Goal: Contribute content: Contribute content

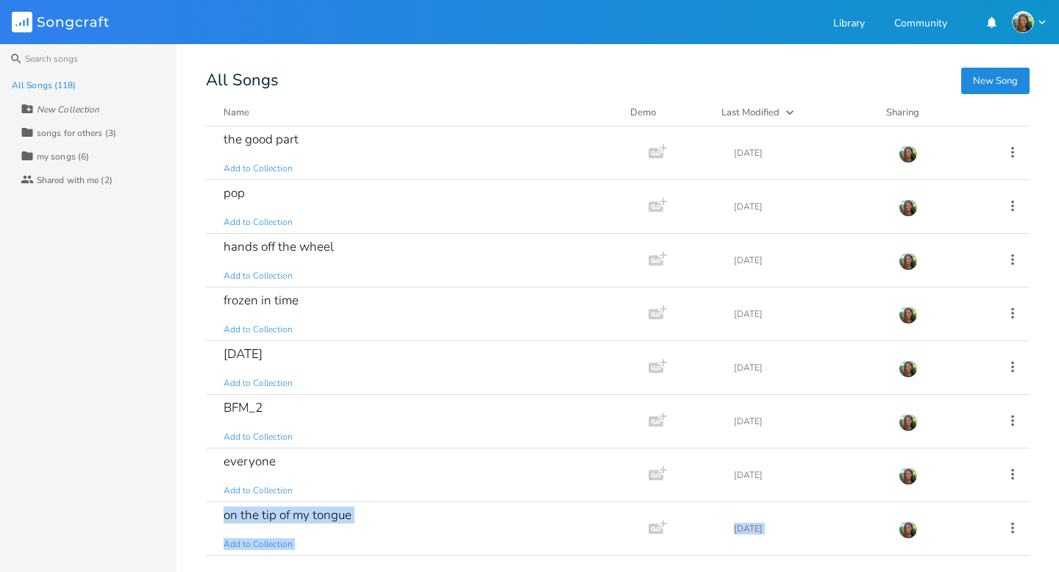
scroll to position [311, 0]
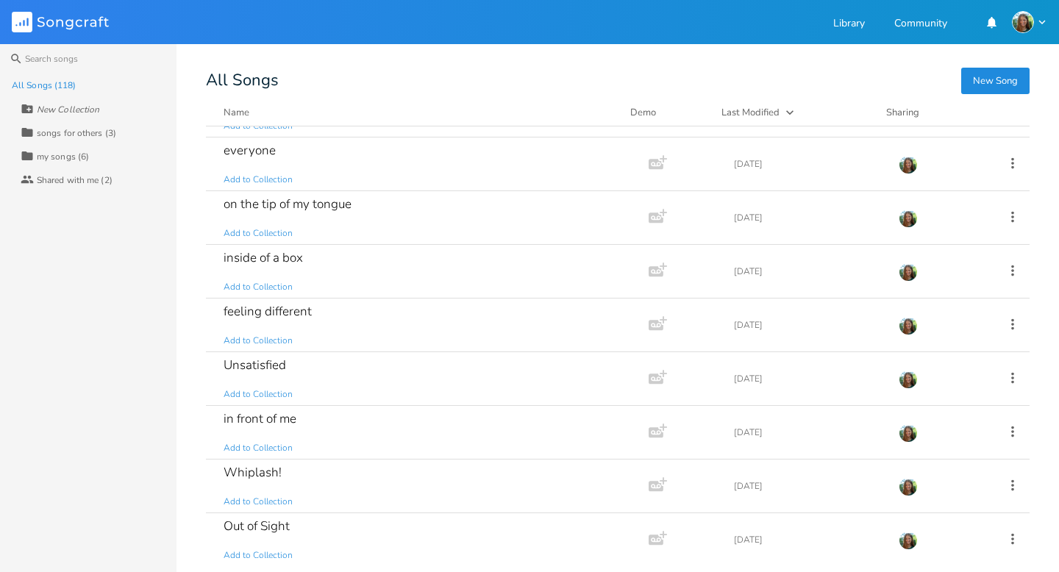
click at [190, 419] on div "Search All Songs (118) New Collection Collection songs for others (3) Collectio…" at bounding box center [529, 308] width 1059 height 528
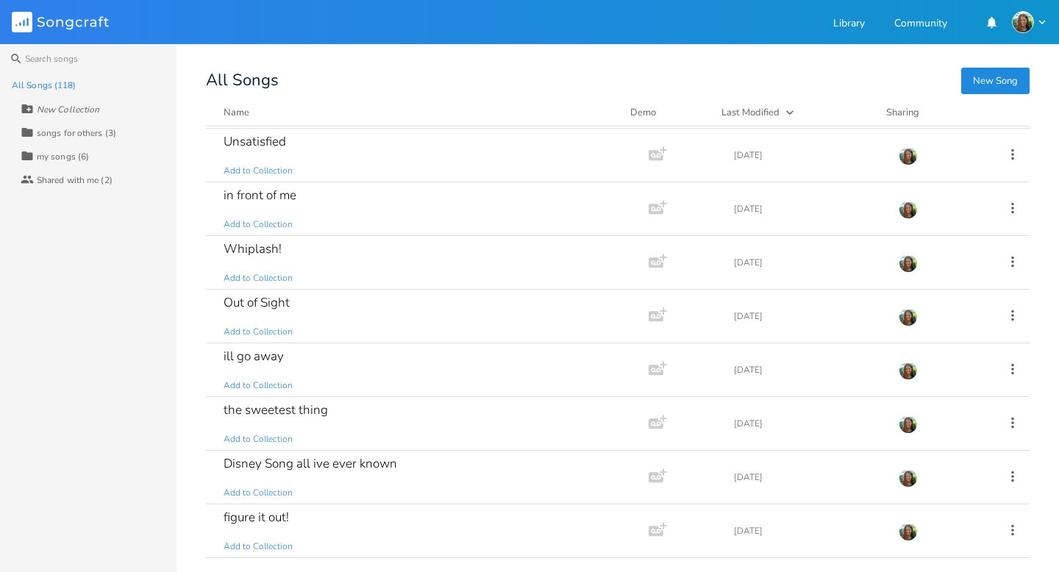
scroll to position [0, 0]
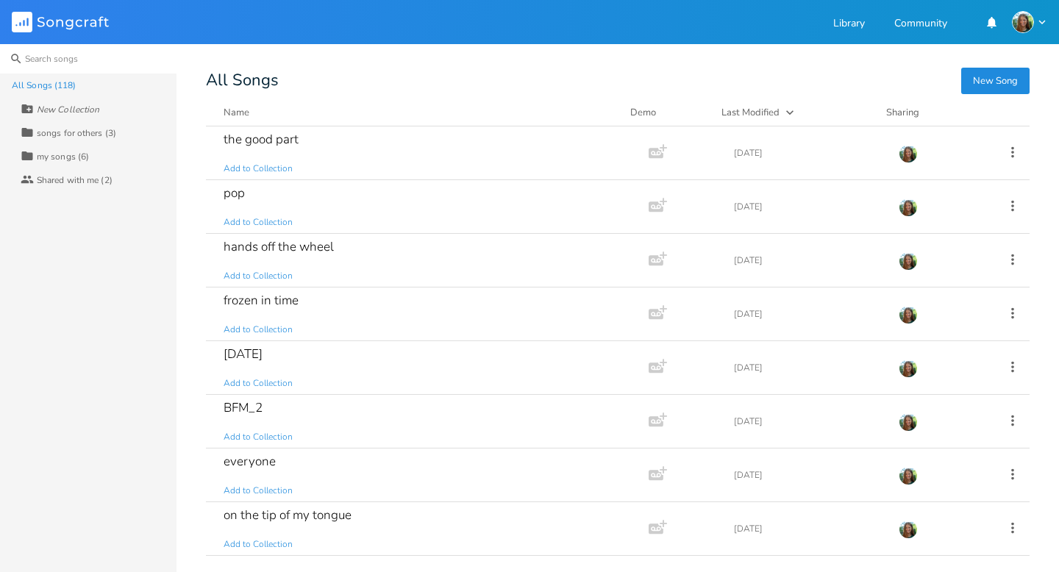
click at [35, 60] on input at bounding box center [88, 58] width 177 height 29
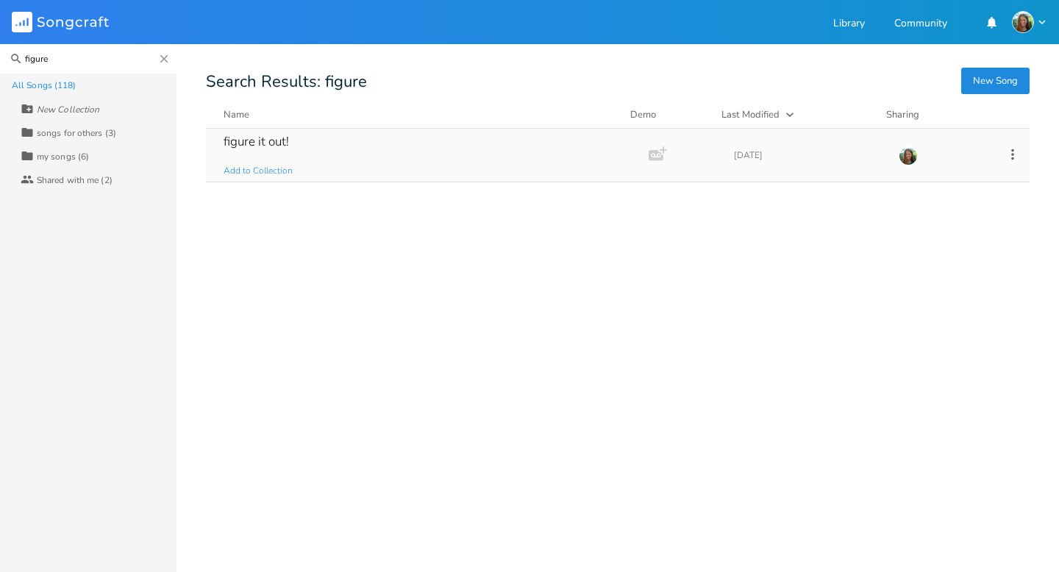
type input "figure"
click at [271, 148] on div "figure it out!" at bounding box center [256, 141] width 65 height 13
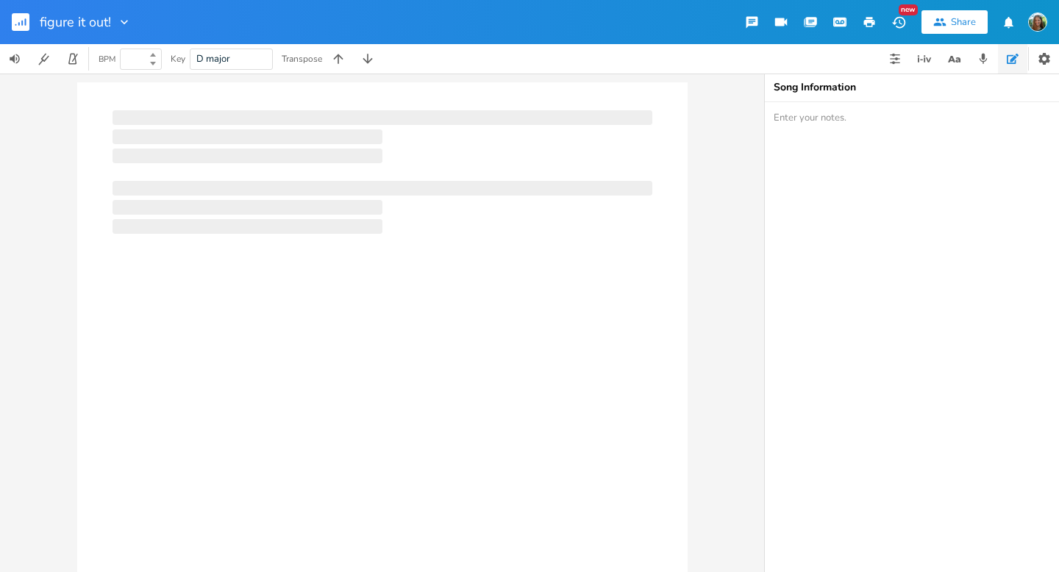
type input "100"
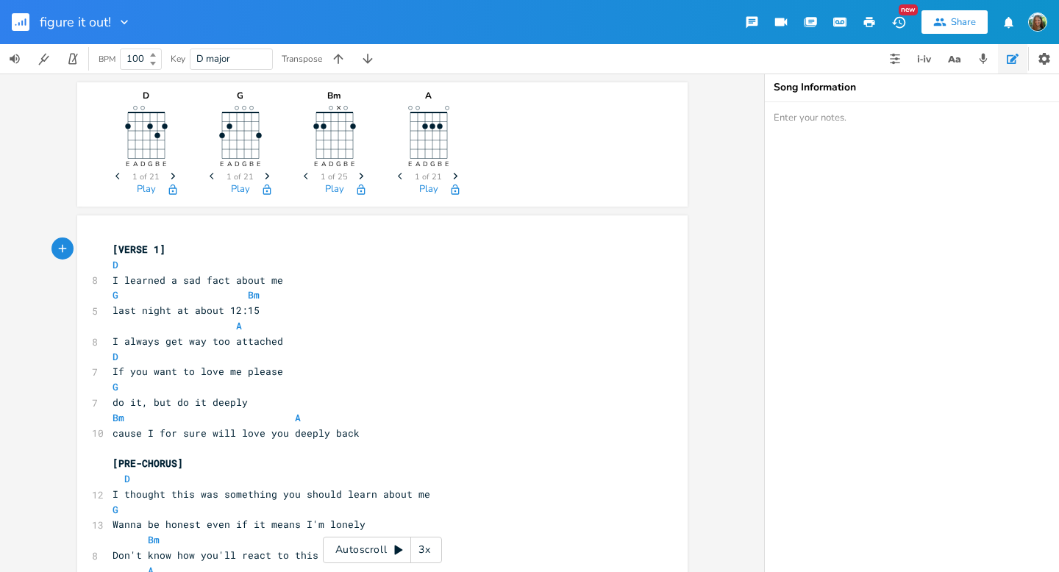
click at [204, 292] on span "G Bm" at bounding box center [186, 294] width 147 height 13
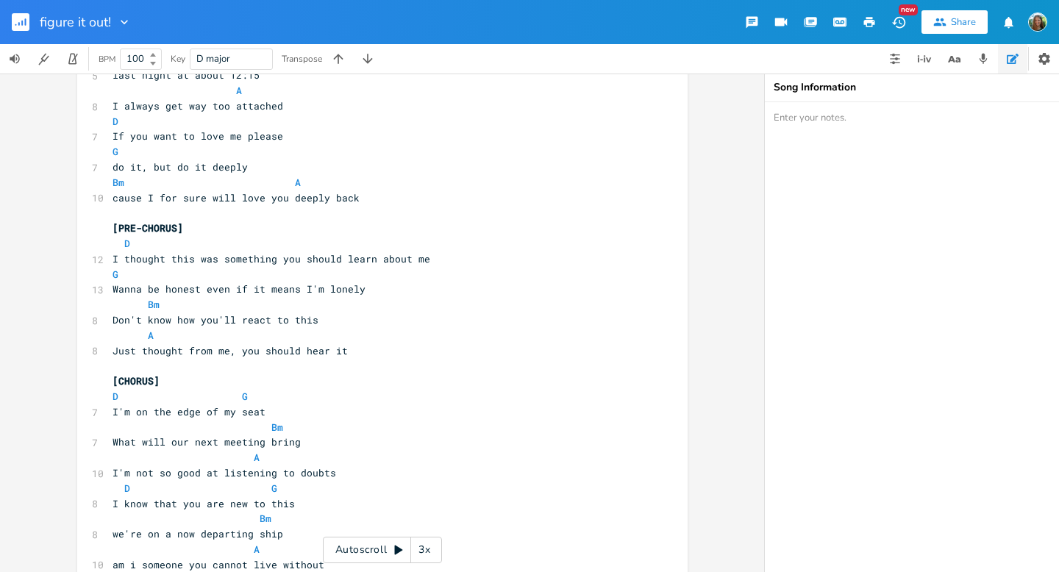
scroll to position [245, 0]
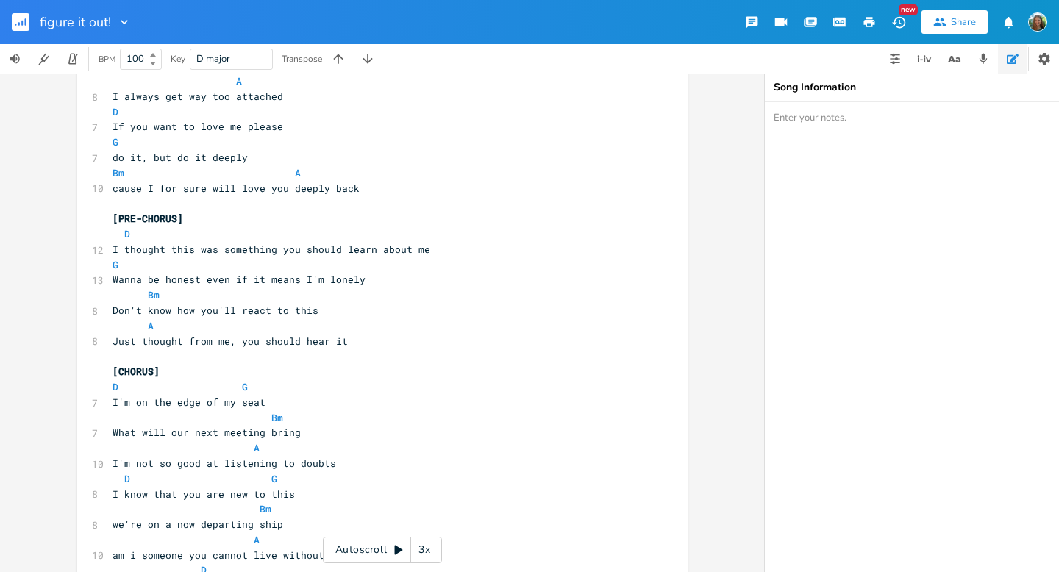
click at [319, 370] on pre "[CHORUS]" at bounding box center [375, 371] width 531 height 15
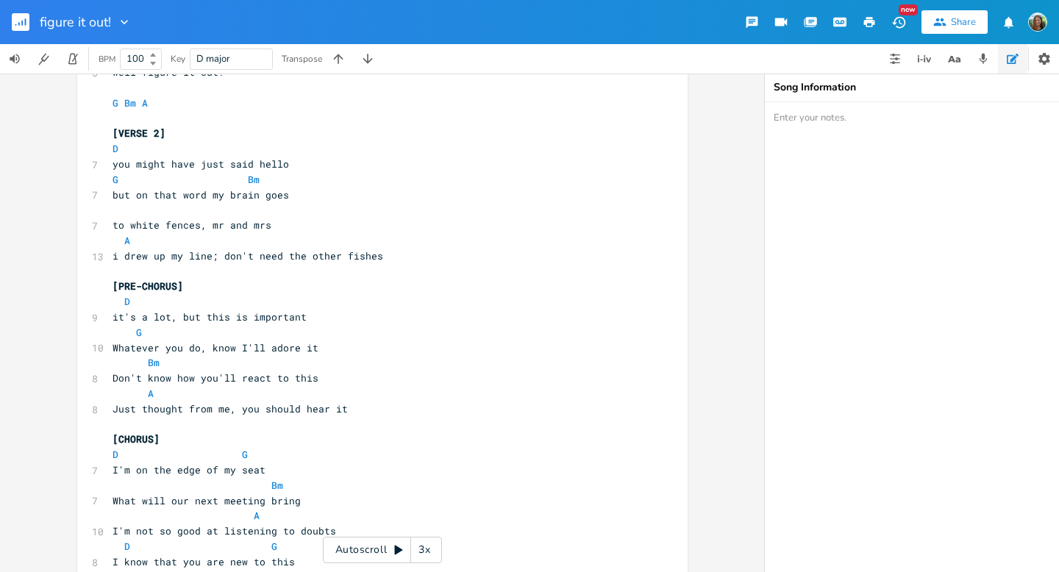
scroll to position [516, 0]
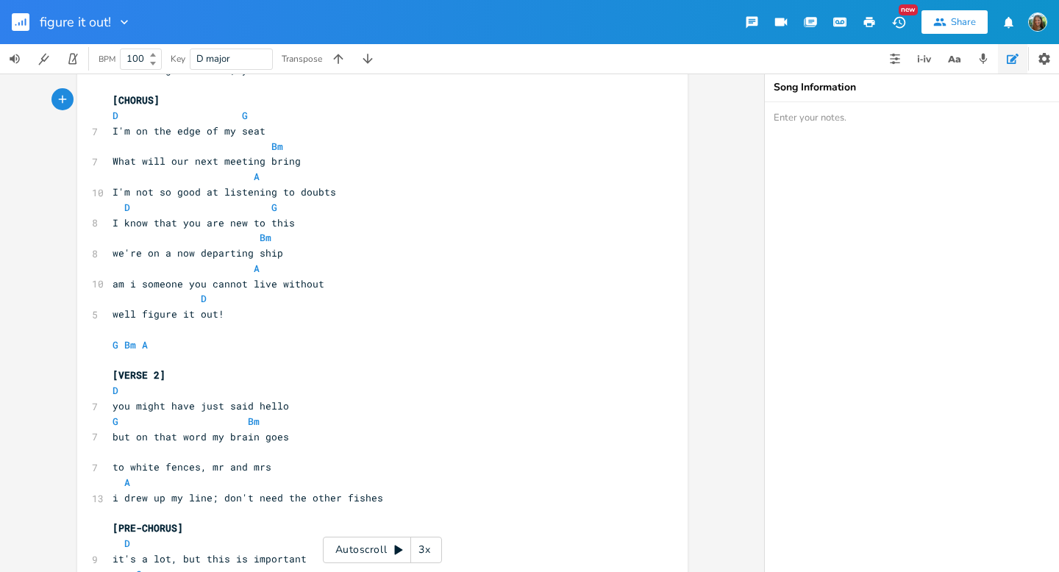
click at [8, 24] on div "figure it out!" at bounding box center [66, 22] width 132 height 44
click at [17, 24] on rect "button" at bounding box center [21, 22] width 18 height 18
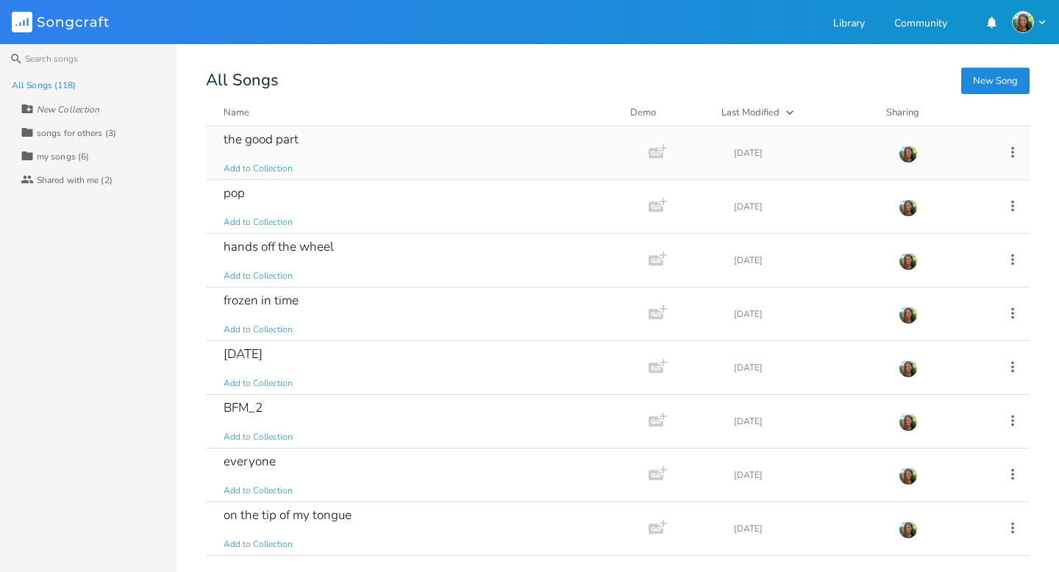
click at [285, 133] on div "the good part" at bounding box center [261, 139] width 75 height 13
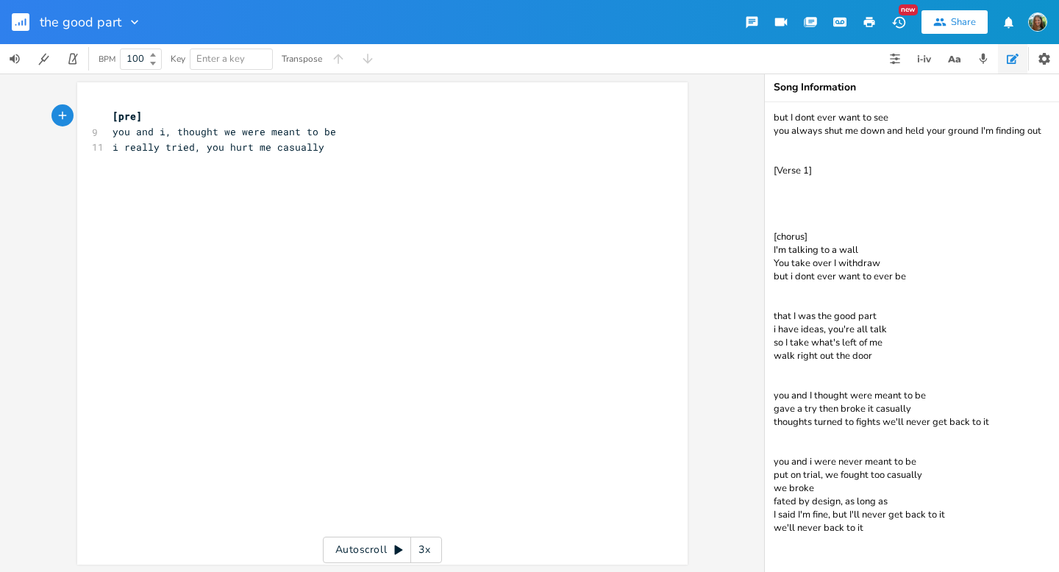
click at [17, 20] on rect "button" at bounding box center [21, 22] width 18 height 18
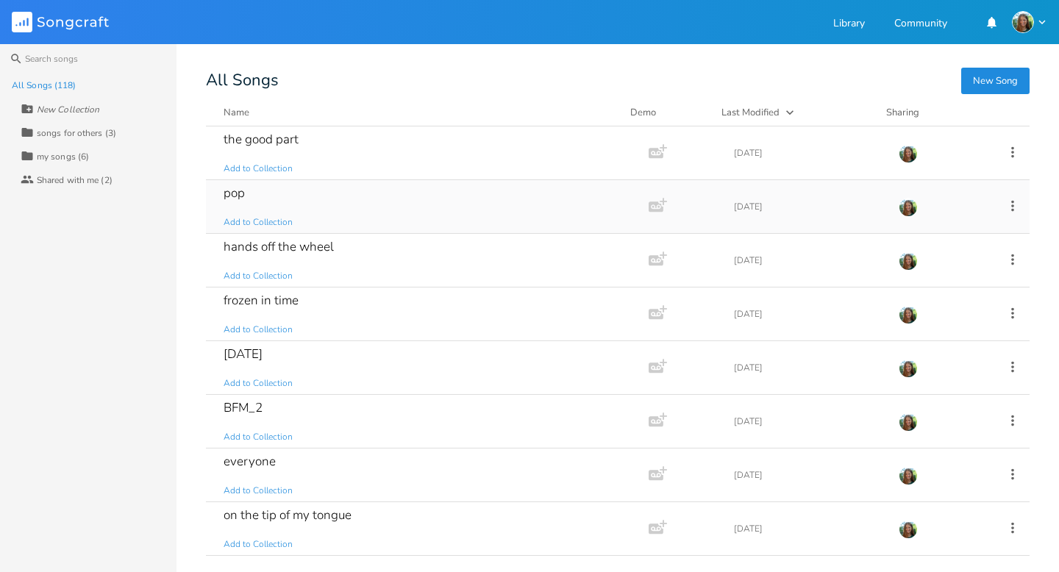
click at [235, 194] on div "pop" at bounding box center [234, 193] width 21 height 13
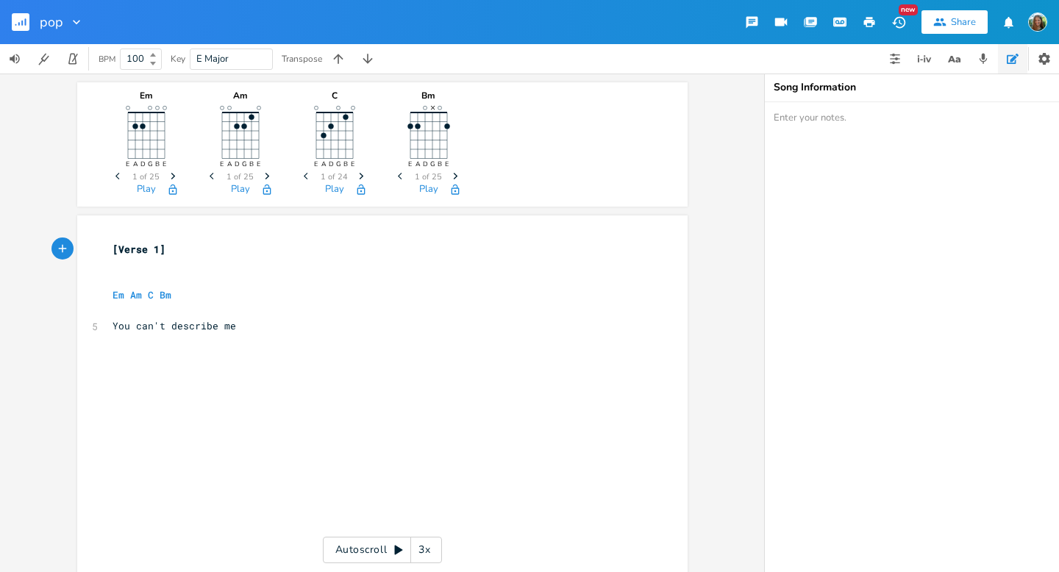
click at [23, 18] on rect "button" at bounding box center [21, 22] width 18 height 18
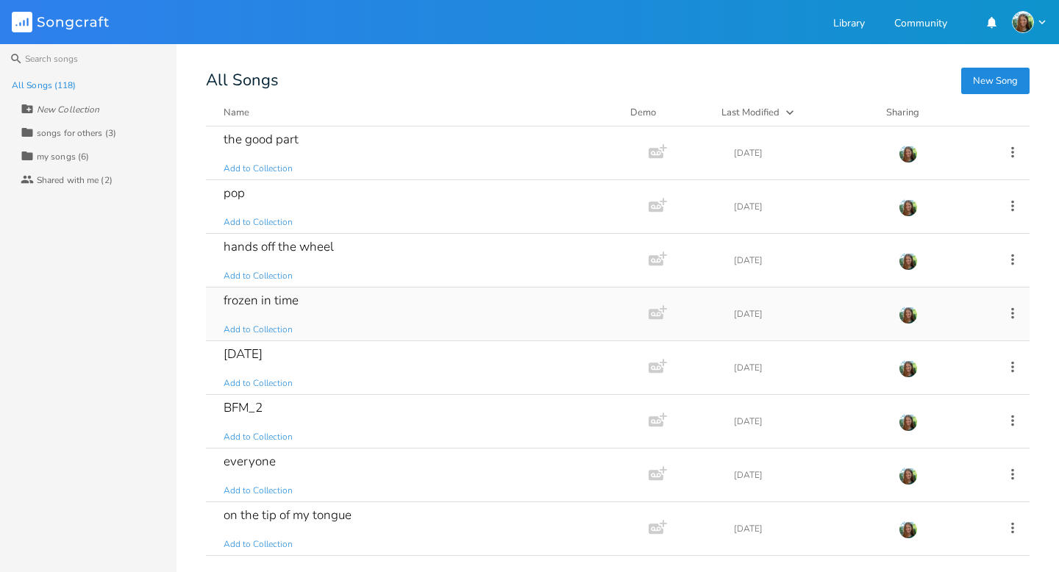
click at [278, 305] on div "frozen in time" at bounding box center [261, 300] width 75 height 13
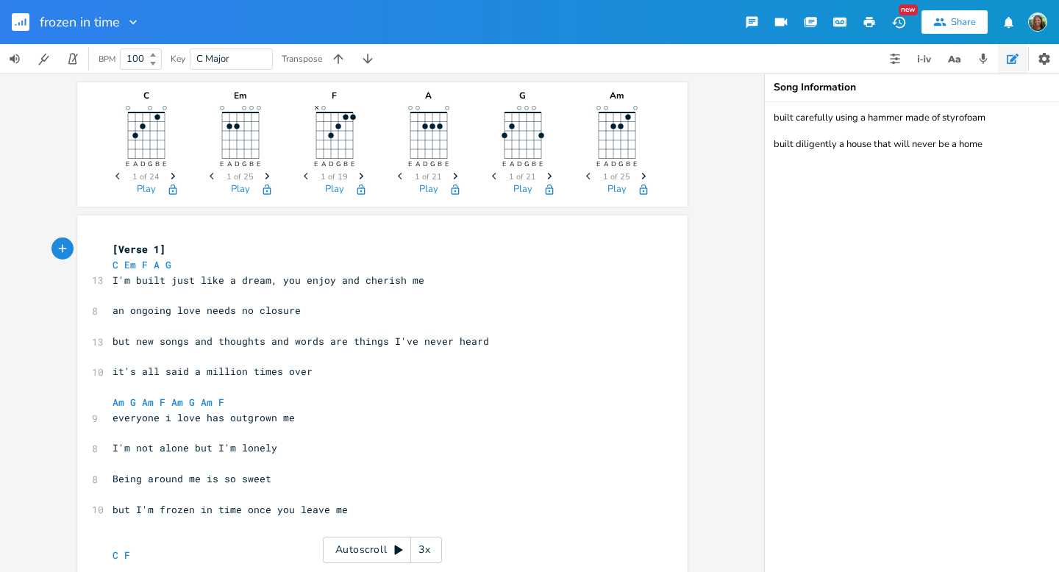
click at [24, 24] on rect "button" at bounding box center [21, 22] width 18 height 18
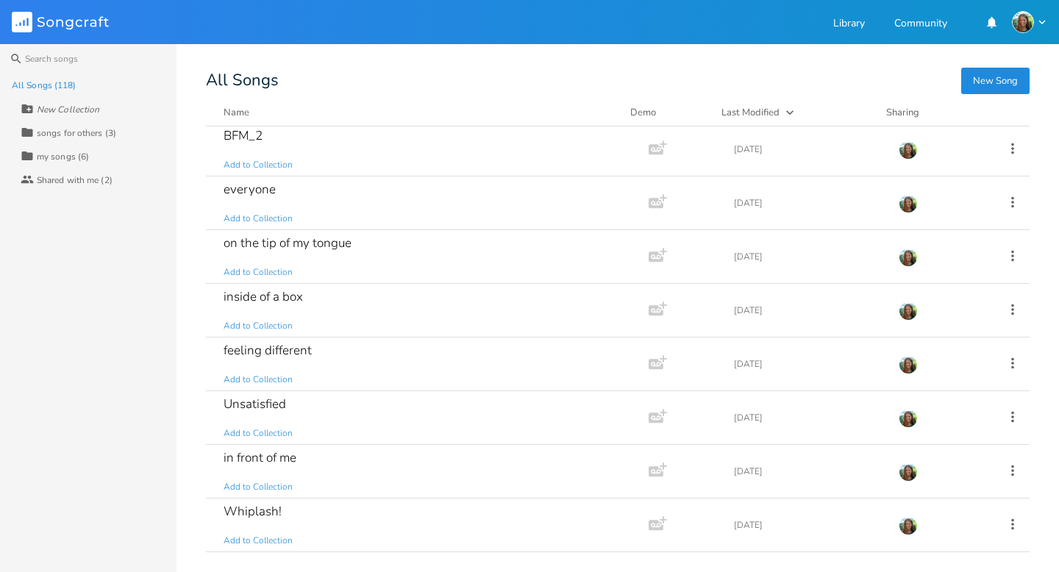
scroll to position [274, 0]
click at [302, 342] on div "feeling different" at bounding box center [268, 348] width 88 height 13
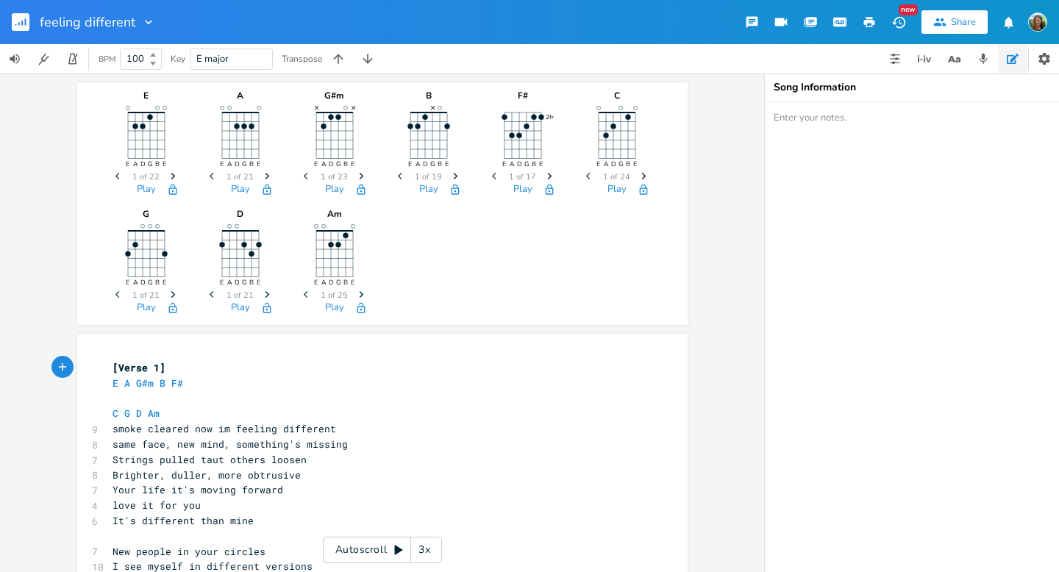
click at [18, 18] on rect "button" at bounding box center [21, 22] width 18 height 18
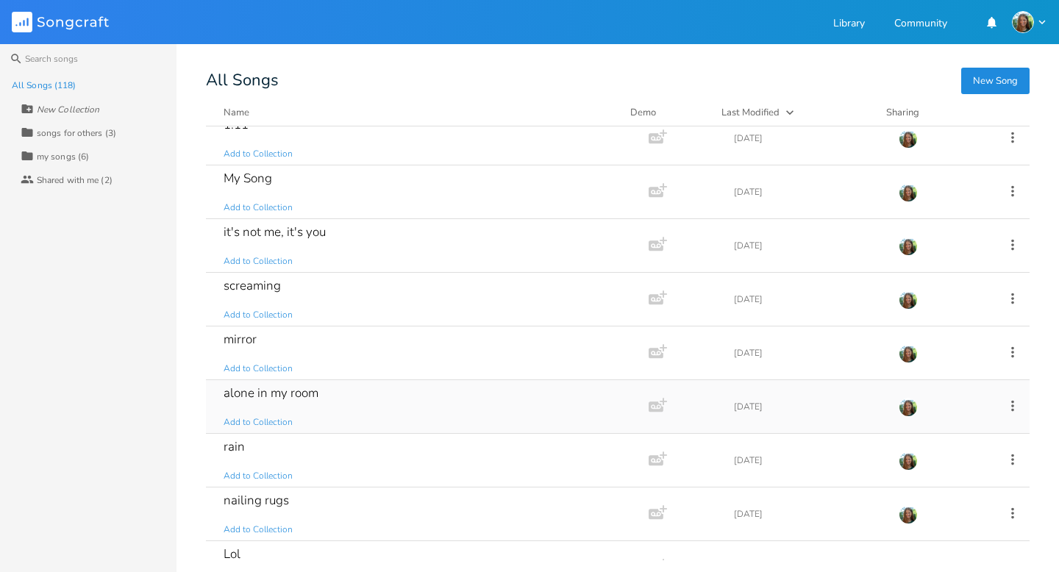
scroll to position [1090, 0]
click at [978, 71] on button "New Song" at bounding box center [996, 81] width 68 height 26
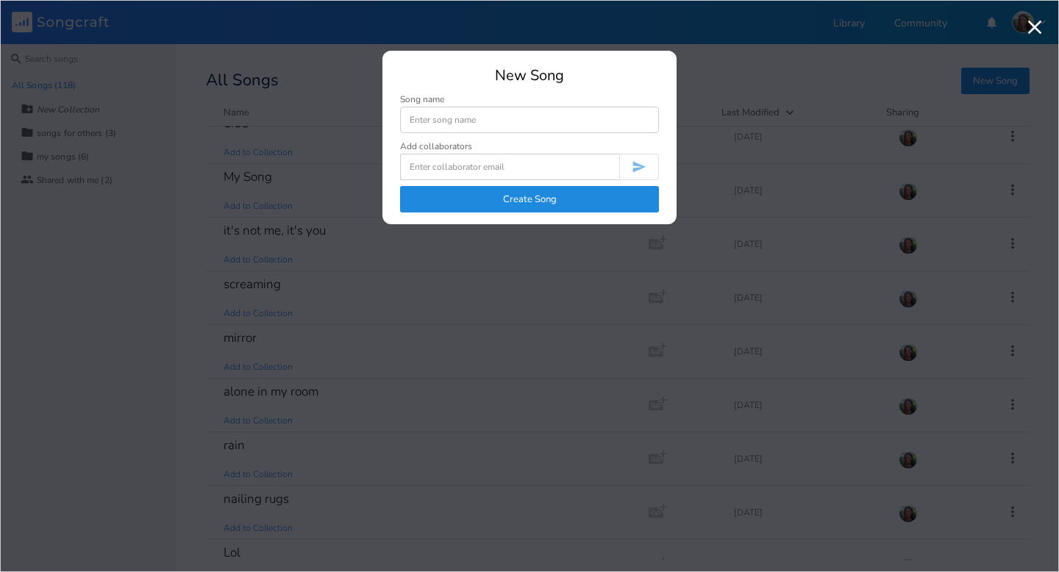
click at [536, 124] on input at bounding box center [529, 120] width 259 height 26
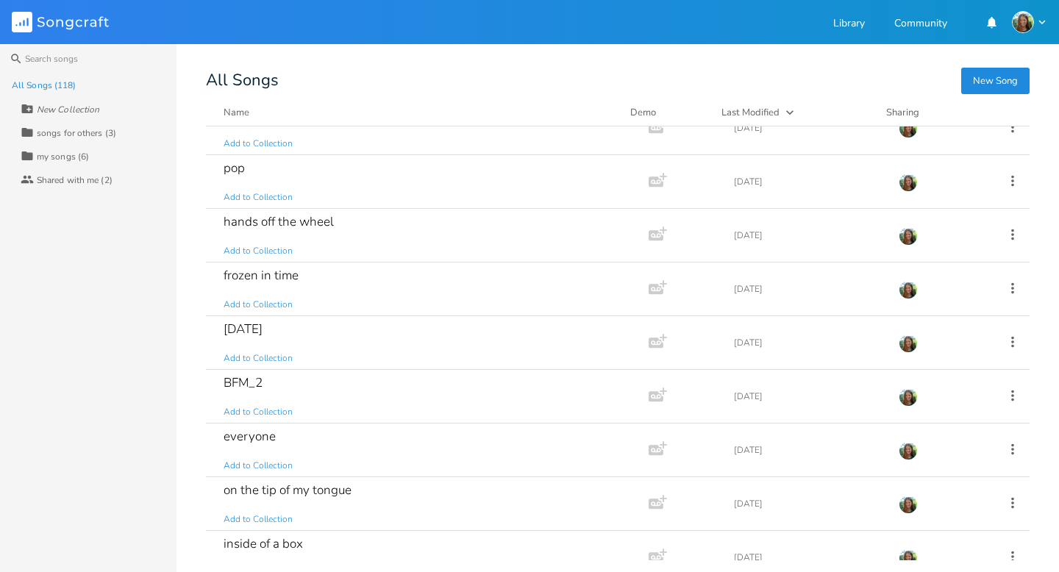
scroll to position [0, 0]
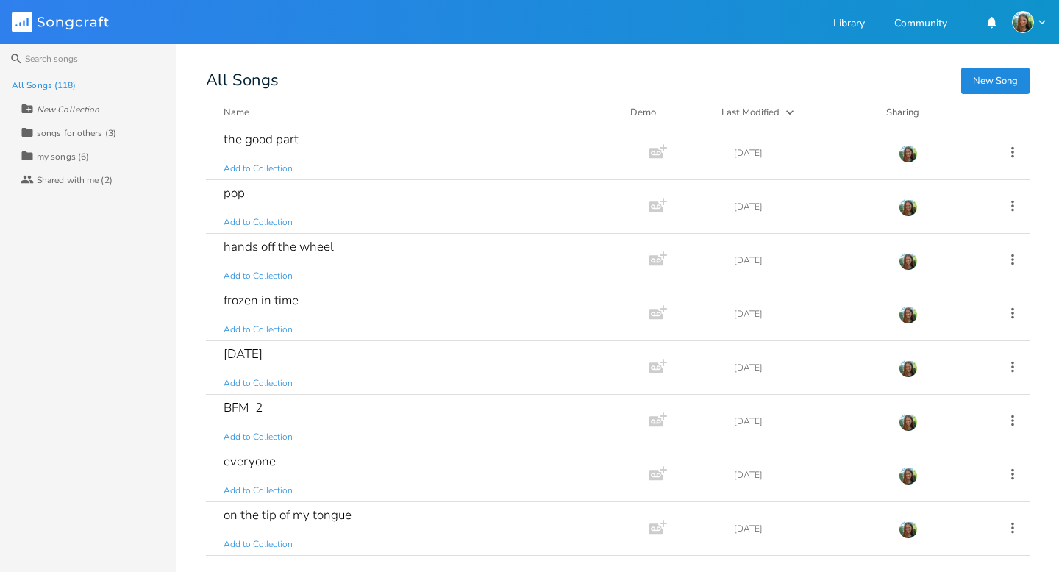
click at [1022, 81] on button "New Song" at bounding box center [996, 81] width 68 height 26
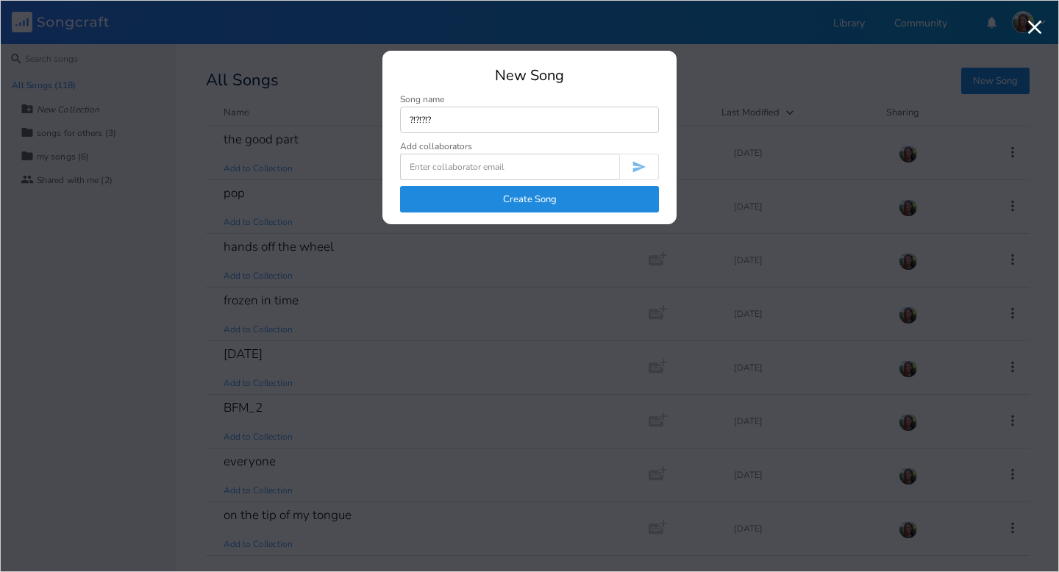
type input "?!?!?!?"
click at [548, 207] on button "Create Song" at bounding box center [529, 199] width 259 height 26
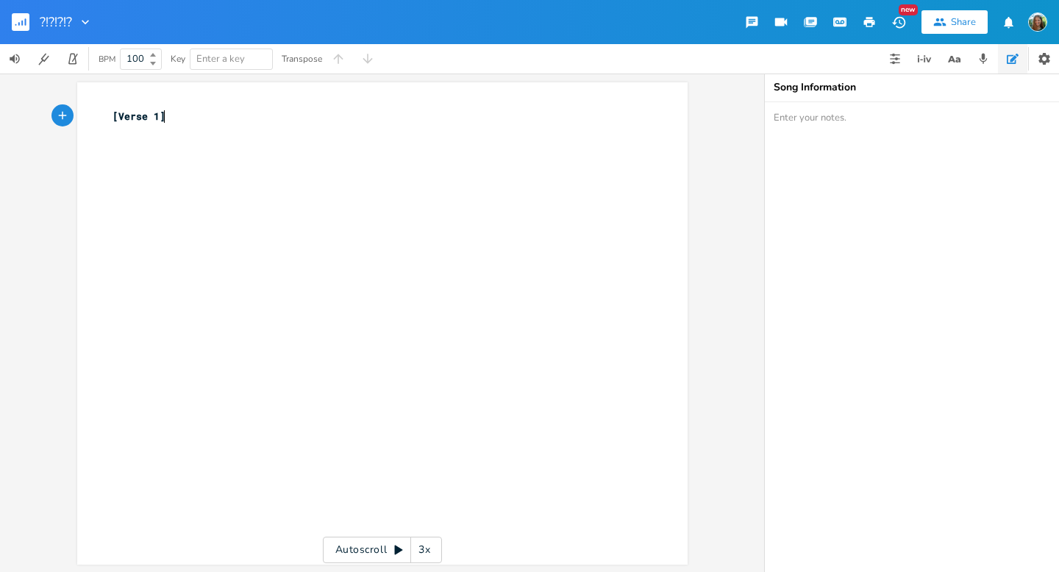
click at [360, 222] on div "xxxxxxxxxx [Verse 1] ​" at bounding box center [394, 337] width 568 height 463
type textarea "We're gonna fire rh"
click at [988, 54] on icon "button" at bounding box center [983, 58] width 13 height 13
click at [789, 109] on span "Rec" at bounding box center [797, 113] width 16 height 11
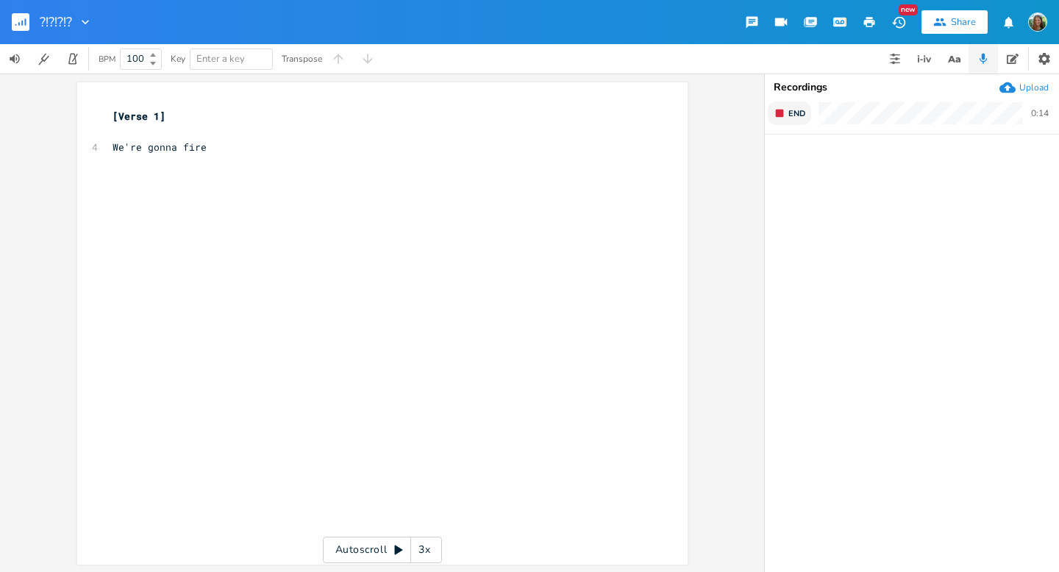
click at [789, 109] on span "End" at bounding box center [797, 113] width 17 height 11
click at [258, 172] on div "xxxxxxxxxx [Verse 1] ​ 4 We're gonna fire" at bounding box center [394, 337] width 568 height 463
click at [248, 164] on div "xxxxxxxxxx [Verse 1] ​ 4 We're gonna fire" at bounding box center [394, 337] width 568 height 463
type textarea "up the [PERSON_NAME]"
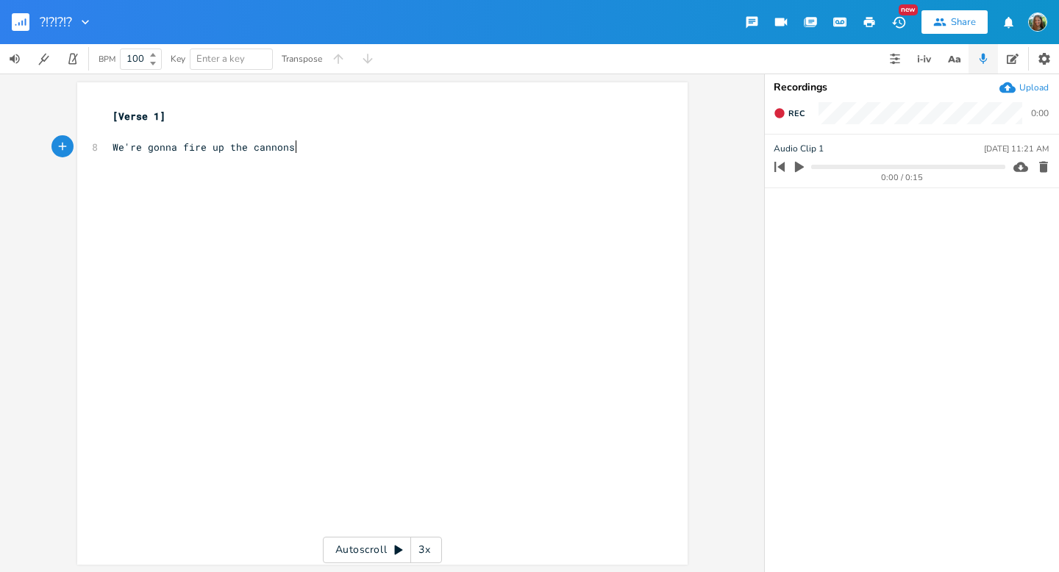
scroll to position [0, 23]
type textarea "nons"
click at [333, 202] on div "xxxxxxxxxx [Verse 1] ​ 8 We're gonna fire up the cannons" at bounding box center [394, 337] width 568 height 463
click at [322, 146] on pre "We're gonna fire up the cannons" at bounding box center [375, 147] width 531 height 15
type textarea "s"
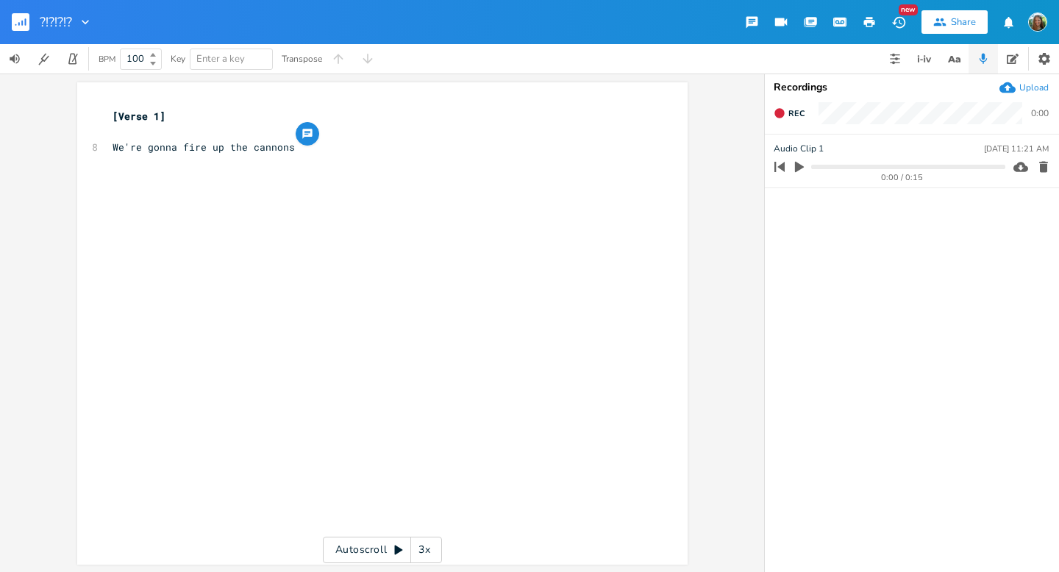
drag, startPoint x: 322, startPoint y: 146, endPoint x: 288, endPoint y: 149, distance: 33.2
click at [288, 149] on pre "We're gonna fire up the cannons" at bounding box center [375, 147] width 531 height 15
click at [378, 197] on div "x [Verse 1] ​ 8 We're gonna fire up the cannons" at bounding box center [394, 337] width 568 height 463
click at [372, 177] on div "x [Verse 1] ​ 8 We're gonna fire up the cannons" at bounding box center [394, 337] width 568 height 463
type textarea "We're gonna fire up the cannons"
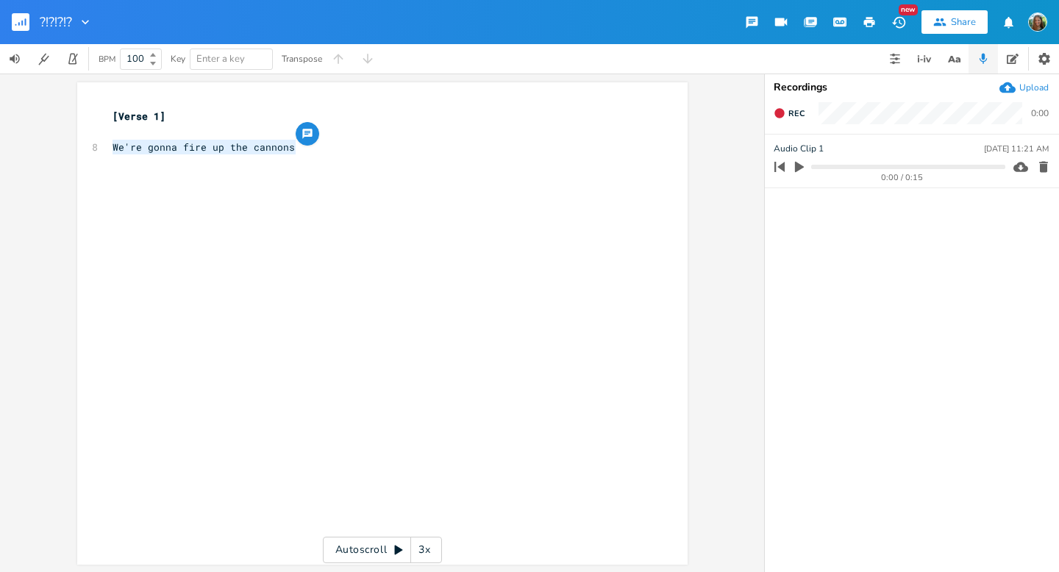
drag, startPoint x: 366, startPoint y: 172, endPoint x: 110, endPoint y: 146, distance: 257.3
click at [110, 146] on div "x [Verse 1] ​ 8 We're gonna fire up the cannons" at bounding box center [394, 337] width 568 height 463
click at [319, 207] on div "x [Verse 1] ​ 8 We're gonna fire up the cannons" at bounding box center [394, 337] width 568 height 463
click at [335, 202] on div "x [Verse 1] ​ 8 We're gonna fire up the cannons" at bounding box center [394, 337] width 568 height 463
click at [332, 172] on div "x [Verse 1] ​ 8 We're gonna fire up the cannons" at bounding box center [394, 337] width 568 height 463
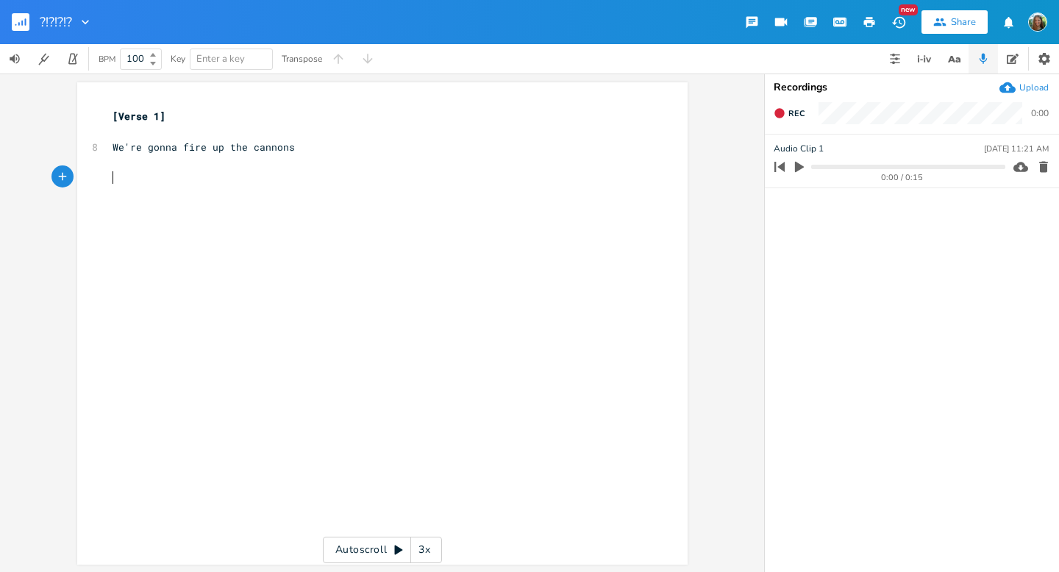
click at [275, 201] on div "x [Verse 1] ​ 8 We're gonna fire up the cannons ​ ​" at bounding box center [394, 337] width 568 height 463
drag, startPoint x: 170, startPoint y: 149, endPoint x: 103, endPoint y: 149, distance: 66.9
click at [103, 149] on div "We're gonna x [Verse 1] ​ 8 We're gonna fire up the cannons ​ ​" at bounding box center [382, 323] width 611 height 483
type textarea "Once we"
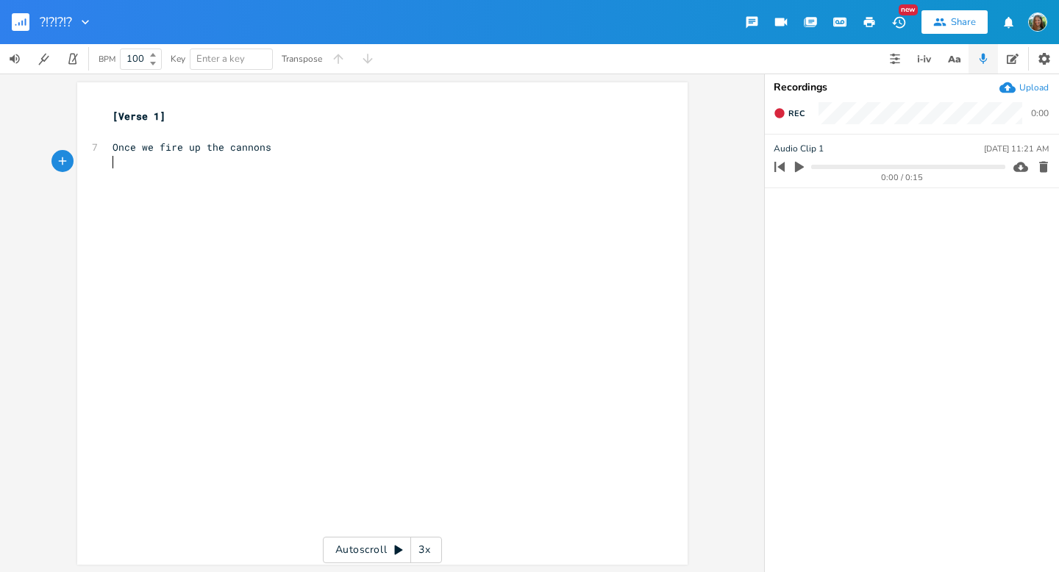
click at [142, 169] on pre "​" at bounding box center [375, 161] width 531 height 15
click at [154, 180] on pre "​" at bounding box center [375, 177] width 531 height 15
type textarea "It's go, go time"
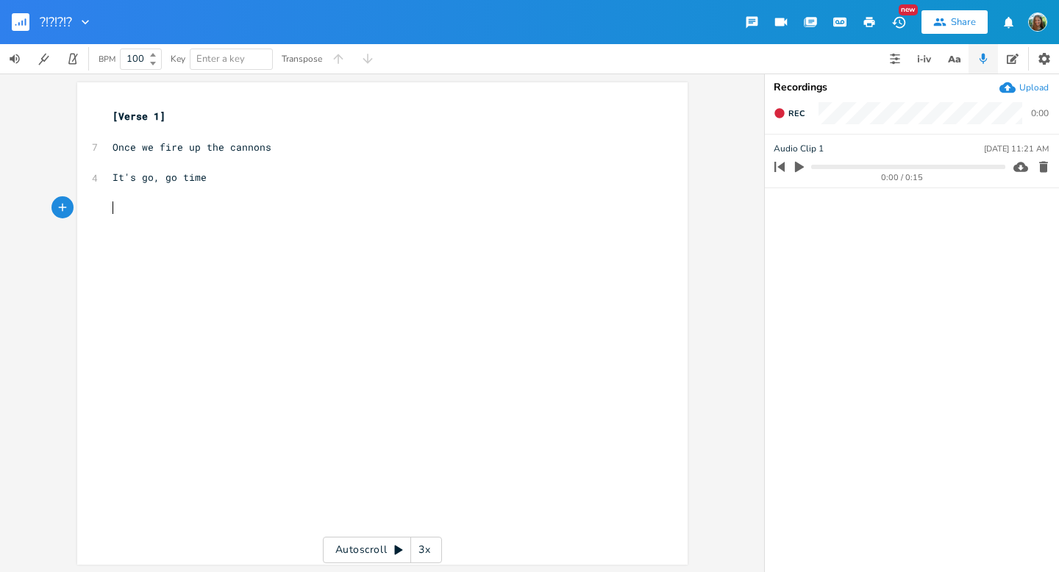
click at [132, 171] on span "It's go, go time" at bounding box center [160, 177] width 94 height 13
click at [129, 170] on pre "It's go, go time" at bounding box center [375, 177] width 531 height 15
click at [174, 189] on pre "​" at bounding box center [375, 192] width 531 height 15
type textarea "Full speed,"
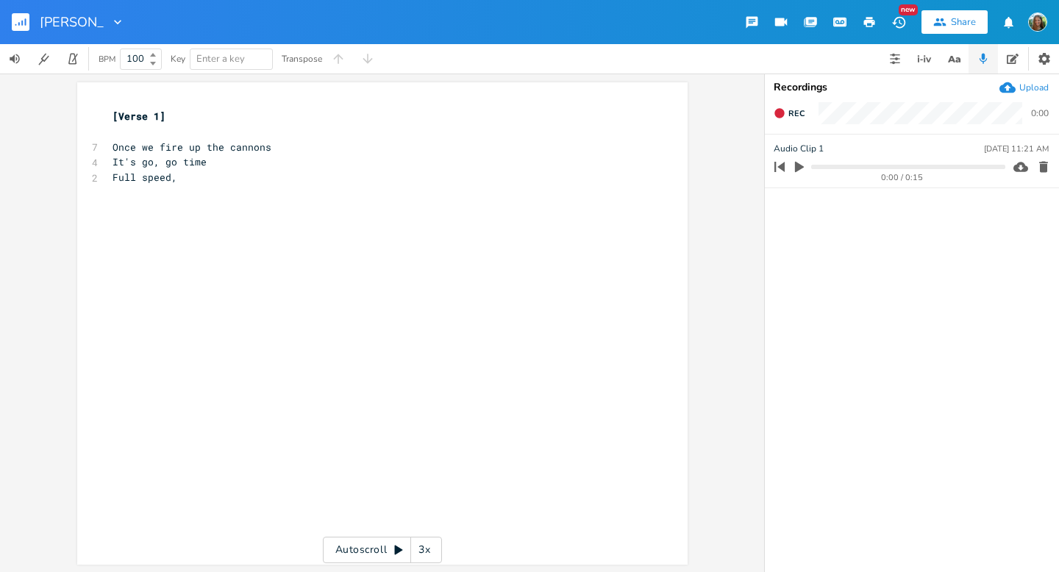
type input "[PERSON_NAME] ?!?"
click at [254, 191] on div "x [Verse 1] ​ 7 Once we fire up the cannons 4 It's go, go time 2 Full speed," at bounding box center [394, 337] width 568 height 463
type textarea "w"
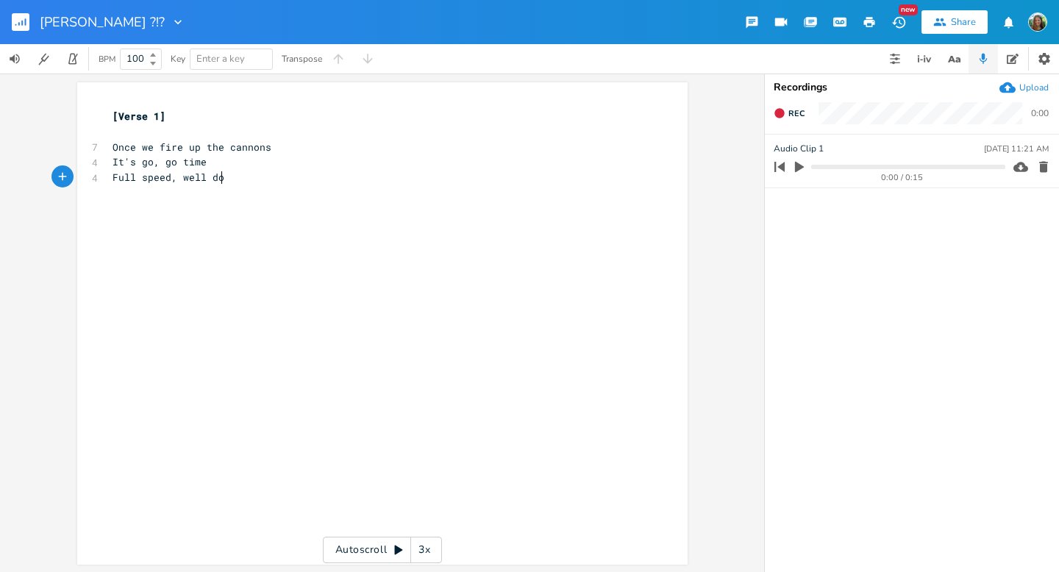
type textarea ", well done"
click at [174, 181] on span "Full speed, well done" at bounding box center [175, 177] width 124 height 13
click at [239, 181] on pre "Full speed, well done" at bounding box center [375, 177] width 531 height 15
click at [294, 182] on pre "Full speed, well done" at bounding box center [375, 177] width 531 height 15
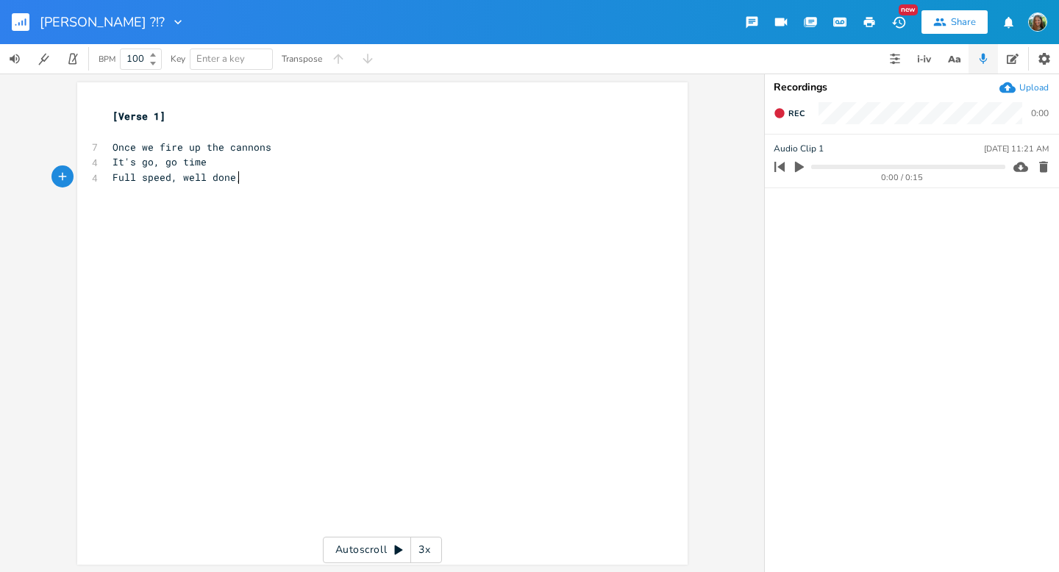
type textarea ","
click at [176, 163] on span "It's go, go time" at bounding box center [160, 161] width 94 height 13
type textarea ", go"
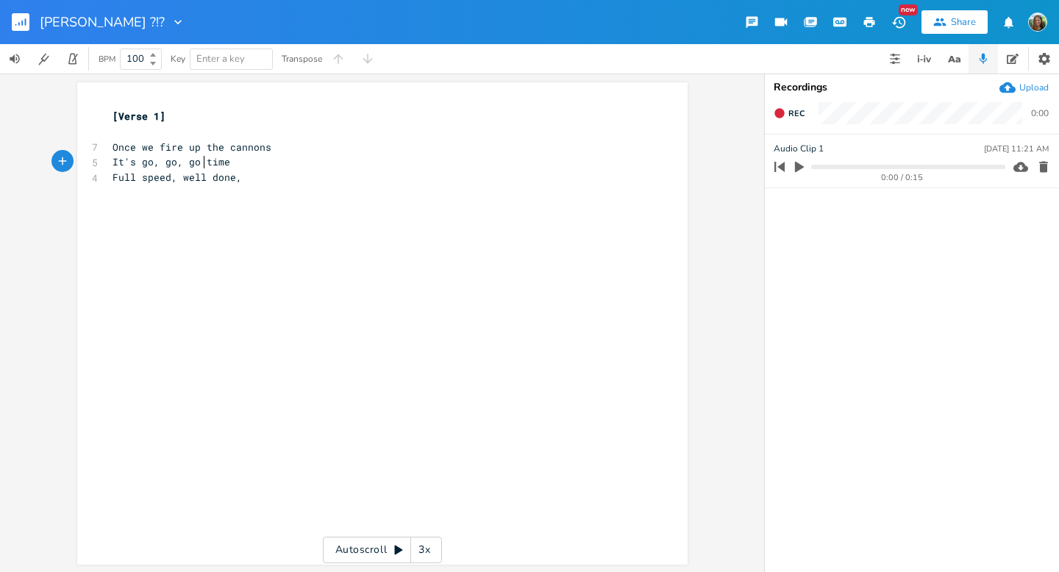
click at [249, 173] on pre "Full speed, well done," at bounding box center [375, 177] width 531 height 15
type textarea ", I planned it"
type textarea "Working overtime"
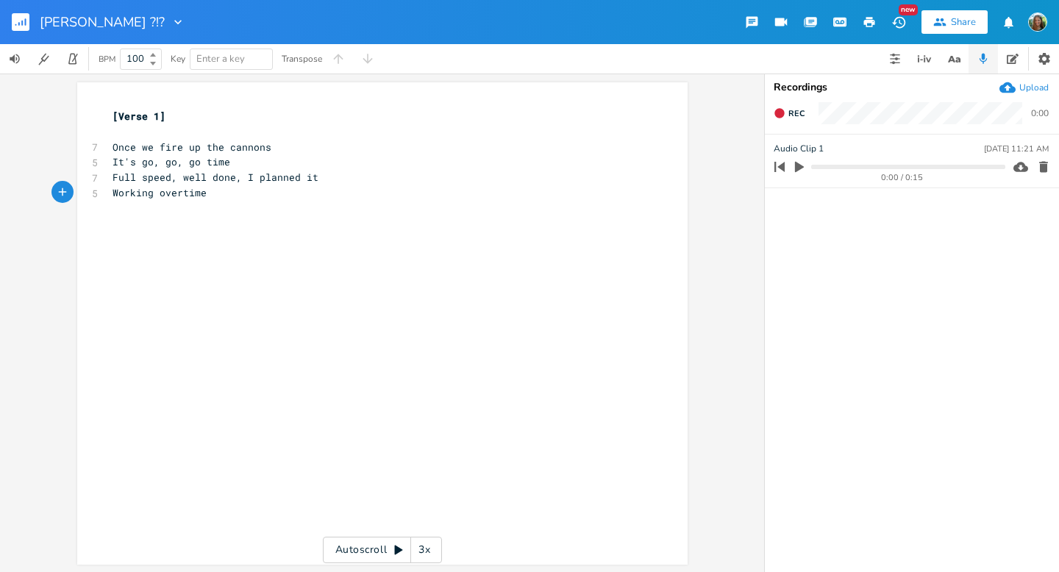
click at [221, 199] on pre "Working overtime" at bounding box center [375, 192] width 531 height 15
click at [160, 196] on span "Working overtime" at bounding box center [160, 192] width 94 height 13
type textarea "-o"
click at [250, 200] on div "x [Verse 1] ​ 7 Once we fire up the cannons 5 It's go, go, go time 7 Full speed…" at bounding box center [375, 155] width 531 height 98
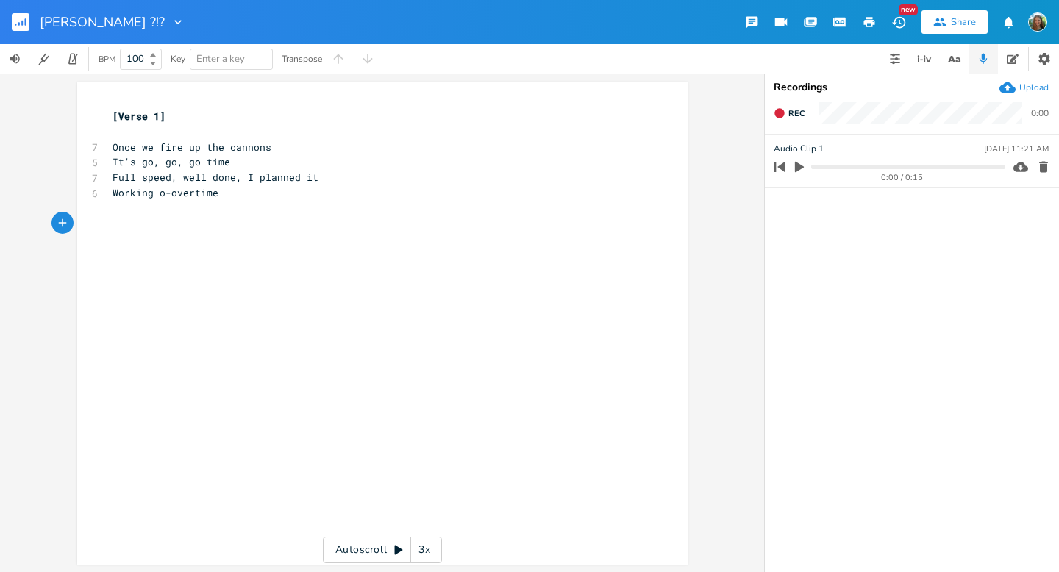
type textarea "r"
type textarea "I got my girls, my"
type textarea "'ve got my girls, my"
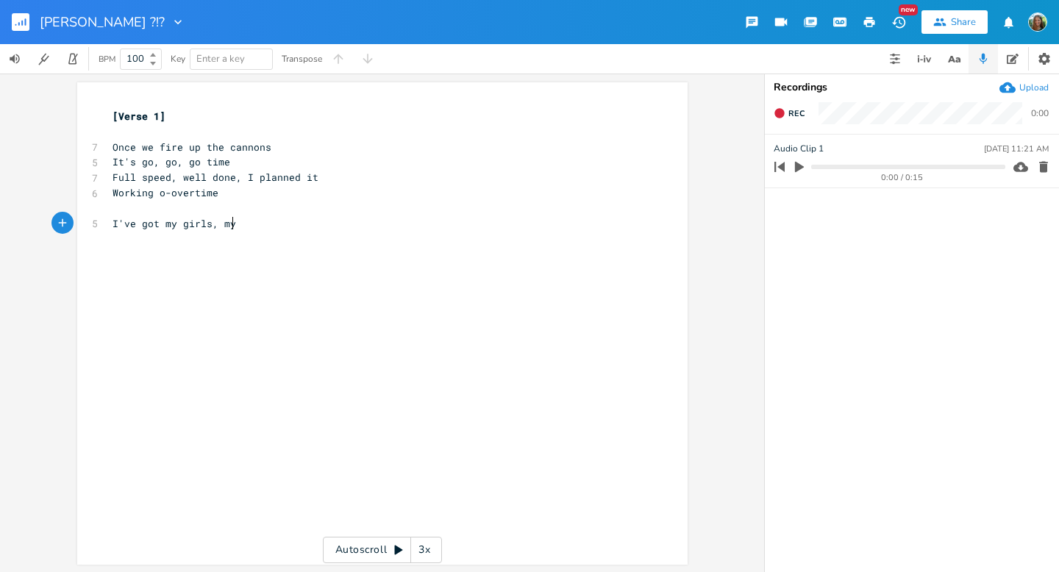
scroll to position [0, 87]
type textarea "And a"
type textarea "some boys onm"
type textarea "my line"
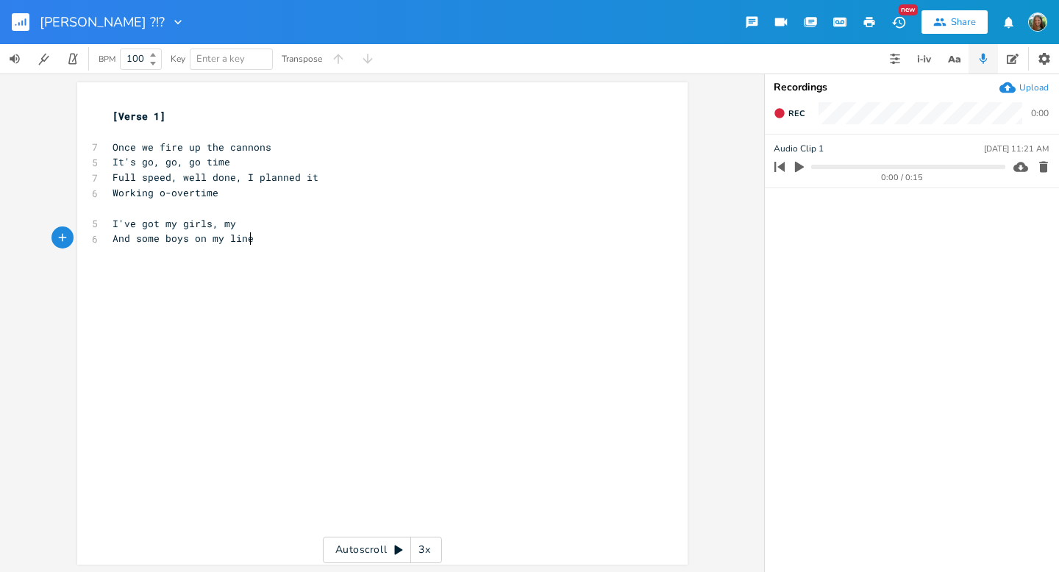
scroll to position [0, 34]
click at [242, 226] on pre "I've got my girls, my" at bounding box center [375, 223] width 531 height 15
type textarea "bag, my fam"
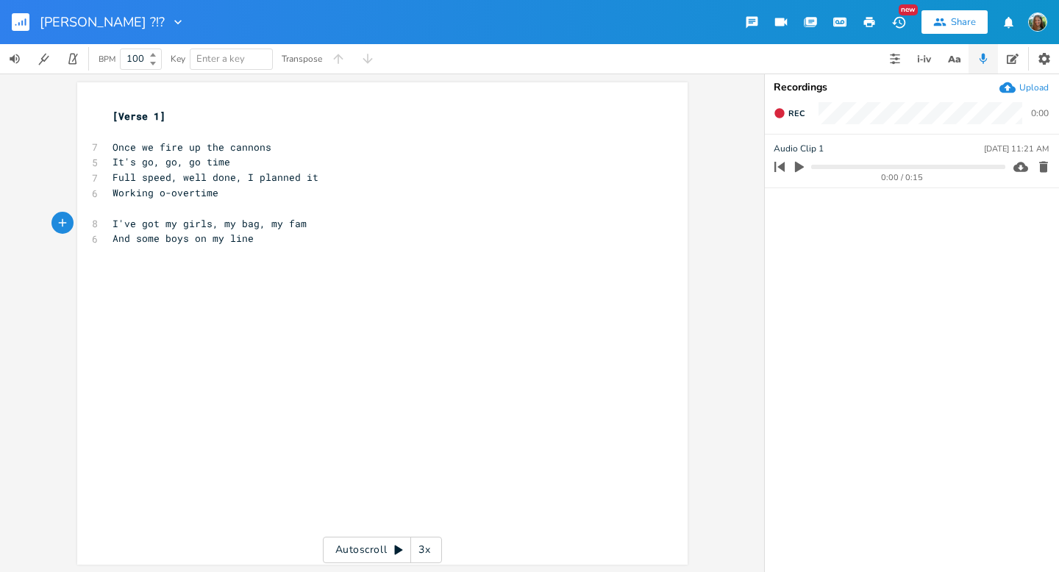
click at [210, 253] on pre "​" at bounding box center [375, 253] width 531 height 15
type textarea "I"
type textarea "Working night a"
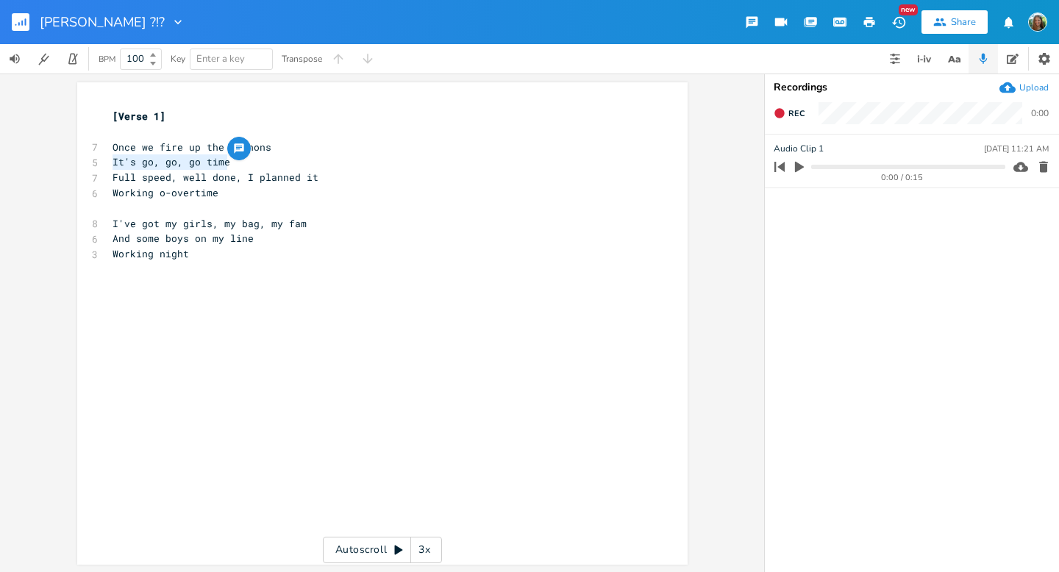
drag, startPoint x: 230, startPoint y: 166, endPoint x: 109, endPoint y: 168, distance: 120.7
click at [110, 168] on pre "It's go, go, go time" at bounding box center [375, 161] width 531 height 15
type textarea "I'm on the in"
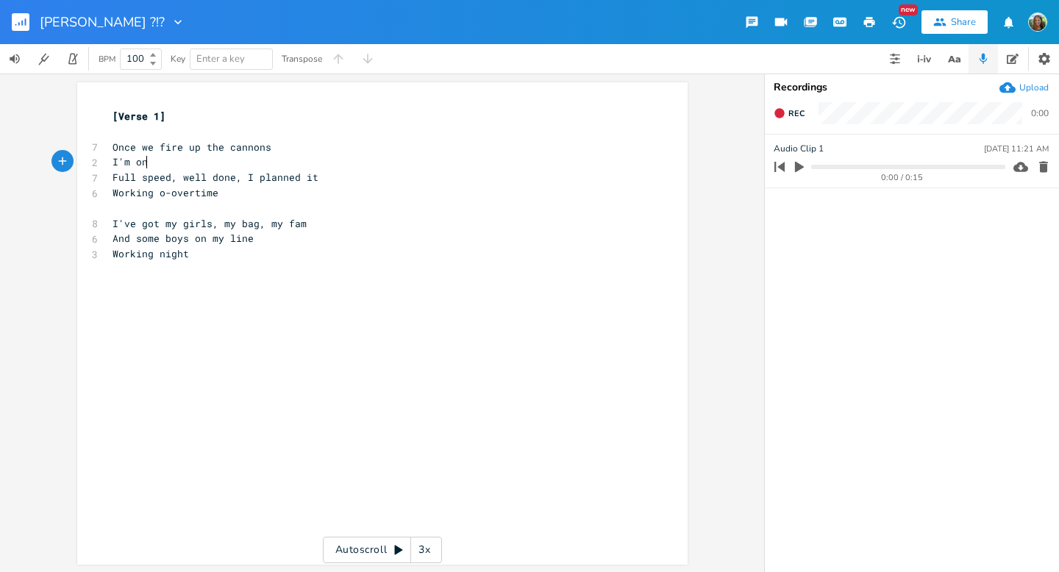
type textarea "l"
type textarea "lock"
type textarea "ed on the incline"
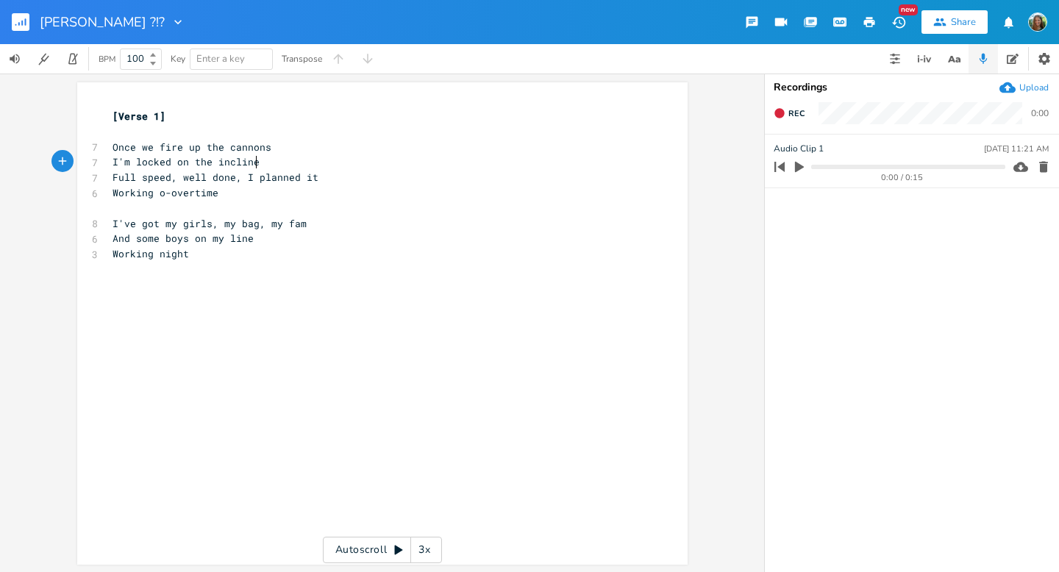
click at [205, 249] on pre "Working night" at bounding box center [375, 253] width 531 height 15
type textarea "and day"
type textarea "It's go go go time"
click at [113, 180] on span "Full speed, well done, I planned it" at bounding box center [216, 177] width 206 height 13
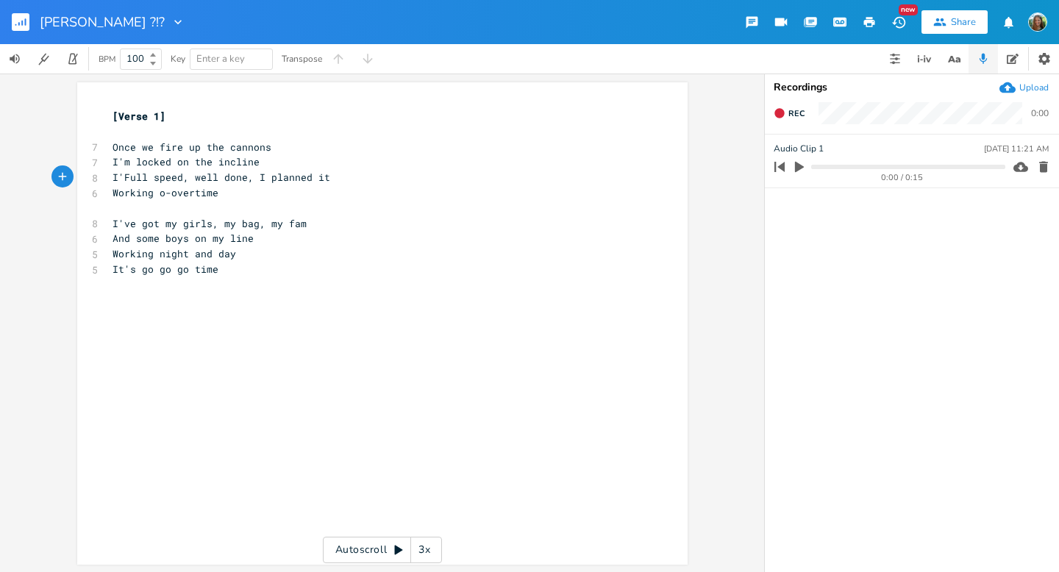
scroll to position [0, 12]
type textarea "I'm"
click at [239, 254] on pre "Working night and day" at bounding box center [375, 253] width 531 height 15
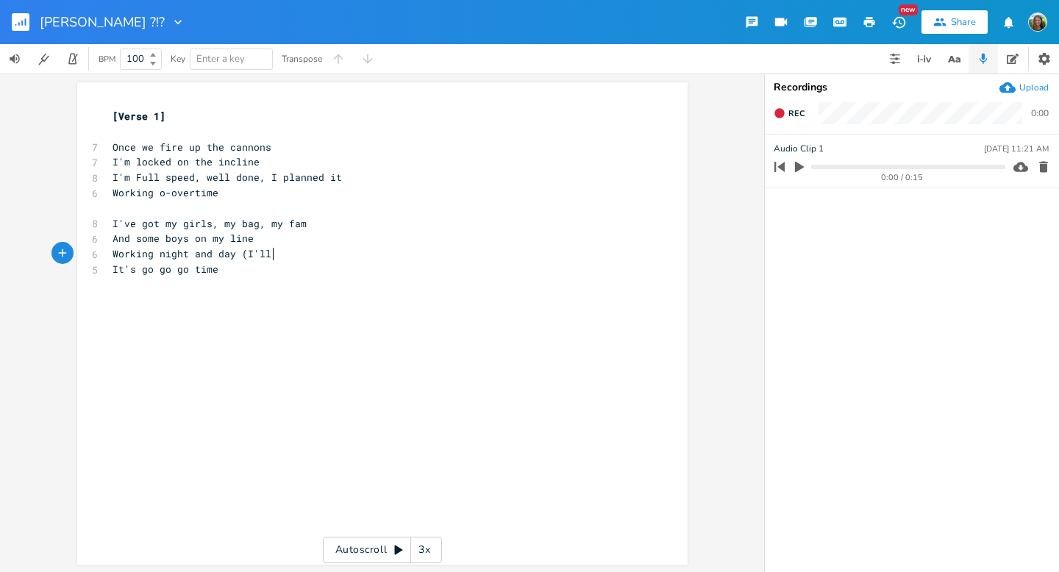
type textarea "(I'll"
drag, startPoint x: 278, startPoint y: 256, endPoint x: 239, endPoint y: 257, distance: 39.0
click at [239, 257] on pre "Working night and day (I'll" at bounding box center [375, 253] width 531 height 15
type textarea "get my bouquet)"
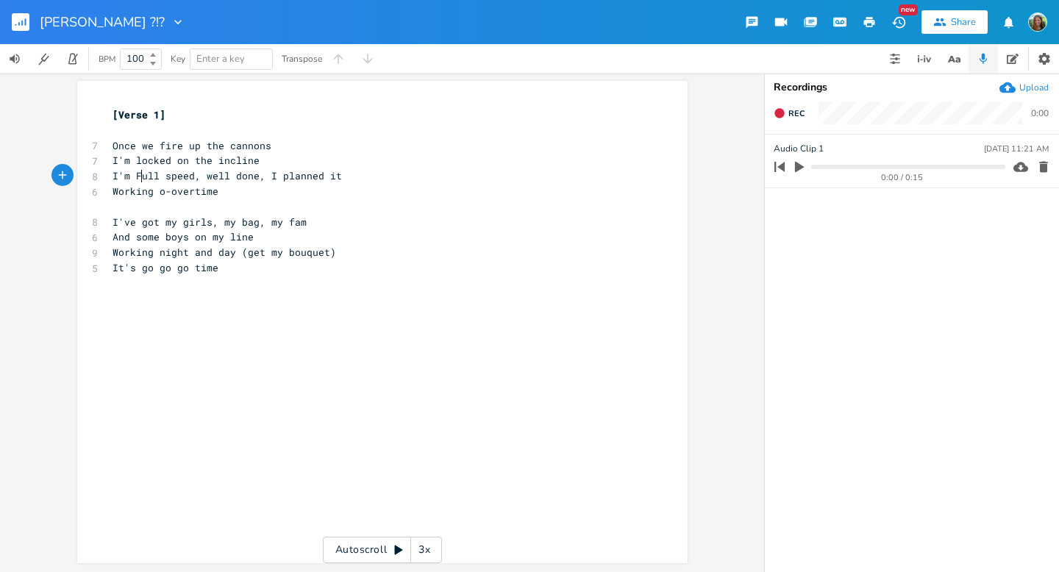
click at [137, 180] on span "I'm Full speed, well done, I planned it" at bounding box center [228, 175] width 230 height 13
type textarea "f"
type input "go time"
click at [283, 335] on div "x [Verse 1] ​ 7 Once we fire up the cannons 7 I'm locked on the incline 8 I'm f…" at bounding box center [394, 335] width 568 height 463
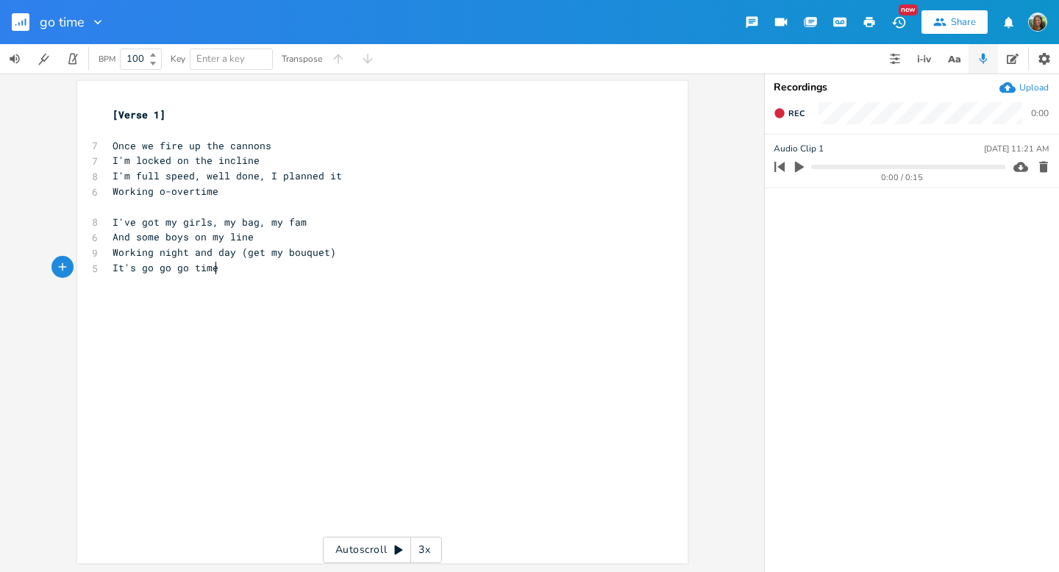
scroll to position [0, 3]
click at [265, 175] on span "I'm full speed, well done, I planned it" at bounding box center [228, 175] width 230 height 13
type textarea "and"
click at [226, 306] on div "x [Verse 1] ​ 7 Once we fire up the cannons 7 I'm locked on the incline 9 I'm f…" at bounding box center [375, 206] width 531 height 205
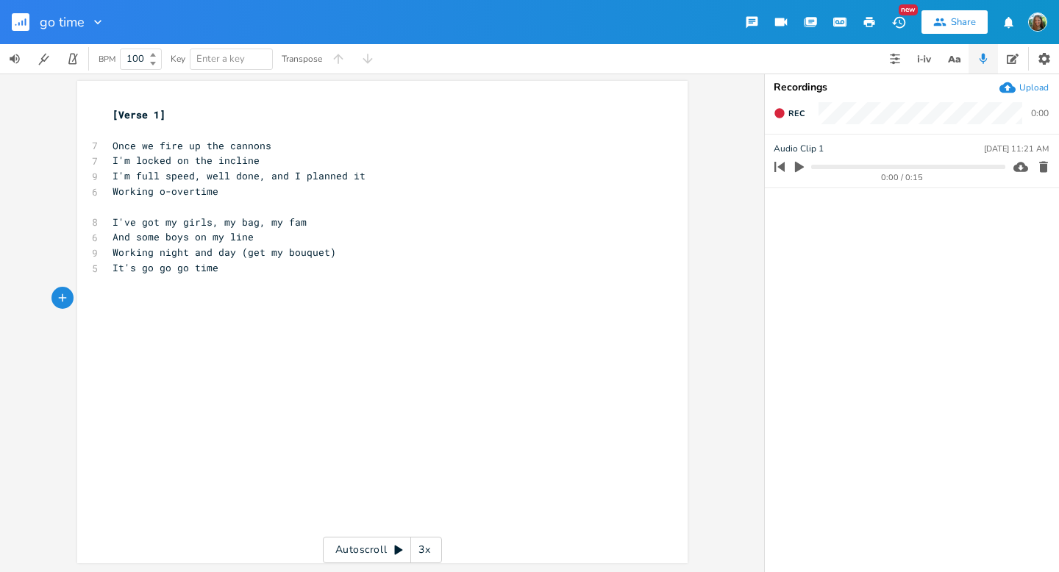
click at [119, 269] on span "It's go go go time" at bounding box center [166, 267] width 106 height 13
type textarea "It"
click at [113, 263] on span "It's go go go time" at bounding box center [166, 267] width 106 height 13
click at [113, 270] on span "It's go go go time" at bounding box center [166, 267] width 106 height 13
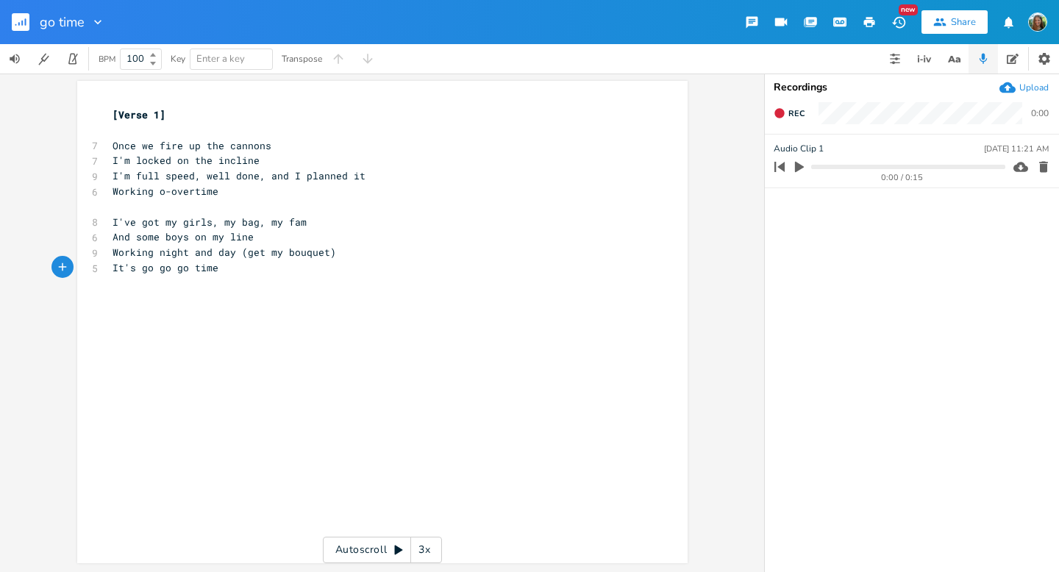
click at [137, 405] on div "x [Verse 1] ​ 7 Once we fire up the cannons 7 I'm locked on the incline 9 I'm f…" at bounding box center [394, 335] width 568 height 463
click at [338, 306] on div "x [Verse 1] ​ 7 Once we fire up the cannons 7 I'm locked on the incline 9 I'm f…" at bounding box center [375, 206] width 531 height 205
click at [277, 291] on pre "​" at bounding box center [375, 298] width 531 height 15
type textarea "I"
type textarea "L"
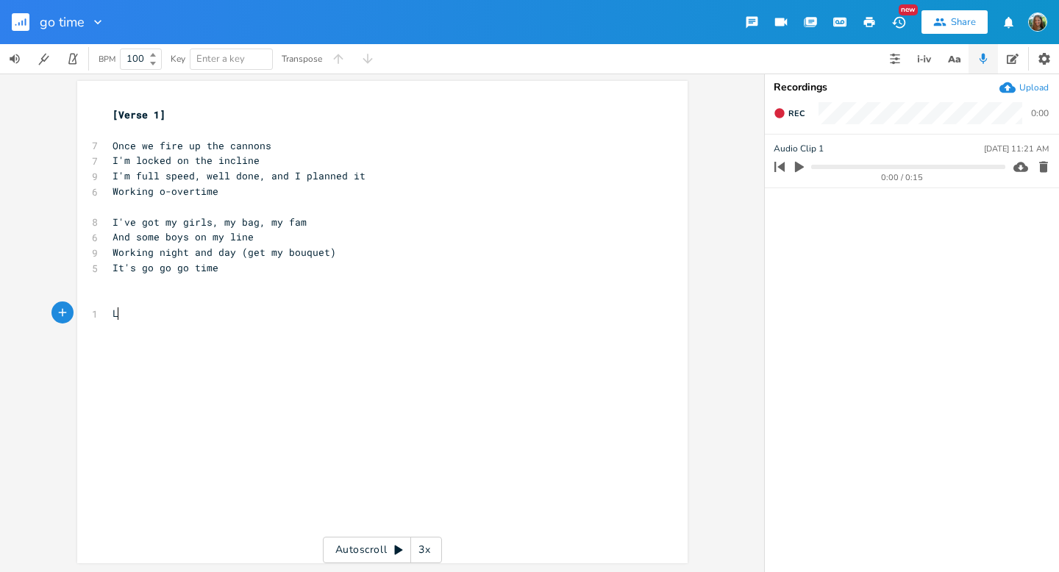
scroll to position [0, 4]
click at [123, 326] on pre "​" at bounding box center [375, 329] width 531 height 15
click at [118, 320] on pre "​" at bounding box center [375, 313] width 531 height 15
click at [127, 330] on pre "​" at bounding box center [375, 329] width 531 height 15
click at [202, 382] on div "x [Verse 1] ​ 7 Once we fire up the cannons 7 I'm locked on the incline 9 I'm f…" at bounding box center [394, 335] width 568 height 463
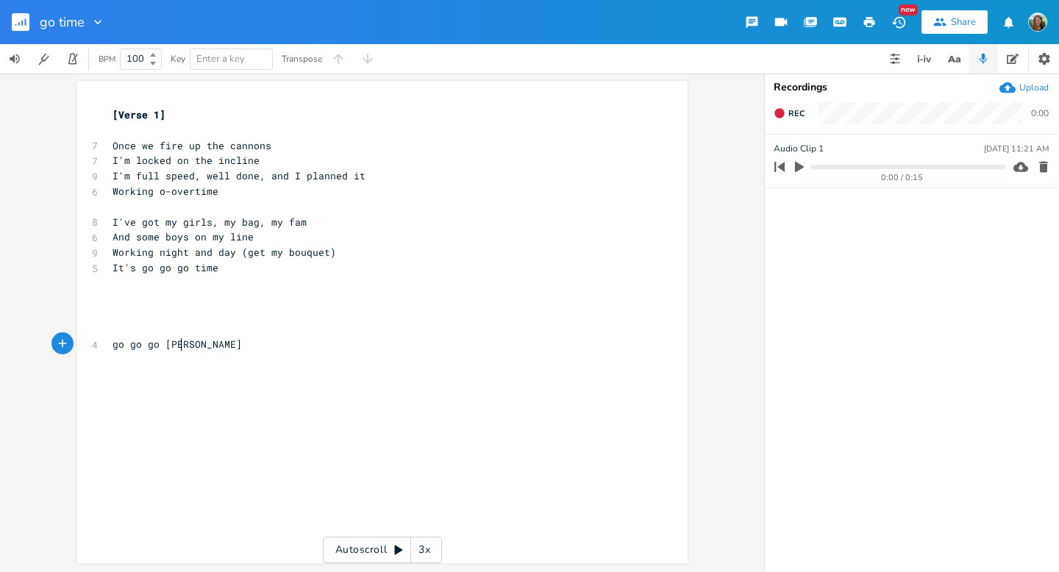
type textarea "go go go time"
drag, startPoint x: 221, startPoint y: 267, endPoint x: 96, endPoint y: 265, distance: 125.1
click at [96, 265] on div "It's go go go time x [Verse 1] ​ 7 Once we fire up the cannons 7 I'm locked on …" at bounding box center [382, 322] width 611 height 483
type textarea "Only one thing on my mind"
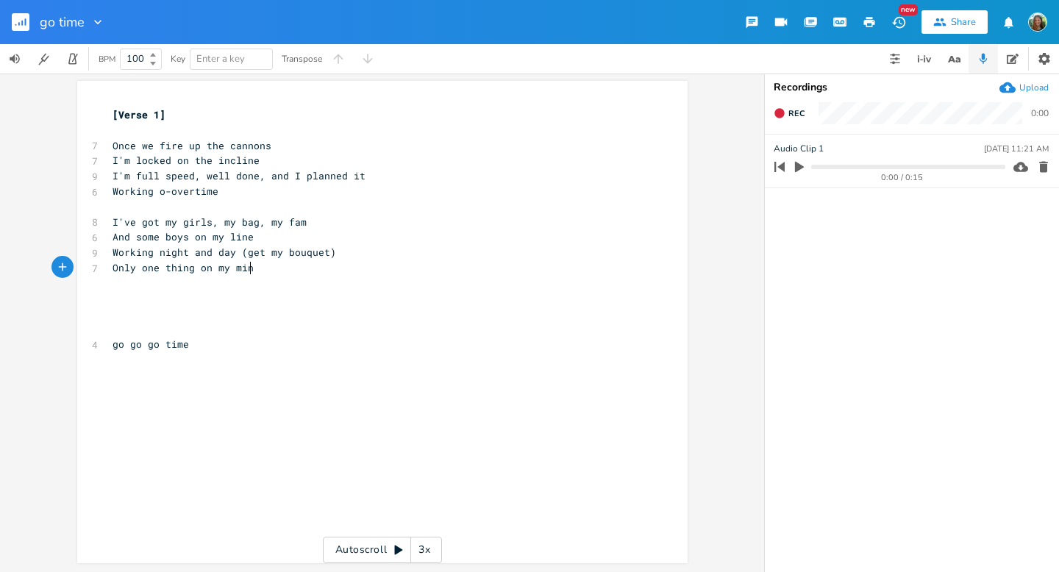
scroll to position [0, 118]
click at [129, 398] on div "x [Verse 1] ​ 7 Once we fire up the cannons 7 I'm locked on the incline 9 I'm f…" at bounding box center [394, 335] width 568 height 463
click at [165, 327] on pre "​" at bounding box center [375, 329] width 531 height 15
type textarea "go go go time"
drag, startPoint x: 199, startPoint y: 340, endPoint x: 88, endPoint y: 349, distance: 111.4
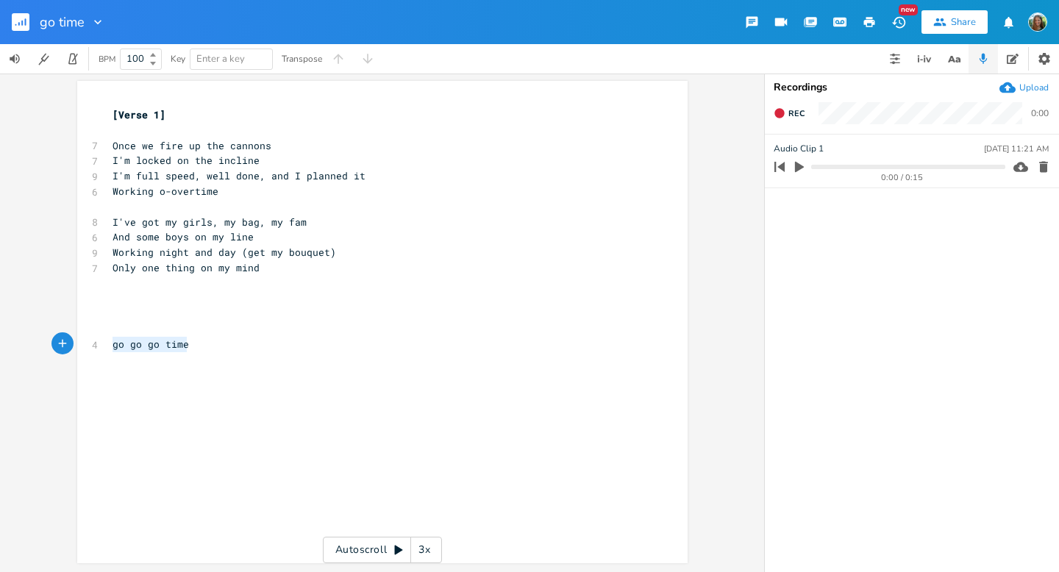
click at [110, 349] on div "4 go go go time" at bounding box center [375, 344] width 531 height 15
click at [110, 316] on pre "​" at bounding box center [375, 313] width 531 height 15
click at [117, 320] on pre "​" at bounding box center [375, 313] width 531 height 15
click at [190, 283] on pre "​" at bounding box center [375, 283] width 531 height 15
click at [127, 211] on pre "​" at bounding box center [375, 206] width 531 height 15
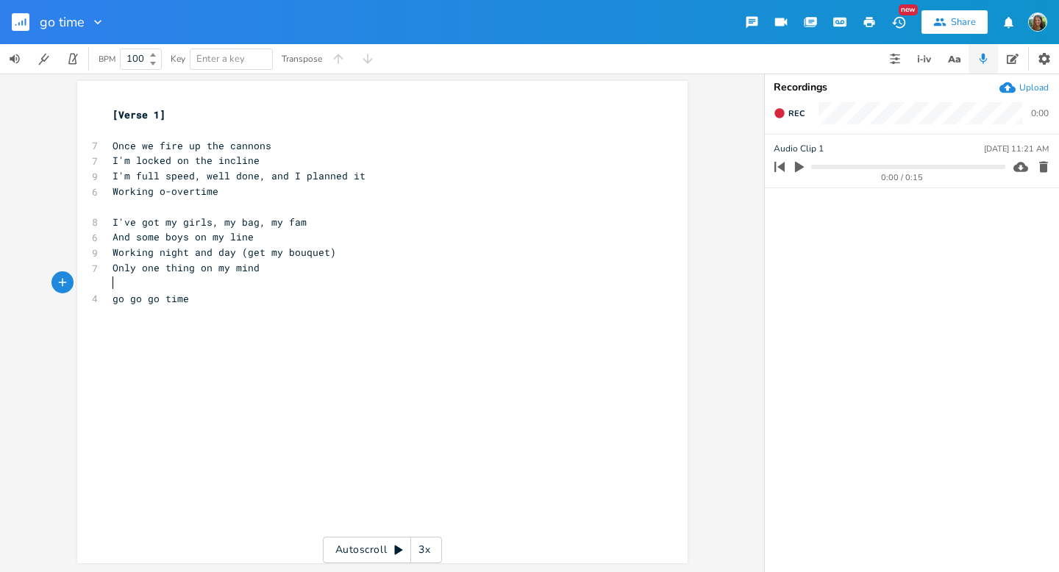
click at [196, 282] on pre "​" at bounding box center [375, 283] width 531 height 15
click at [168, 296] on span "go go go time" at bounding box center [151, 298] width 77 height 13
click at [224, 316] on pre "​" at bounding box center [375, 315] width 531 height 15
click at [188, 360] on div "x [Verse 1] ​ 7 Once we fire up the cannons 7 I'm locked on the incline 9 I'm f…" at bounding box center [394, 337] width 568 height 463
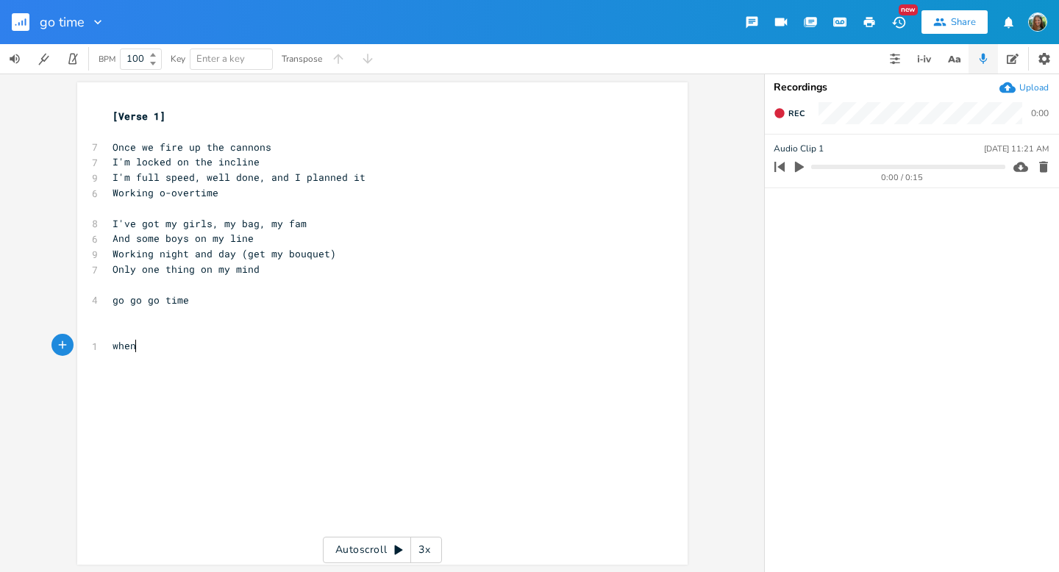
type textarea "when"
type textarea "When I take it from the top"
type textarea "it's like a brand new show"
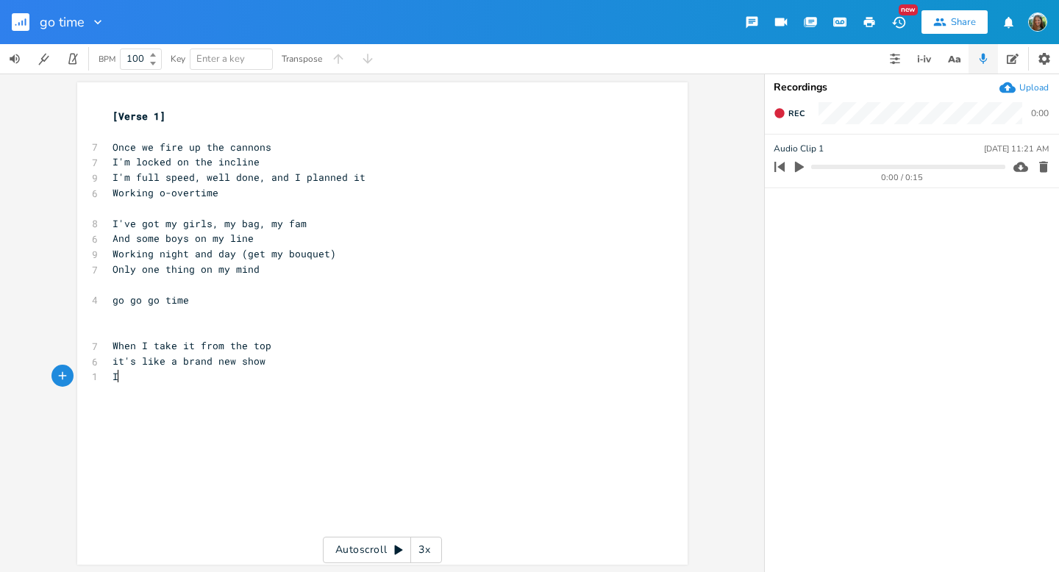
type textarea "I"
type textarea "I get better then 3"
type textarea "'ll get better th"
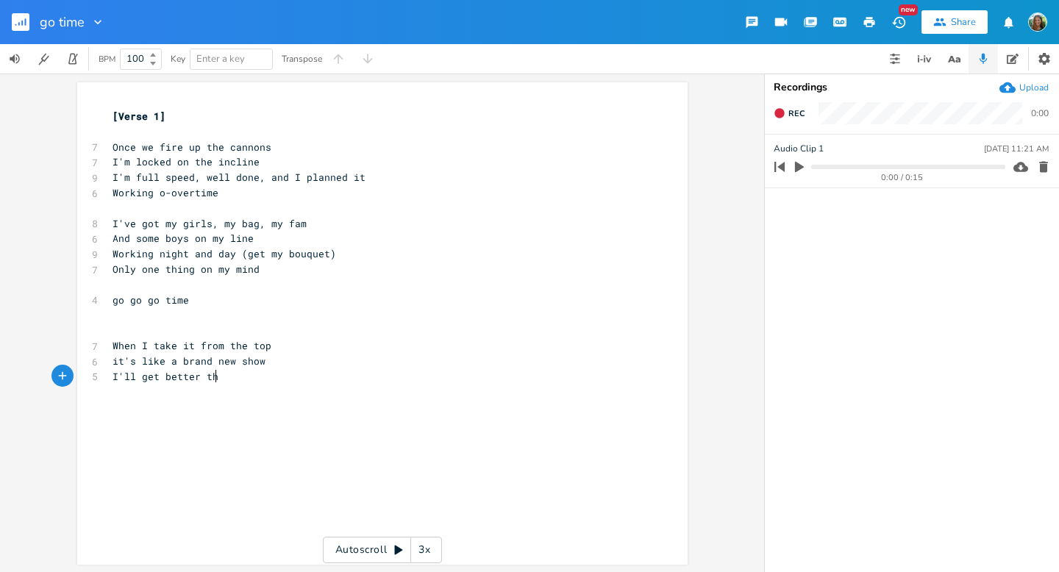
scroll to position [0, 64]
type textarea "ill I stop"
type textarea "c"
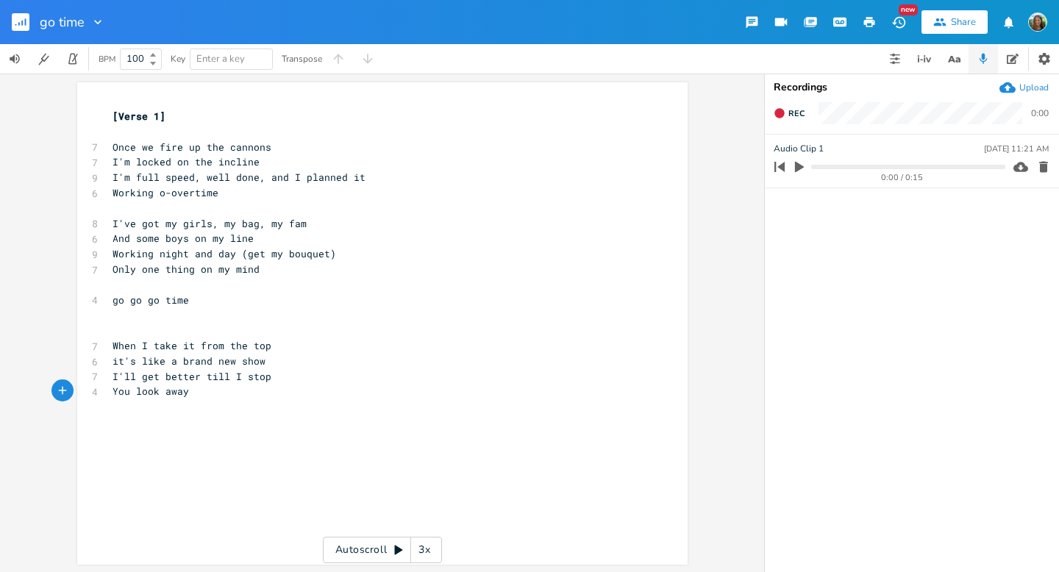
type textarea "You look away"
drag, startPoint x: 201, startPoint y: 397, endPoint x: 97, endPoint y: 388, distance: 104.1
click at [97, 388] on div "You look away x [Verse 1] ​ 7 Once we fire up the cannons 7 I'm locked on the i…" at bounding box center [382, 323] width 611 height 483
click at [144, 380] on span "I'll get better till I stop" at bounding box center [192, 376] width 159 height 13
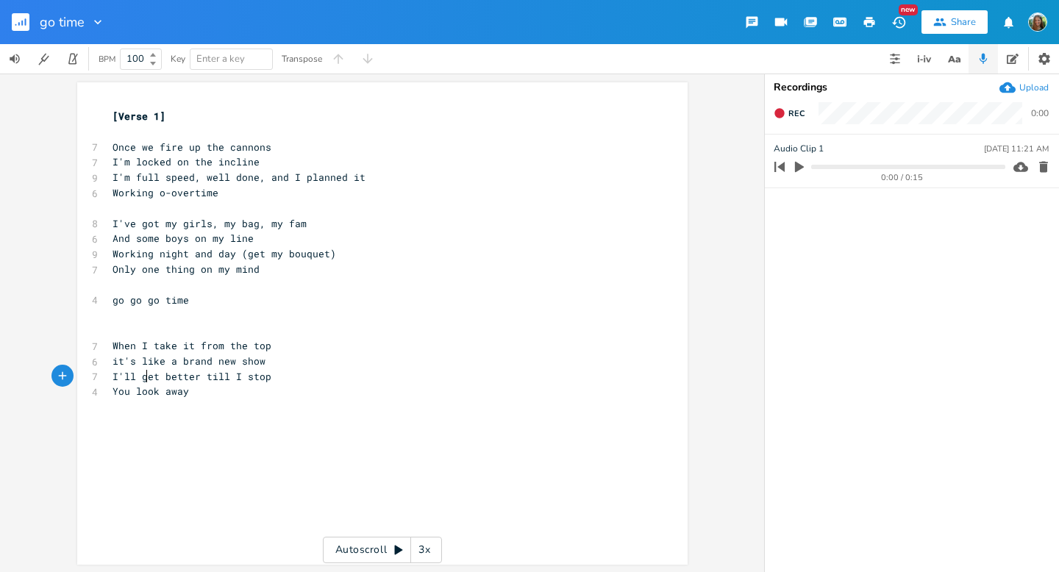
click at [144, 380] on span "I'll get better till I stop" at bounding box center [192, 376] width 159 height 13
type textarea "I'll get better till I stop"
click at [144, 380] on span "I'll get better till I stop" at bounding box center [192, 376] width 159 height 13
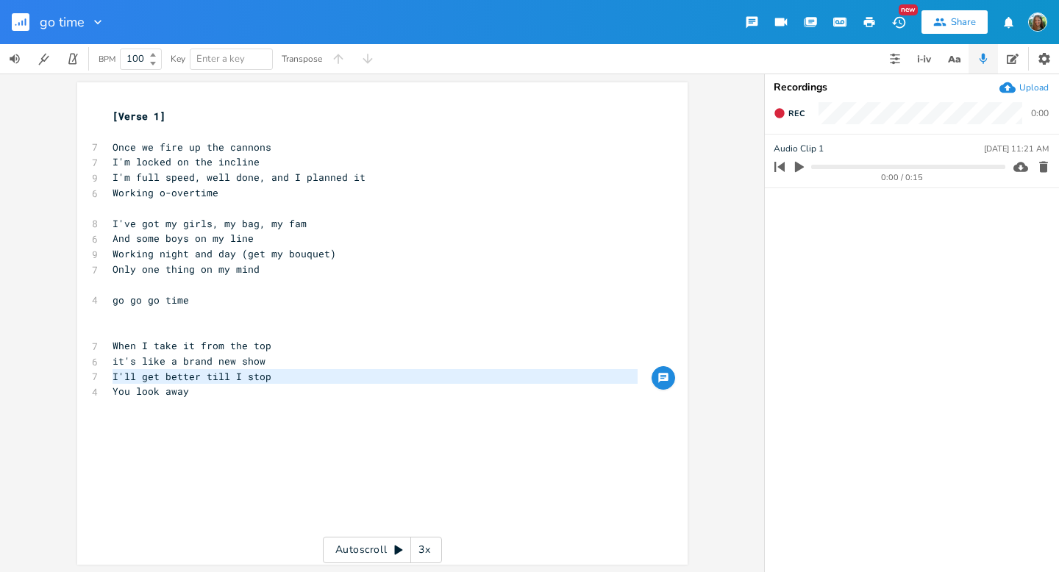
click at [147, 400] on div "x [Verse 1] ​ 7 Once we fire up the cannons 7 I'm locked on the incline 9 I'm f…" at bounding box center [375, 254] width 531 height 296
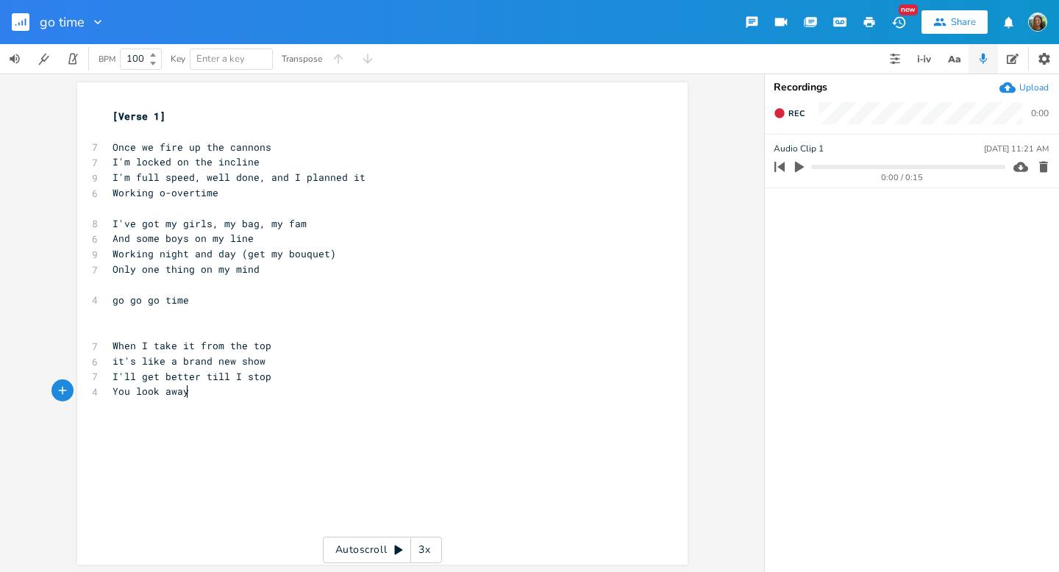
type textarea "away"
click at [147, 400] on div "x [Verse 1] ​ 7 Once we fire up the cannons 7 I'm locked on the incline 9 I'm f…" at bounding box center [375, 254] width 531 height 296
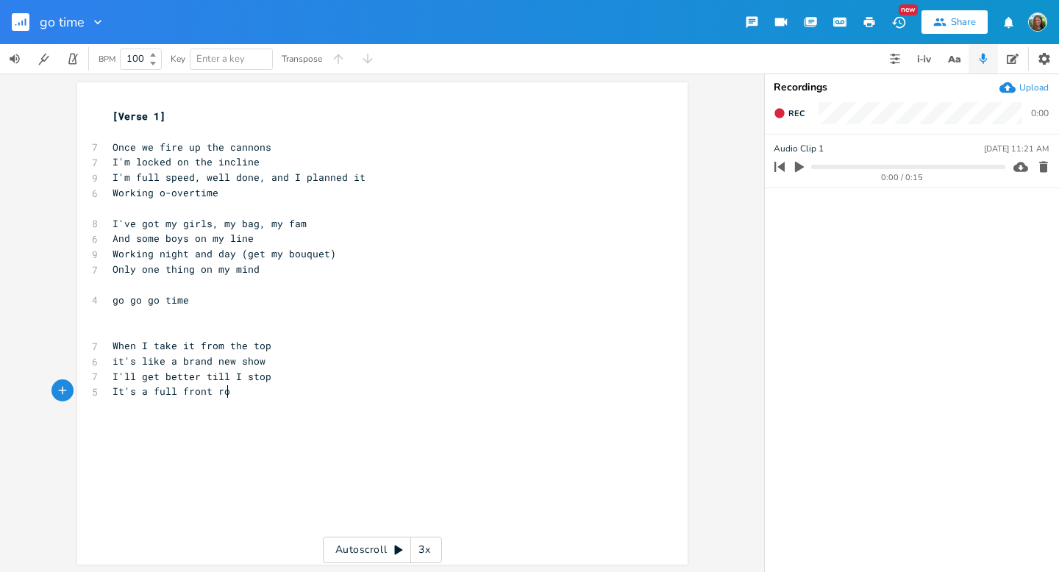
scroll to position [0, 79]
type textarea "It's a full front row"
click at [185, 379] on span "I'll get better till I stop" at bounding box center [192, 376] width 159 height 13
type textarea "I'll get better till I stop"
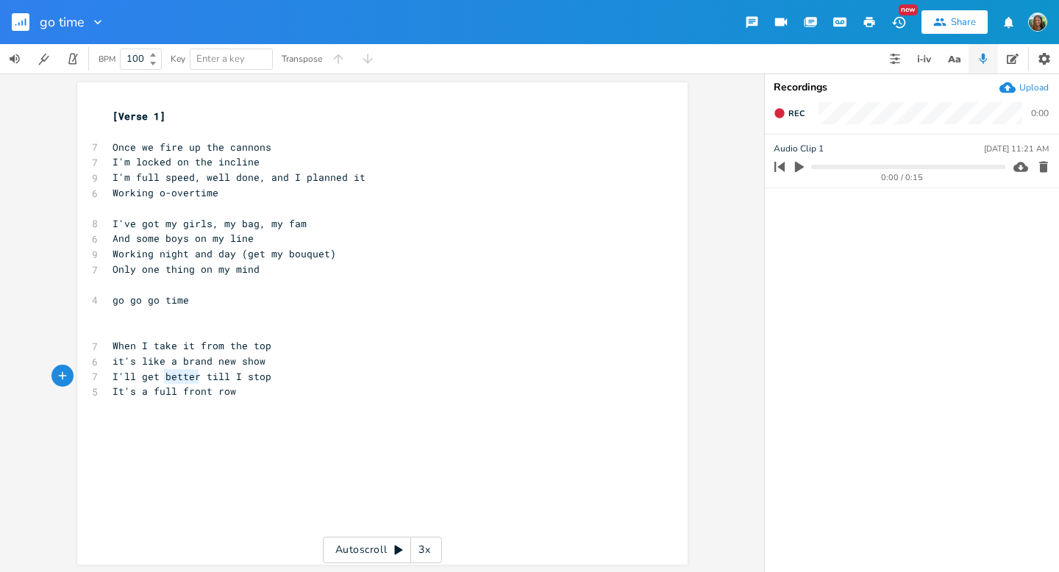
click at [185, 379] on span "I'll get better till I stop" at bounding box center [192, 376] width 159 height 13
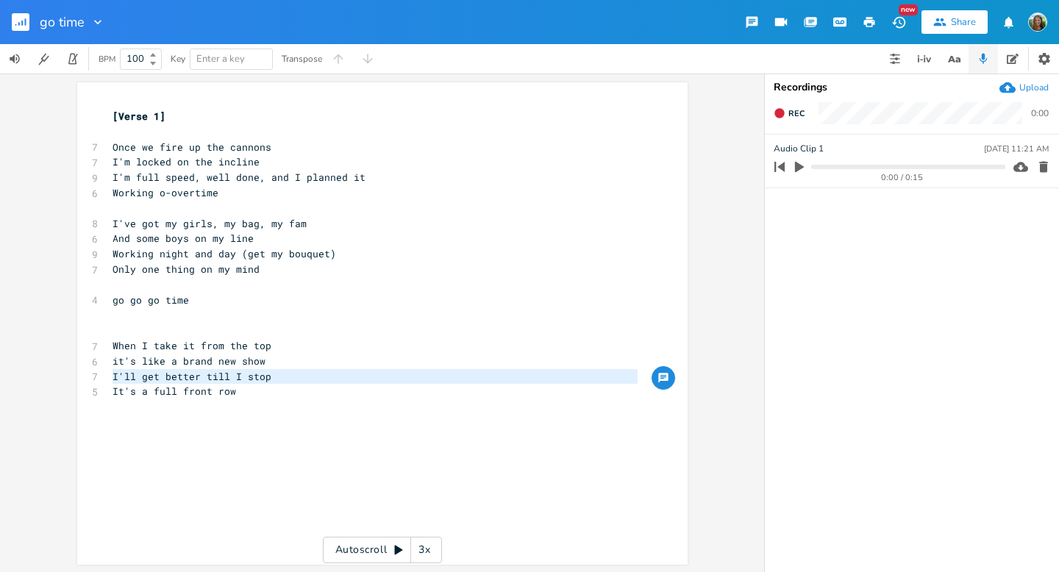
click at [268, 374] on pre "I'll get better till I stop" at bounding box center [375, 376] width 531 height 15
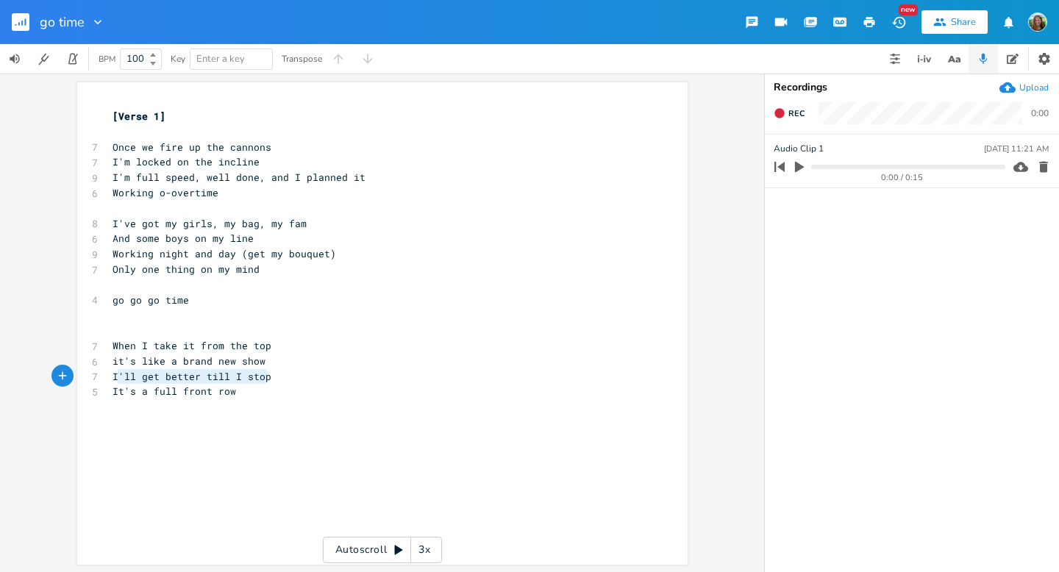
type textarea "I'll get better till I stop"
drag, startPoint x: 268, startPoint y: 377, endPoint x: 105, endPoint y: 375, distance: 162.6
click at [110, 375] on pre "I'll get better till I stop" at bounding box center [375, 376] width 531 height 15
click at [211, 400] on div "x [Verse 1] ​ 7 Once we fire up the cannons 7 I'm locked on the incline 9 I'm f…" at bounding box center [375, 254] width 531 height 296
click at [245, 363] on span "it's like a brand new show" at bounding box center [189, 361] width 153 height 13
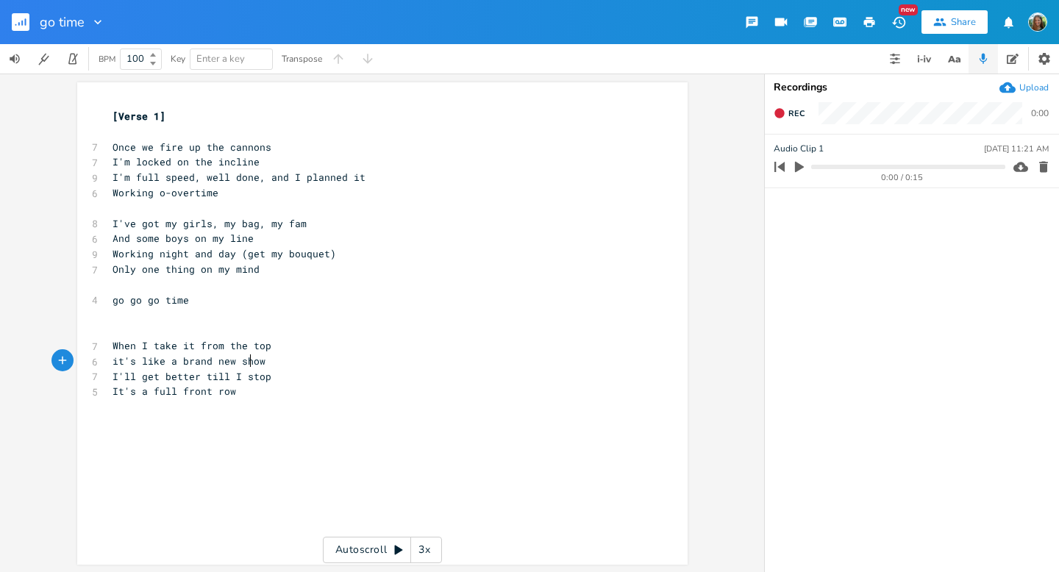
click at [245, 363] on span "it's like a brand new show" at bounding box center [189, 361] width 153 height 13
type textarea "thing"
click at [252, 358] on span "it's like a brand new thing" at bounding box center [192, 361] width 159 height 13
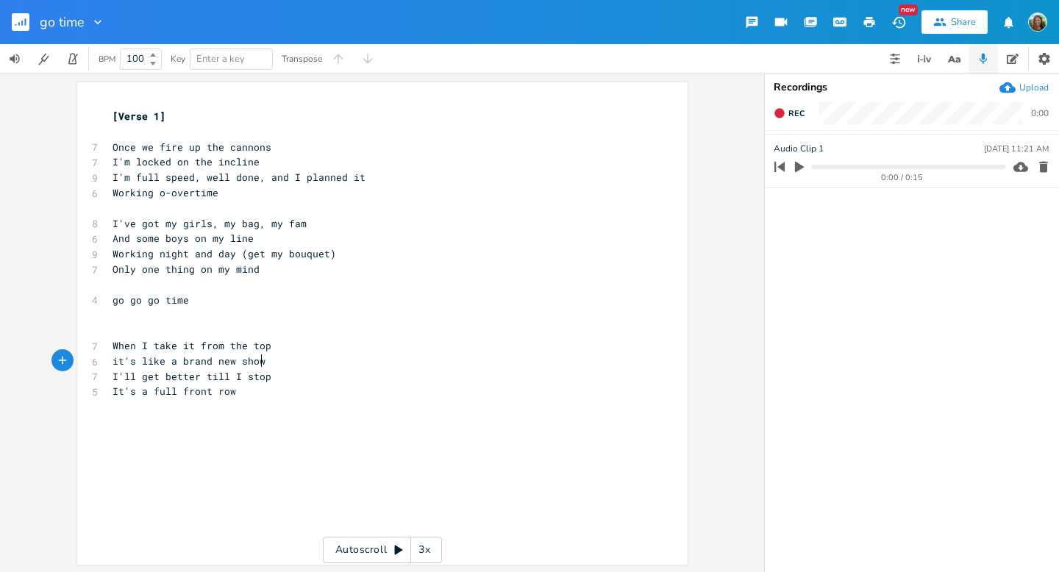
scroll to position [0, 23]
type textarea "show"
drag, startPoint x: 246, startPoint y: 389, endPoint x: 102, endPoint y: 394, distance: 145.0
click at [102, 394] on div "It's a full front row x [Verse 1] ​ 7 Once we fire up the cannons 7 I'm locked …" at bounding box center [382, 323] width 611 height 483
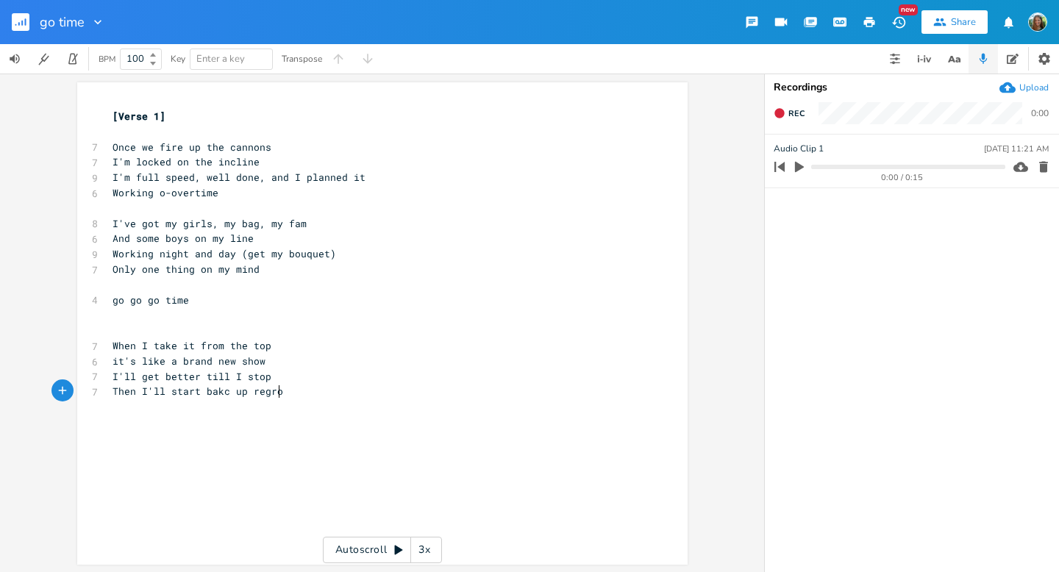
type textarea "Then I'll start bakc up regrown"
click at [217, 311] on pre "​" at bounding box center [375, 315] width 531 height 15
click at [219, 302] on pre "go go go time" at bounding box center [375, 300] width 531 height 15
click at [120, 271] on span "Only one thing on my mind" at bounding box center [186, 269] width 147 height 13
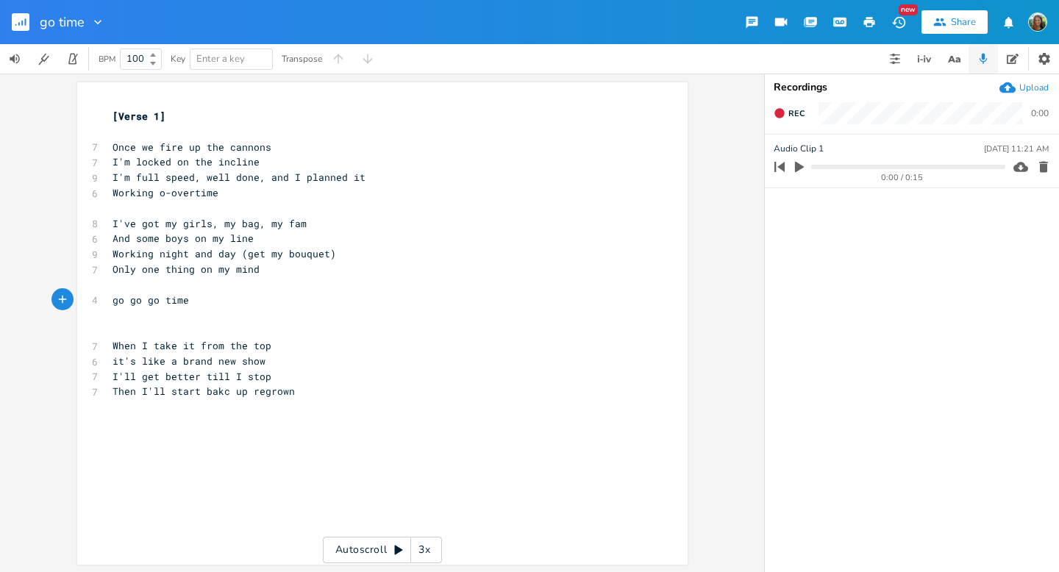
type textarea "Only"
click at [120, 271] on span "Only one thing on my mind" at bounding box center [186, 269] width 147 height 13
click at [303, 293] on pre "go go go time" at bounding box center [375, 300] width 531 height 15
click at [257, 304] on pre "go go go time" at bounding box center [375, 300] width 531 height 15
click at [438, 257] on pre "Working night and day (get my bouquet)" at bounding box center [375, 253] width 531 height 15
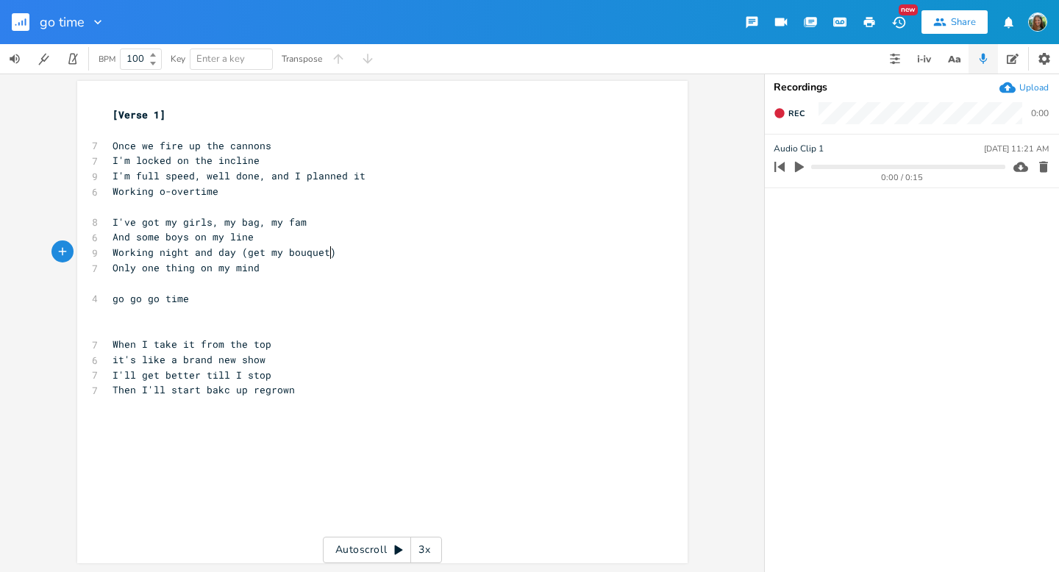
scroll to position [0, 0]
click at [347, 271] on pre "Only one thing on my mind" at bounding box center [375, 269] width 531 height 15
click at [274, 280] on pre "​" at bounding box center [375, 284] width 531 height 15
click at [285, 337] on pre "​" at bounding box center [375, 330] width 531 height 15
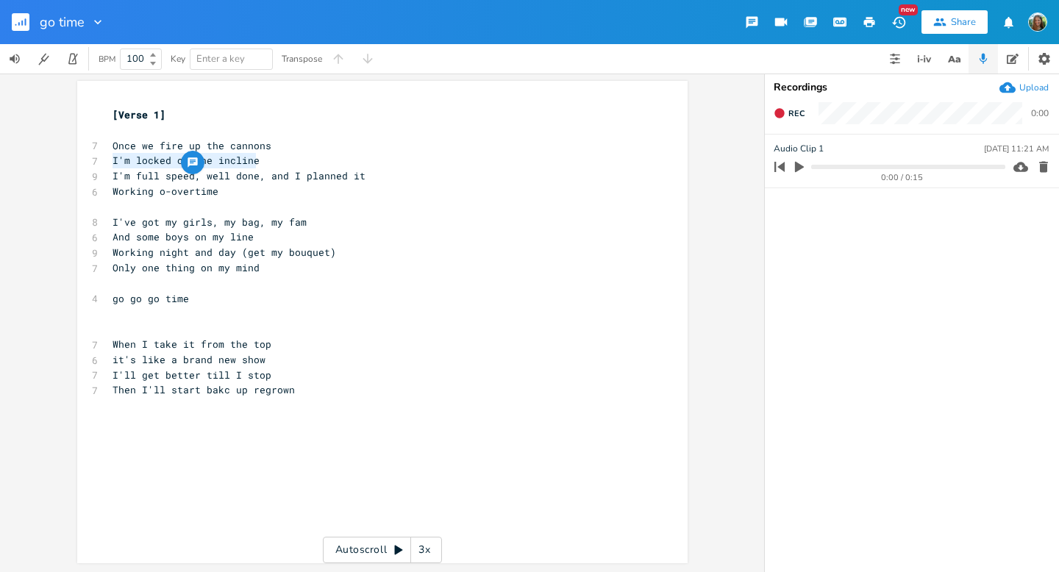
type textarea "Once we fire up the cannons I'm locked on the incline"
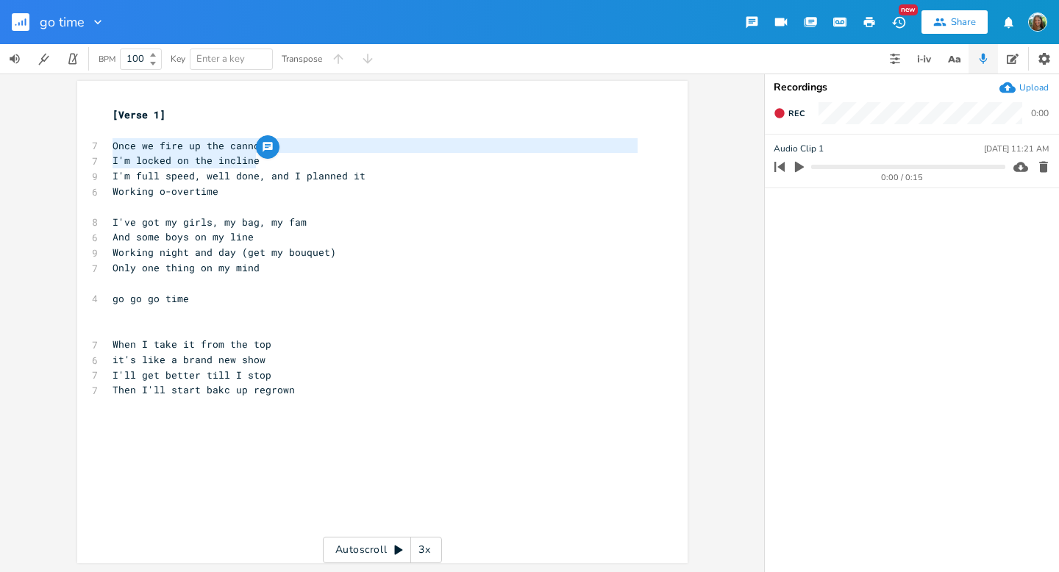
drag, startPoint x: 267, startPoint y: 163, endPoint x: 102, endPoint y: 152, distance: 165.9
click at [102, 152] on div "Once we fire up the cannons I'm locked on the incline x [Verse 1] ​ 7 Once we f…" at bounding box center [382, 322] width 611 height 483
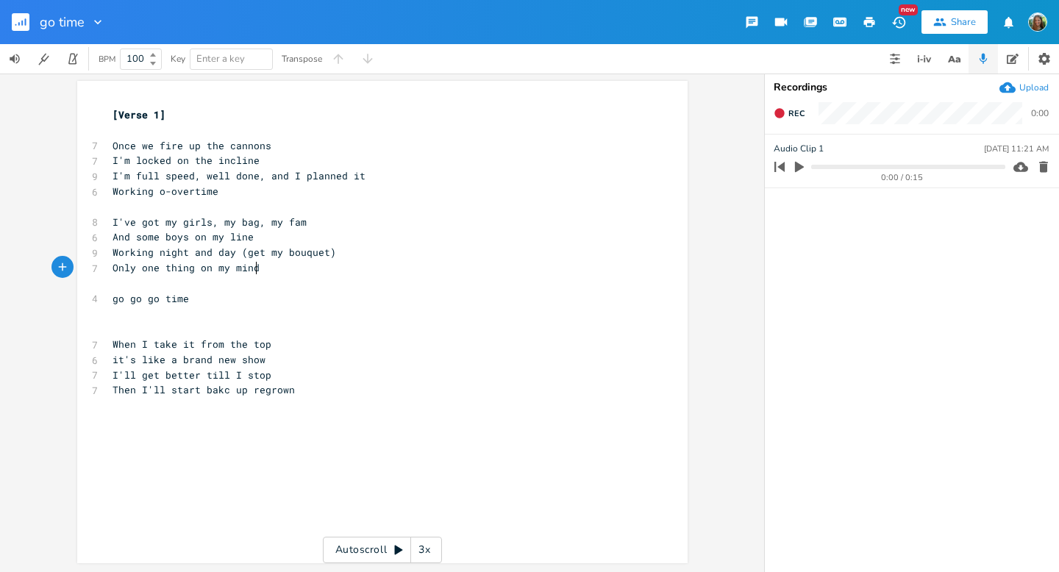
click at [328, 261] on pre "Only one thing on my mind" at bounding box center [375, 267] width 531 height 15
click at [305, 247] on span "Working night and day (get my bouquet)" at bounding box center [225, 252] width 224 height 13
click at [280, 260] on pre "Working night and day (get my bouquet)" at bounding box center [375, 252] width 531 height 15
click at [278, 271] on pre "Only one thing on my mind" at bounding box center [375, 267] width 531 height 15
click at [205, 305] on pre "go go go time" at bounding box center [375, 298] width 531 height 15
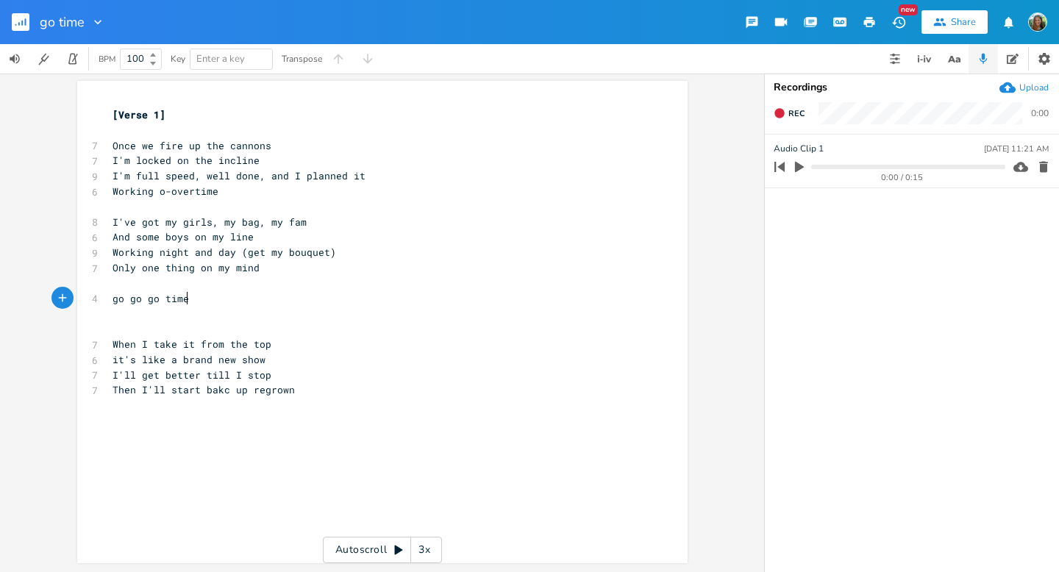
click at [204, 305] on pre "go go go time" at bounding box center [375, 298] width 531 height 15
type textarea "Once we fire up the cannons I'm locked o"
drag, startPoint x: 109, startPoint y: 148, endPoint x: 177, endPoint y: 156, distance: 68.9
click at [177, 156] on div "[Verse 1] ​ 7 Once we fire up the cannons 7 I'm locked on the incline 9 I'm ful…" at bounding box center [375, 268] width 531 height 322
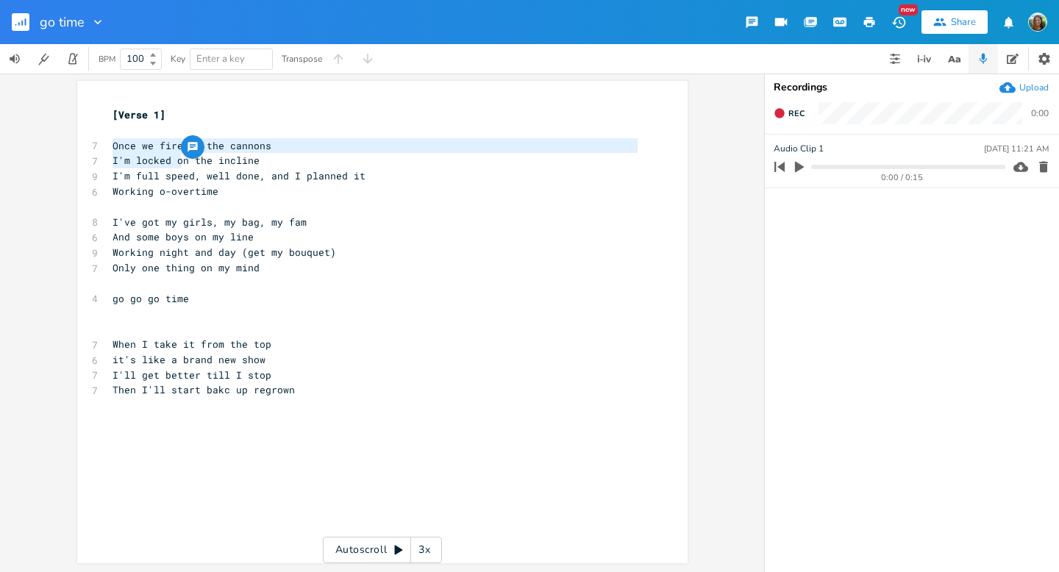
click at [278, 210] on pre "​" at bounding box center [375, 206] width 531 height 15
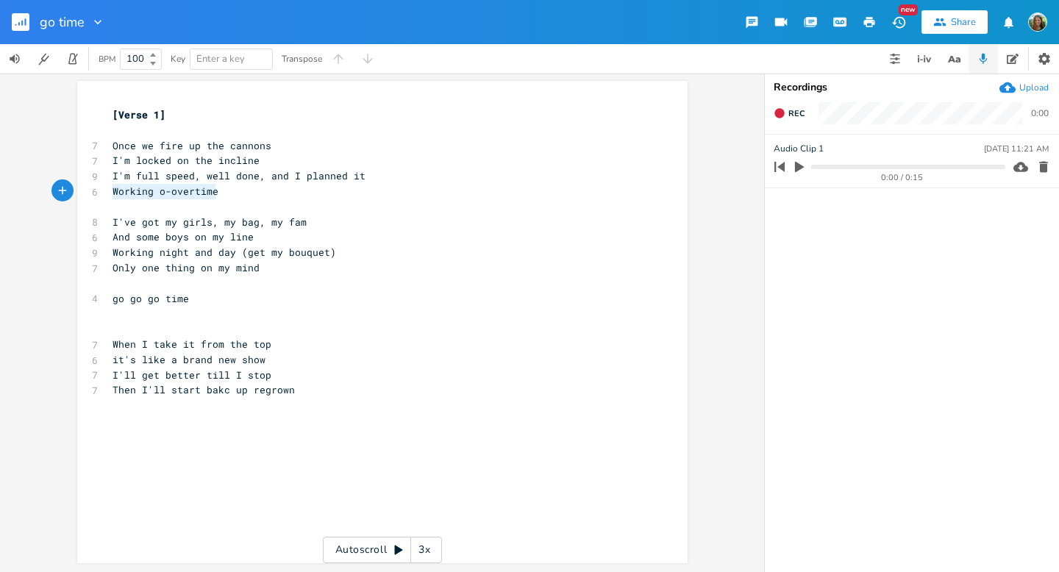
drag, startPoint x: 216, startPoint y: 194, endPoint x: 109, endPoint y: 193, distance: 107.4
click at [110, 193] on pre "Working o-overtime" at bounding box center [375, 191] width 531 height 15
type textarea "In over"
type textarea "erdrive"
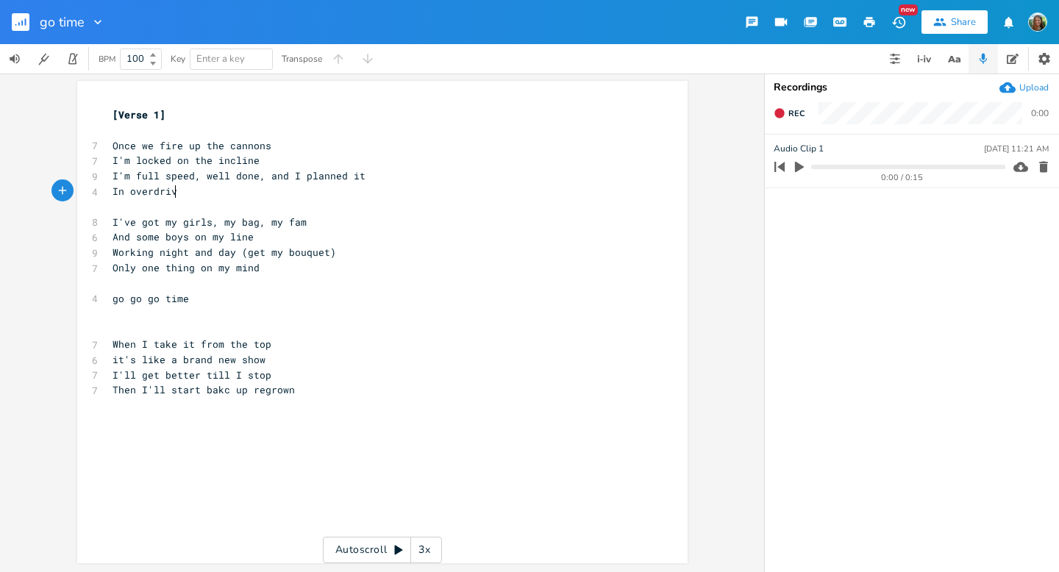
scroll to position [0, 29]
click at [227, 267] on span "Only one thing on my mind" at bounding box center [186, 267] width 147 height 13
click at [113, 194] on span "In overdrive" at bounding box center [148, 191] width 71 height 13
type textarea "In"
click at [113, 194] on span "In overdrive" at bounding box center [148, 191] width 71 height 13
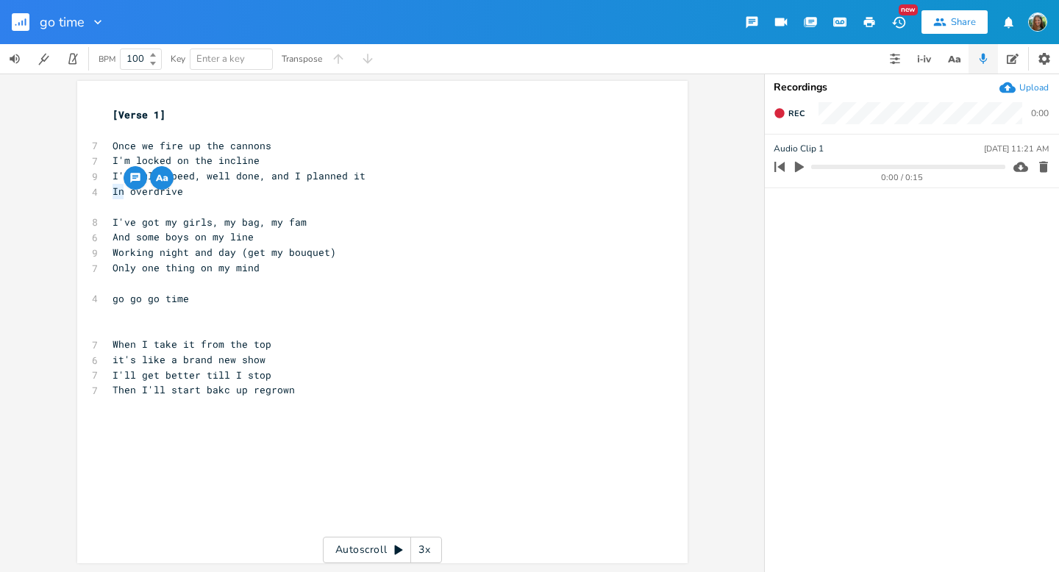
click at [225, 196] on pre "In overdrive" at bounding box center [375, 191] width 531 height 15
click at [113, 189] on span "In overdrive" at bounding box center [148, 191] width 71 height 13
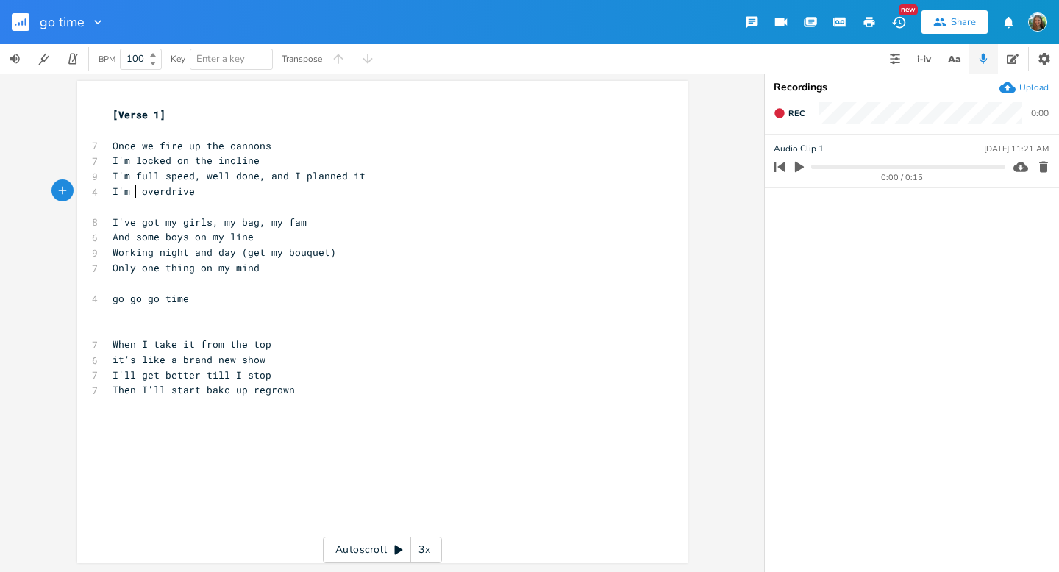
type textarea "I'm in"
click at [175, 204] on pre "​" at bounding box center [375, 206] width 531 height 15
click at [177, 188] on span "I'm in overdrive" at bounding box center [160, 191] width 94 height 13
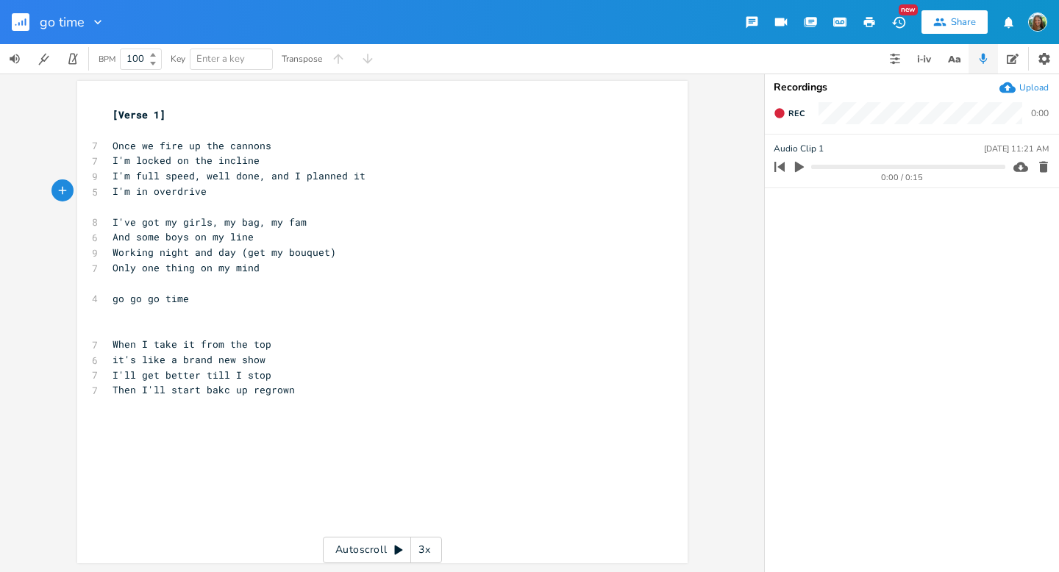
click at [330, 447] on div "x [Verse 1] ​ 7 Once we fire up the cannons 7 I'm locked on the incline 9 I'm f…" at bounding box center [394, 335] width 568 height 463
click at [292, 433] on div "x [Verse 1] ​ 7 Once we fire up the cannons 7 I'm locked on the incline 9 I'm f…" at bounding box center [394, 335] width 568 height 463
type textarea "I'm full speed, well done, and I planned it"
drag, startPoint x: 108, startPoint y: 178, endPoint x: 364, endPoint y: 181, distance: 256.0
click at [364, 181] on pre "I'm full speed, well done, and I planned it" at bounding box center [375, 175] width 531 height 15
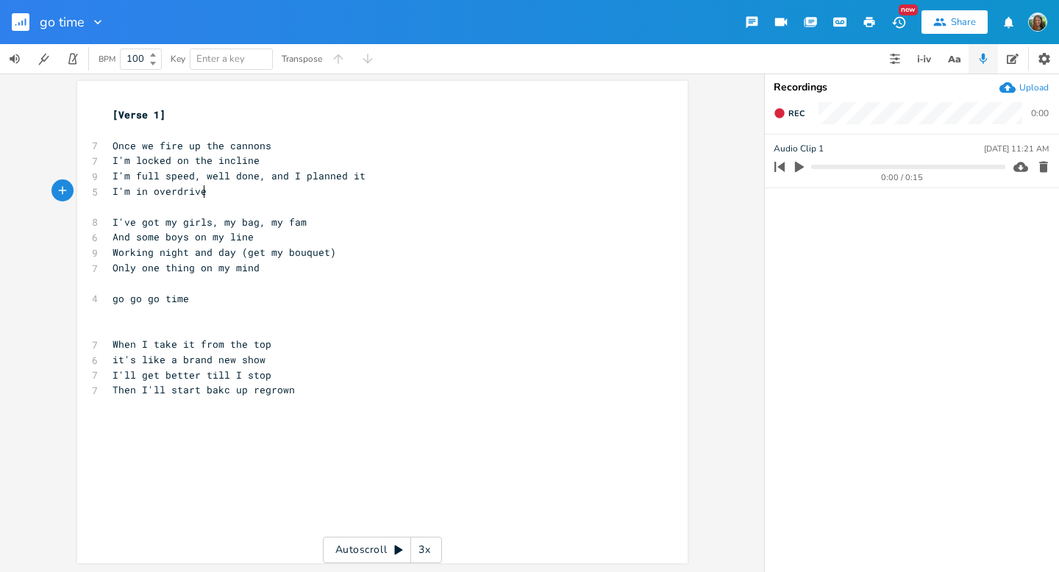
click at [211, 188] on pre "I'm in overdrive" at bounding box center [375, 191] width 531 height 15
click at [219, 182] on pre "I'm full speed, well done, and I planned it" at bounding box center [375, 175] width 531 height 15
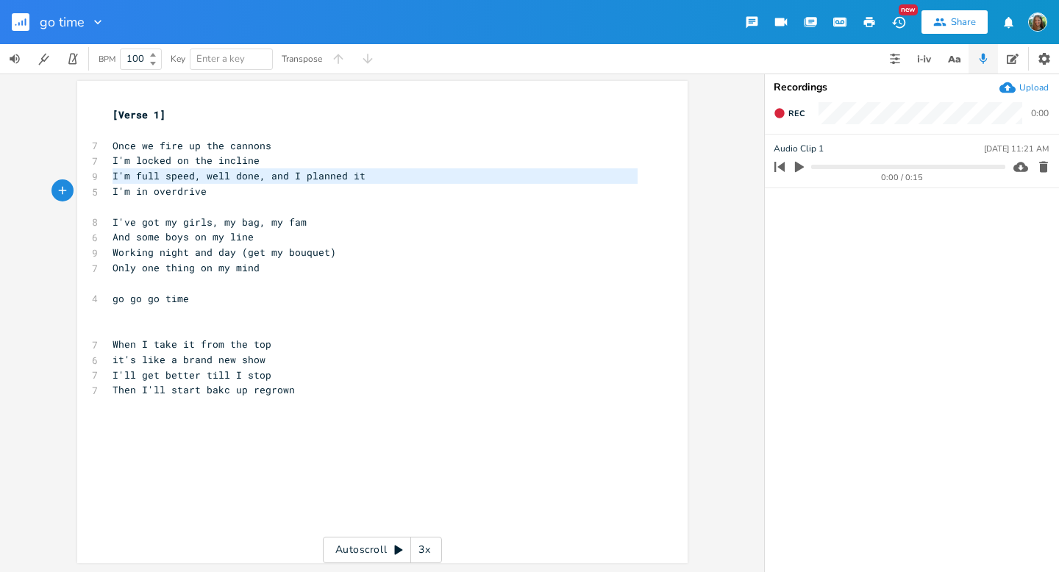
click at [219, 182] on pre "I'm full speed, well done, and I planned it" at bounding box center [375, 175] width 531 height 15
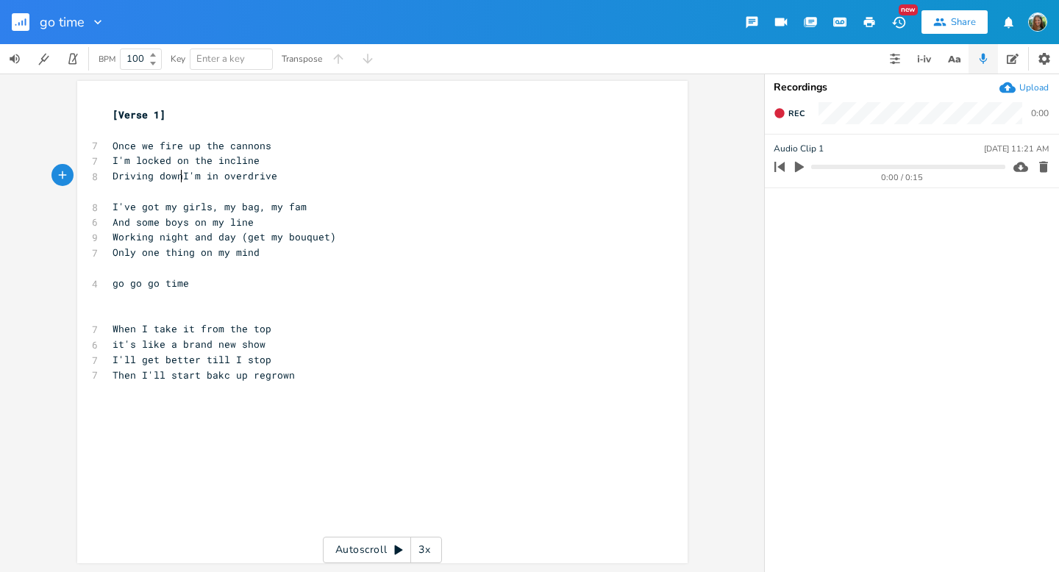
scroll to position [0, 60]
type textarea "Driving down i"
type textarea "on full speed"
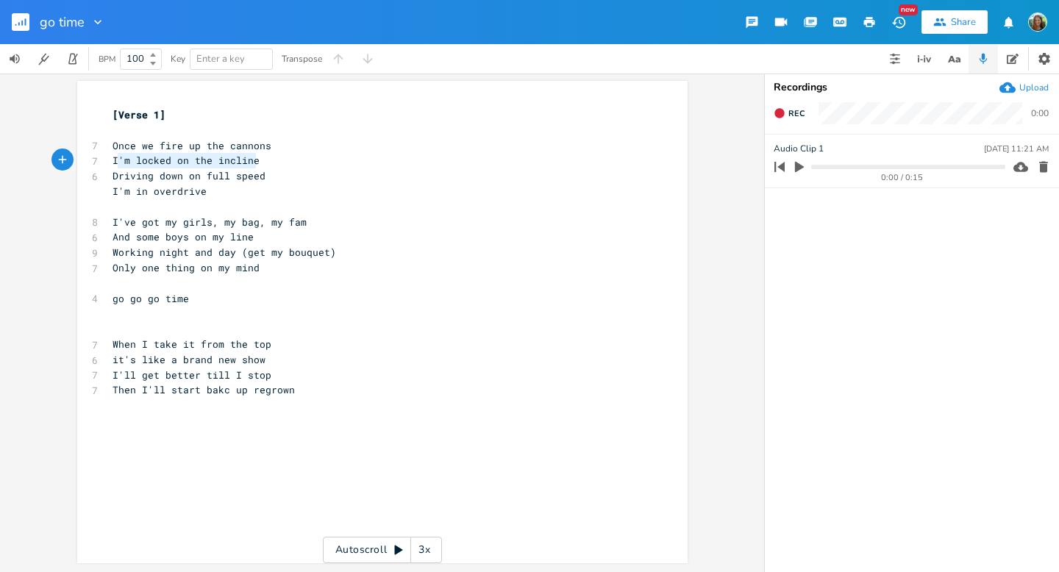
type textarea "I'm locked on the incline"
drag, startPoint x: 260, startPoint y: 166, endPoint x: 107, endPoint y: 162, distance: 153.8
click at [110, 162] on pre "I'm locked on the incline" at bounding box center [375, 160] width 531 height 15
click at [137, 193] on span "I'm in overdrive" at bounding box center [160, 191] width 94 height 13
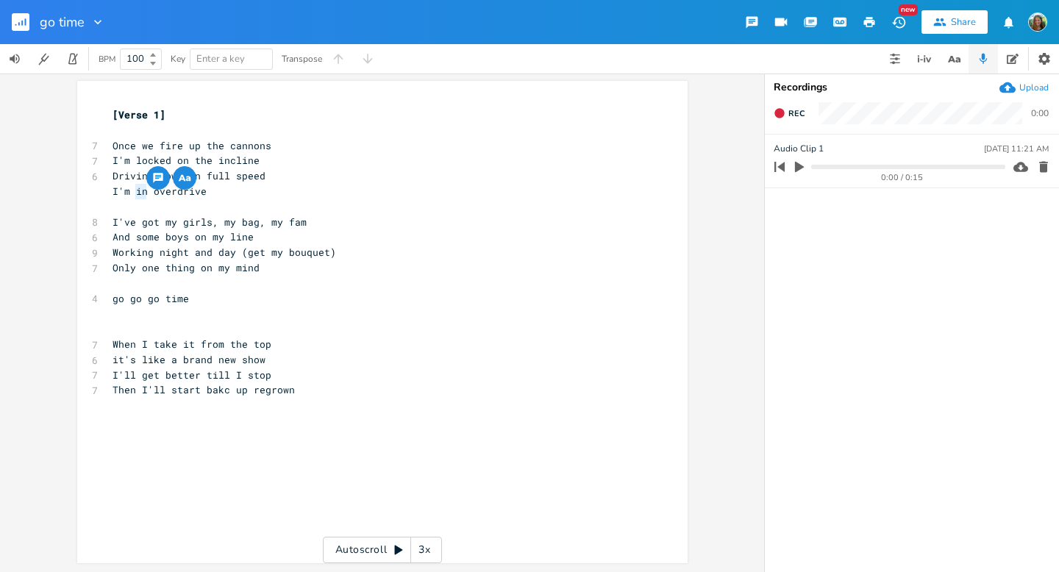
type textarea "in"
click at [136, 195] on span "I'm in overdrive" at bounding box center [160, 191] width 94 height 13
type textarea "in"
click at [136, 195] on span "I'm in overdrive" at bounding box center [160, 191] width 94 height 13
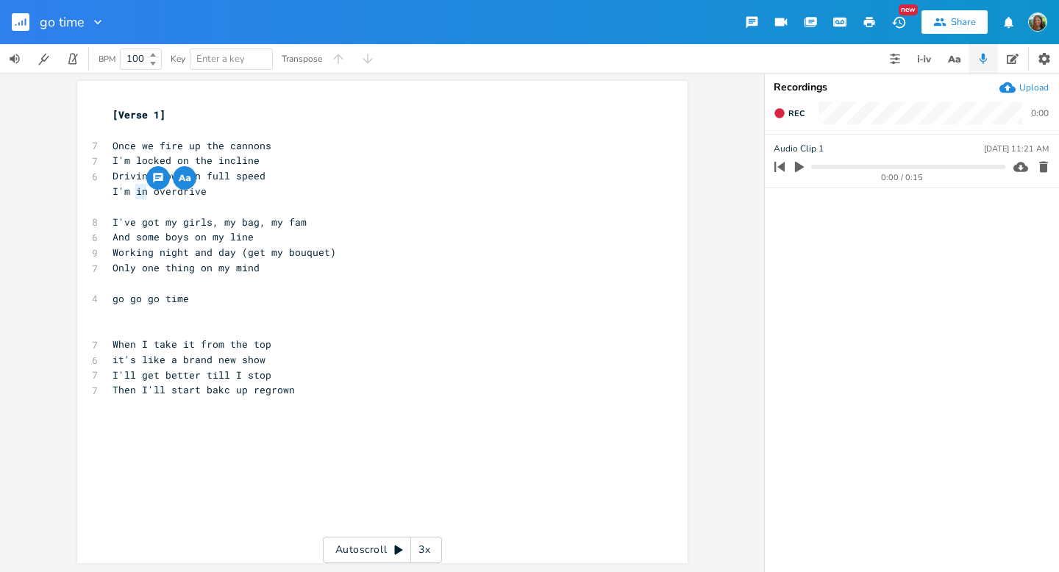
type textarea "in"
click at [136, 195] on span "I'm in overdrive" at bounding box center [160, 191] width 94 height 13
type textarea "I'm in overdrive"
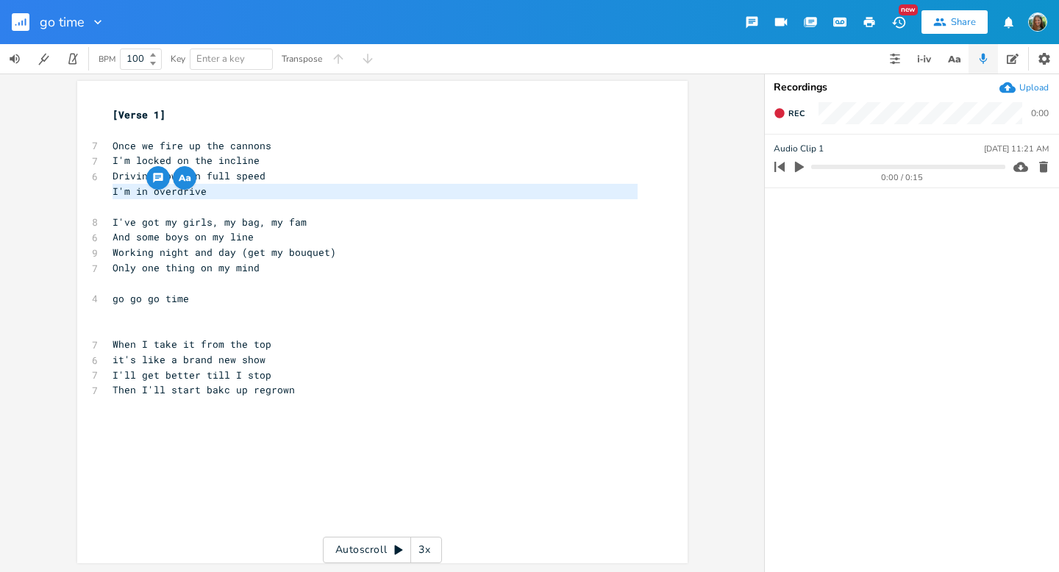
click at [136, 195] on span "I'm in overdrive" at bounding box center [160, 191] width 94 height 13
paste textarea
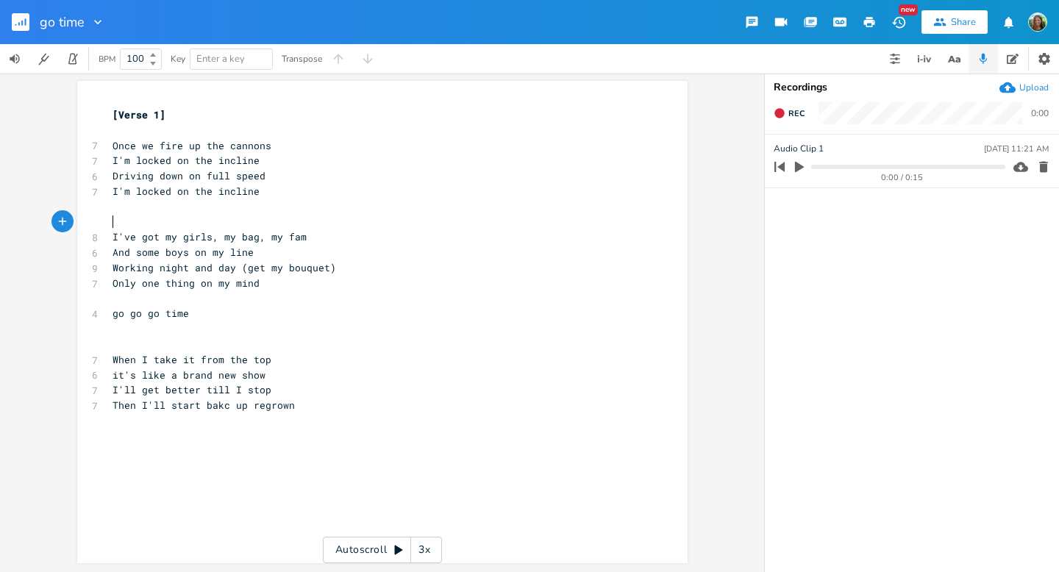
click at [171, 180] on span "Driving down on full speed" at bounding box center [189, 175] width 153 height 13
type textarea "up"
click at [213, 168] on pre "Driving up on full speed" at bounding box center [375, 175] width 531 height 15
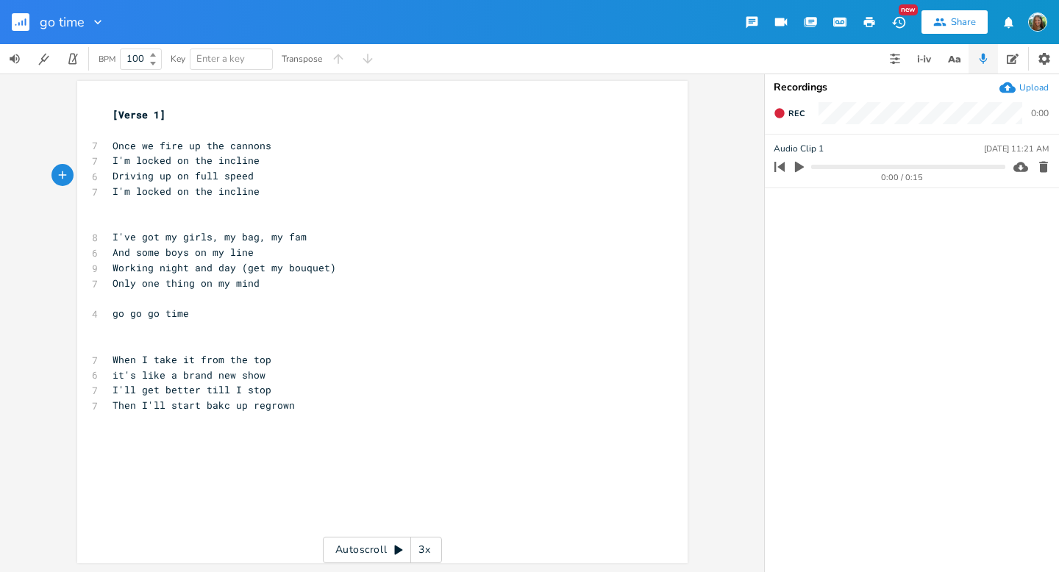
click at [213, 168] on pre "Driving up on full speed" at bounding box center [375, 175] width 531 height 15
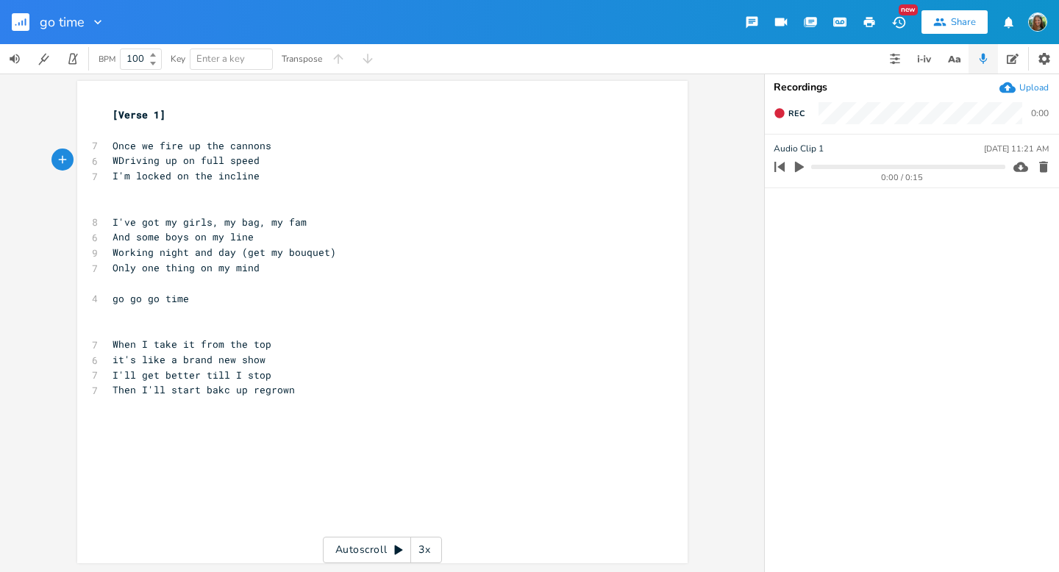
type textarea "We"
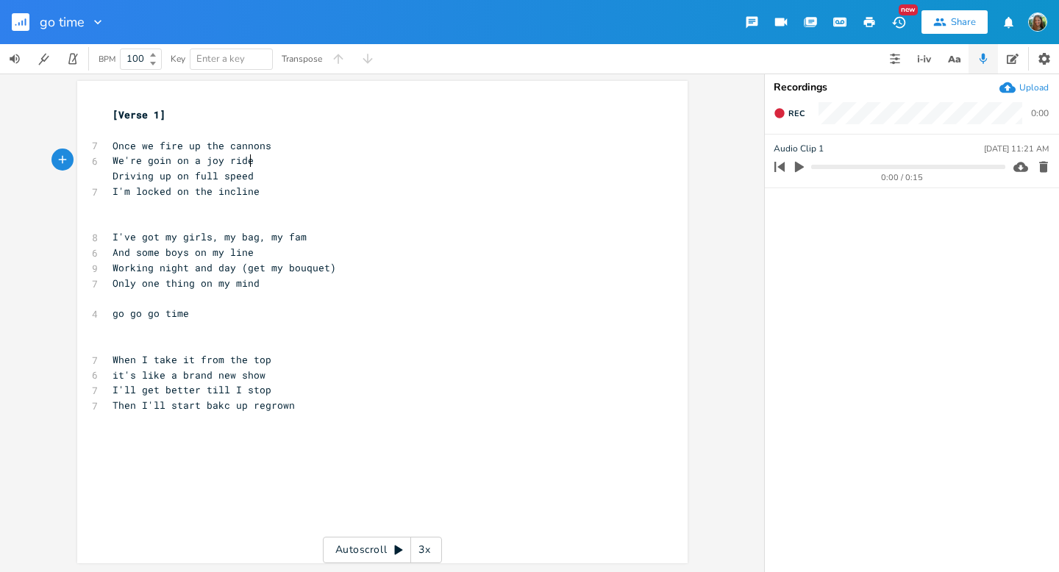
scroll to position [0, 88]
type textarea "'re goin on a joy ride"
click at [789, 118] on span "Rec" at bounding box center [797, 113] width 16 height 11
click at [784, 118] on icon "button" at bounding box center [780, 113] width 12 height 12
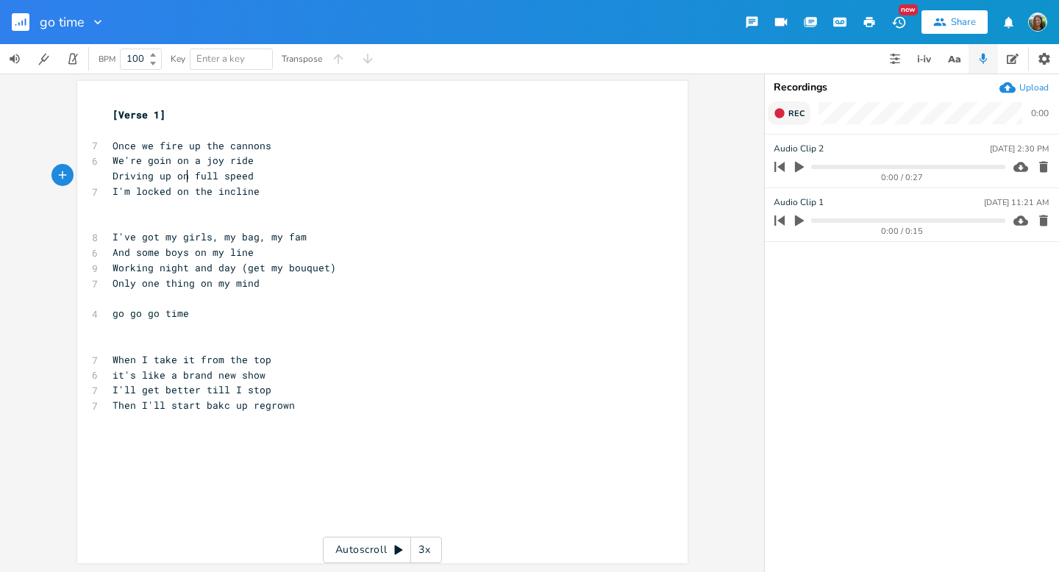
type textarea "Driving up on"
drag, startPoint x: 183, startPoint y: 179, endPoint x: 94, endPoint y: 179, distance: 89.0
click at [94, 179] on div "Driving up on x [Verse 1] ​ 7 Once we fire up the cannons 6 We're goin on a joy…" at bounding box center [382, 322] width 611 height 483
drag, startPoint x: 261, startPoint y: 241, endPoint x: 309, endPoint y: 240, distance: 47.8
click at [309, 240] on pre "I've got my girls, my bag, my fam" at bounding box center [375, 237] width 531 height 15
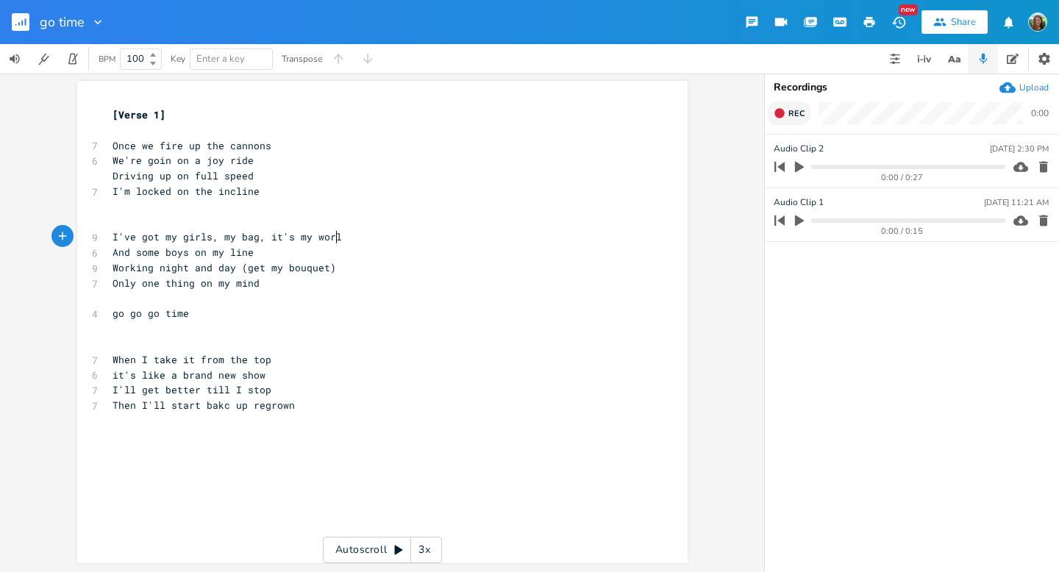
type textarea "it's my world"
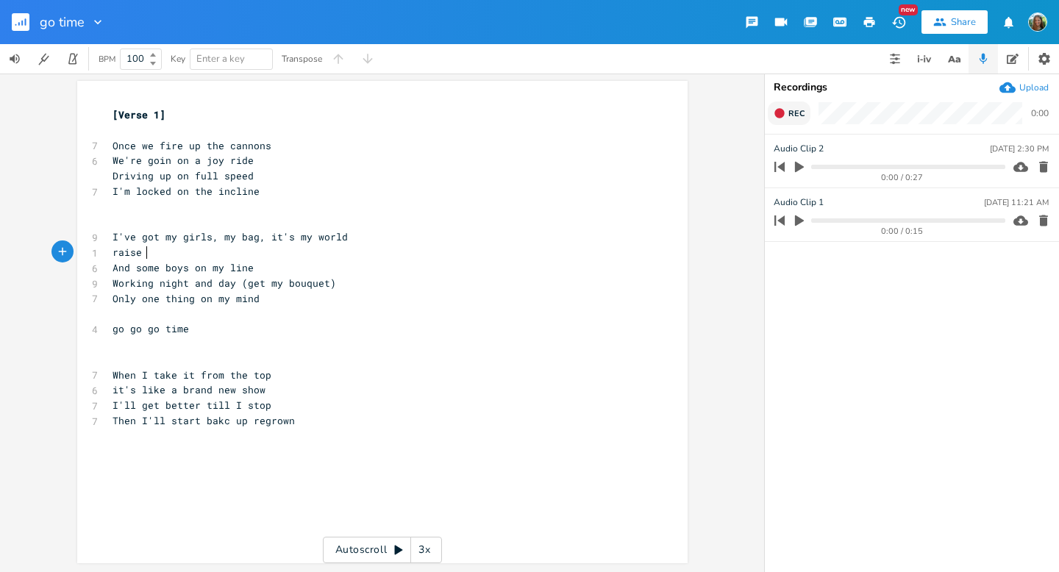
type textarea "raise a"
type textarea "the flag"
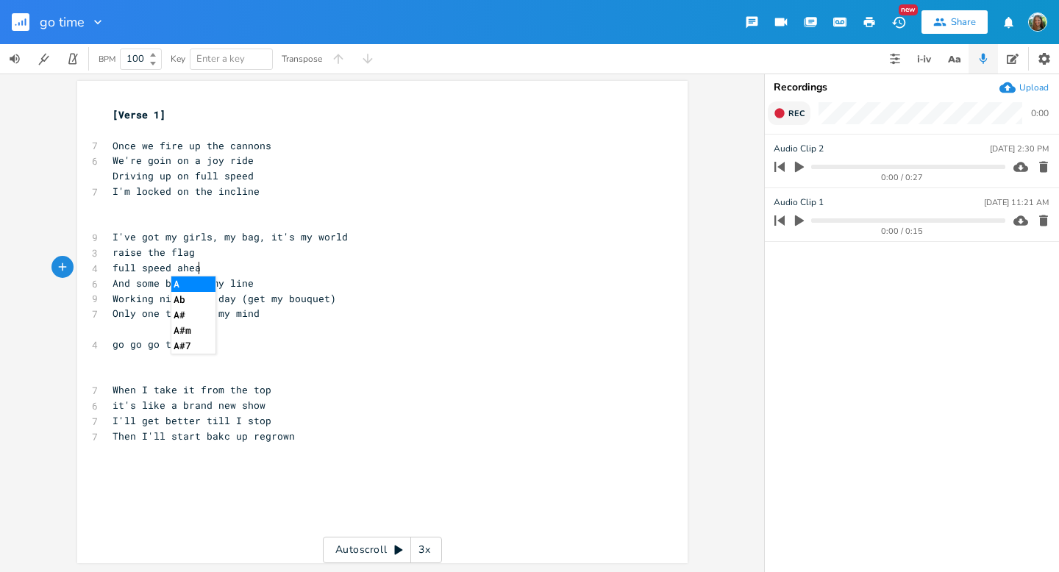
type textarea "full speed ahead"
type textarea "We're goin on a joy ride"
drag, startPoint x: 107, startPoint y: 162, endPoint x: 246, endPoint y: 157, distance: 138.4
click at [246, 157] on pre "We're goin on a joy ride" at bounding box center [375, 160] width 531 height 15
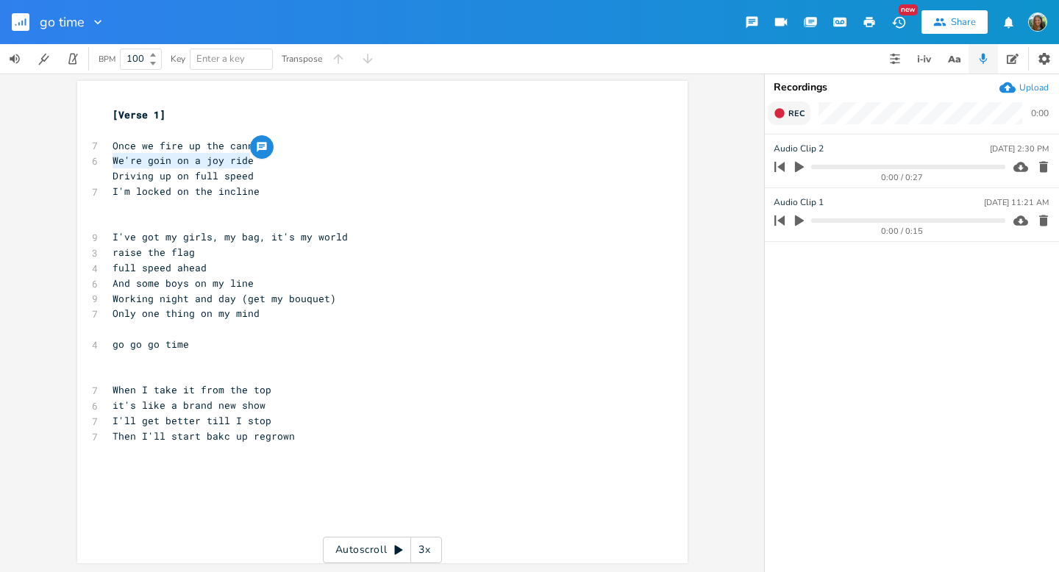
click at [223, 186] on span "I'm locked on the incline" at bounding box center [186, 191] width 147 height 13
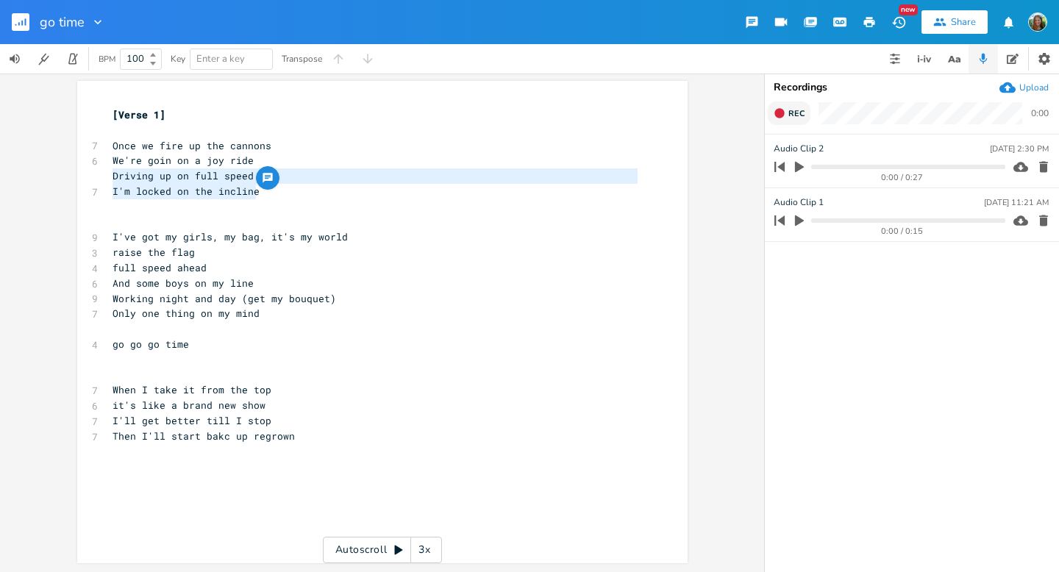
type textarea "I'm locked on the incline"
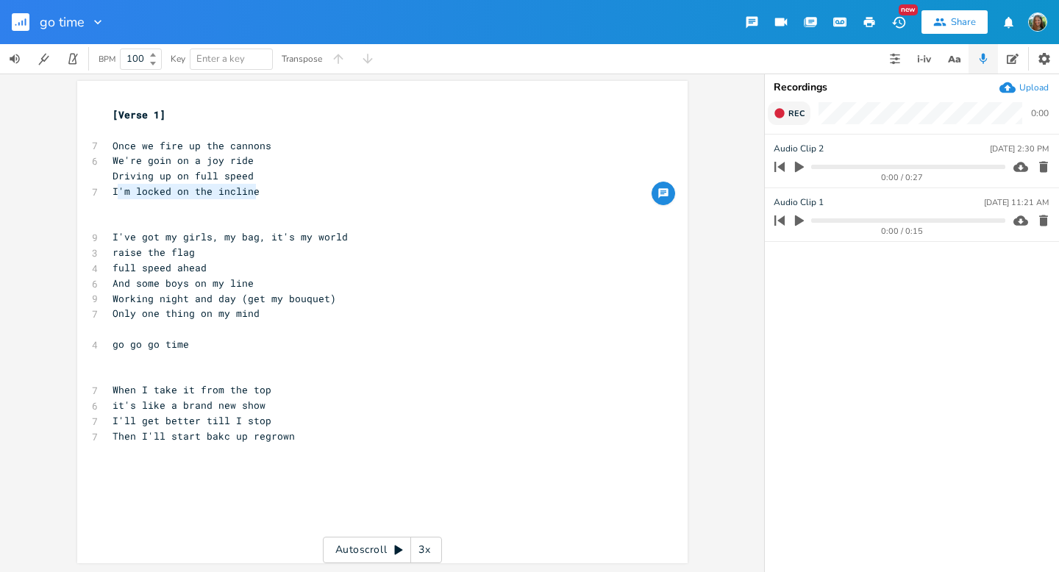
drag, startPoint x: 255, startPoint y: 190, endPoint x: 114, endPoint y: 191, distance: 141.3
click at [114, 191] on pre "I'm locked on the incline" at bounding box center [375, 191] width 531 height 15
type textarea "t's time to"
drag, startPoint x: 159, startPoint y: 146, endPoint x: 100, endPoint y: 146, distance: 58.9
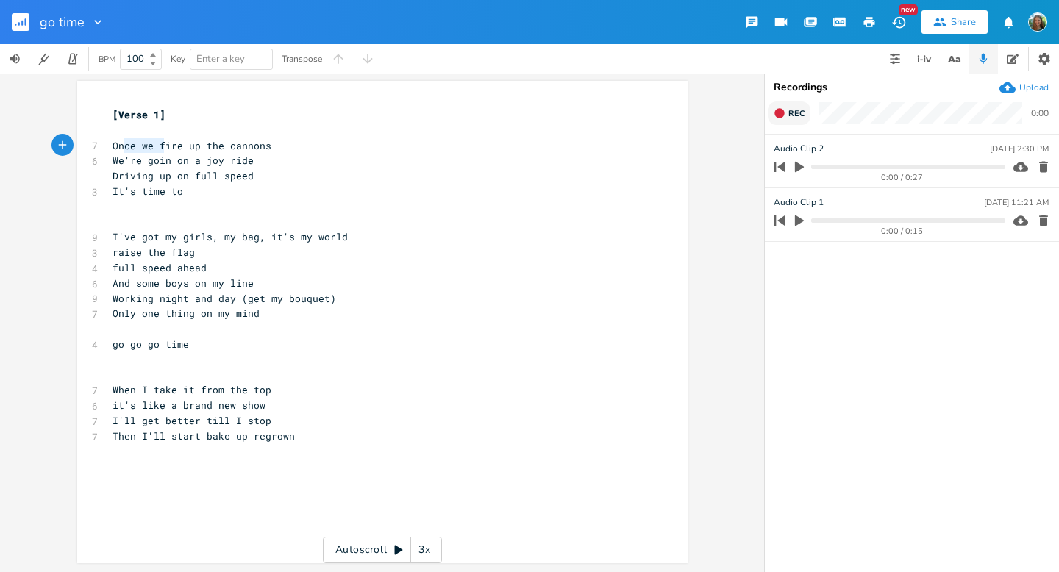
click at [100, 146] on div "Once we f x [Verse 1] ​ 7 Once we fire up the cannons 6 We're goin on a joy rid…" at bounding box center [382, 322] width 611 height 483
type textarea "F"
type textarea "thing on my mind"
drag, startPoint x: 260, startPoint y: 316, endPoint x: 157, endPoint y: 309, distance: 104.0
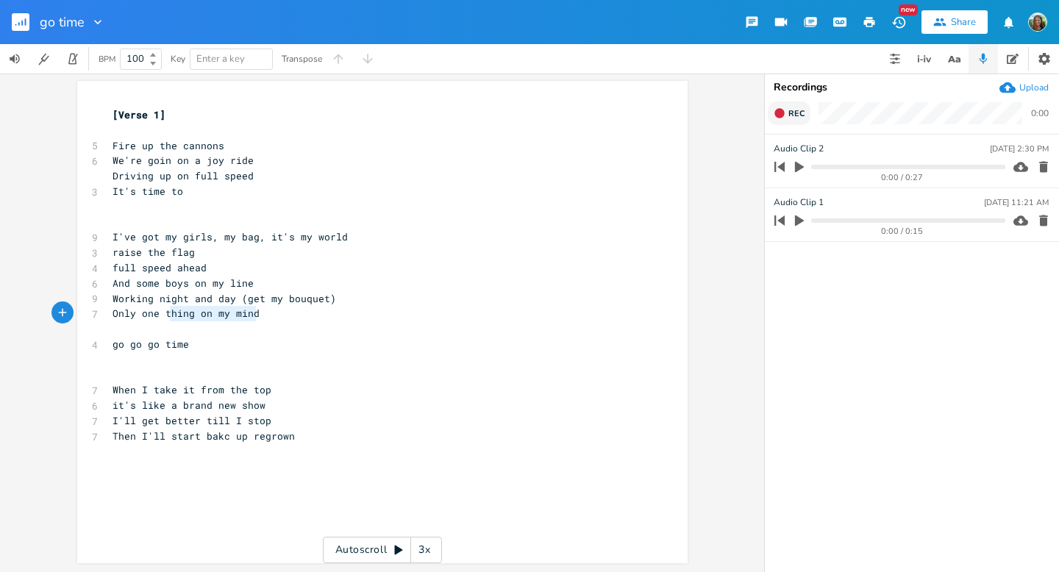
click at [157, 309] on pre "Only one thing on my mind" at bounding box center [375, 313] width 531 height 15
click at [295, 440] on pre "Then I'll start bakc up regrown" at bounding box center [375, 436] width 531 height 15
click at [147, 486] on pre "​" at bounding box center [375, 482] width 531 height 15
click at [220, 440] on span "Then I'll start bakc up regrown" at bounding box center [204, 436] width 182 height 13
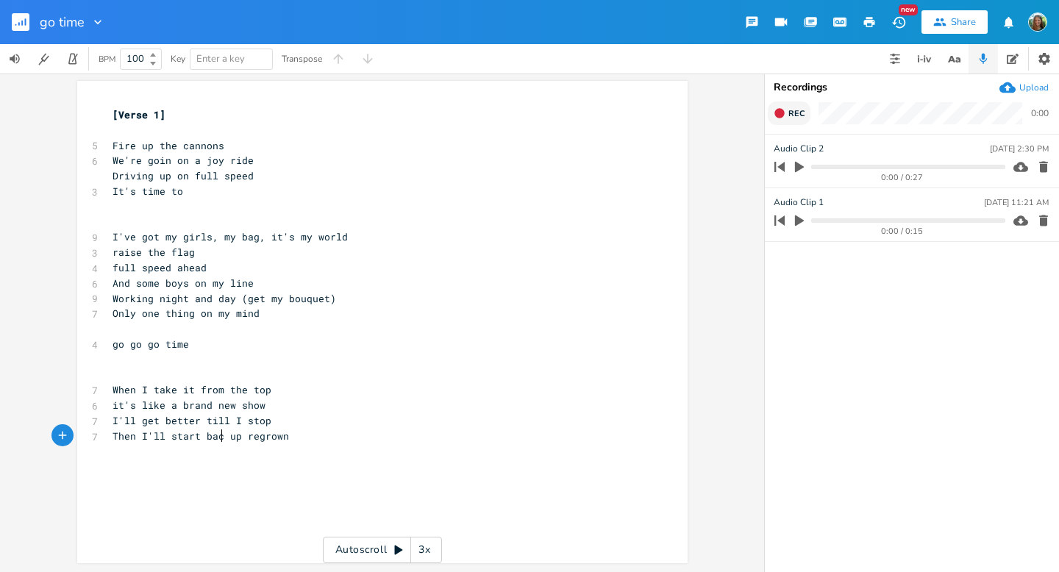
type textarea "ck"
click at [182, 469] on pre "​" at bounding box center [375, 466] width 531 height 15
type textarea "Working night and day (get my bouquet) Only one thing on my mind"
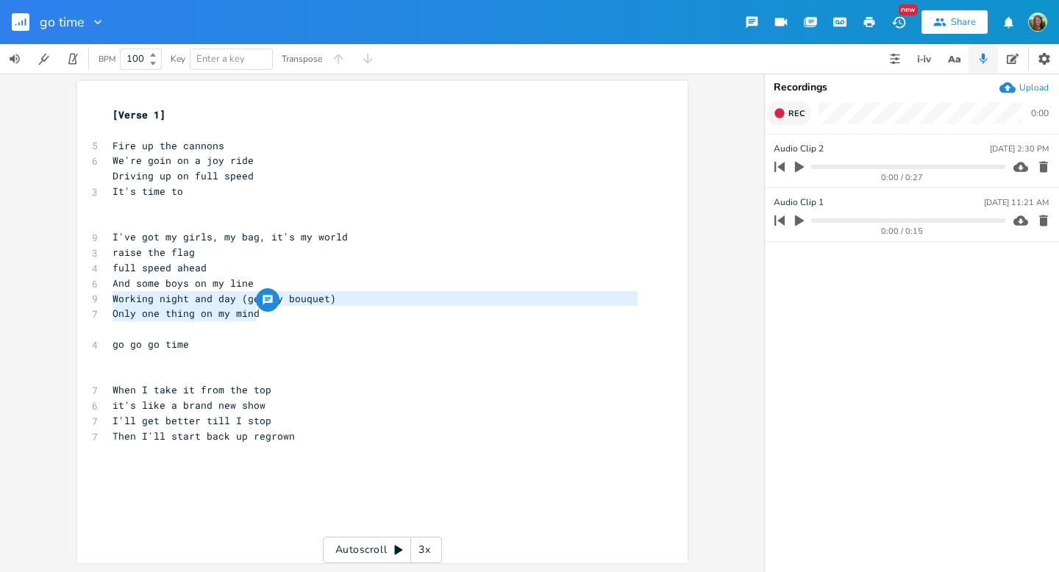
drag, startPoint x: 269, startPoint y: 318, endPoint x: 96, endPoint y: 304, distance: 173.5
click at [96, 304] on div "Working night and day (get my bouquet) Only one thing on my mind x [Verse 1] ​ …" at bounding box center [382, 322] width 611 height 483
click at [238, 530] on pre "​" at bounding box center [375, 528] width 531 height 15
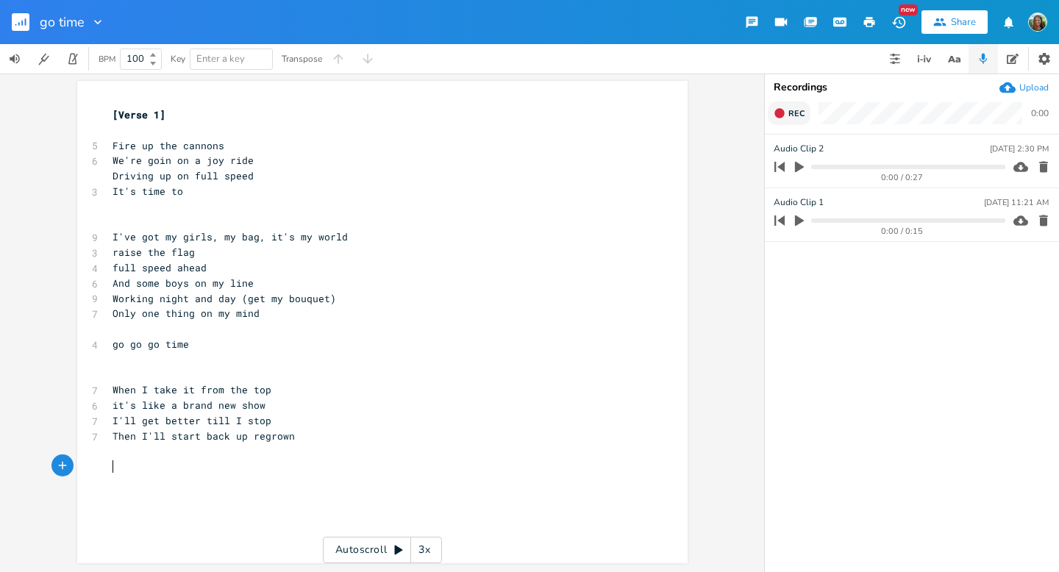
click at [149, 467] on pre "​" at bounding box center [375, 466] width 531 height 15
click at [157, 519] on pre "​" at bounding box center [375, 512] width 531 height 15
type textarea "I"
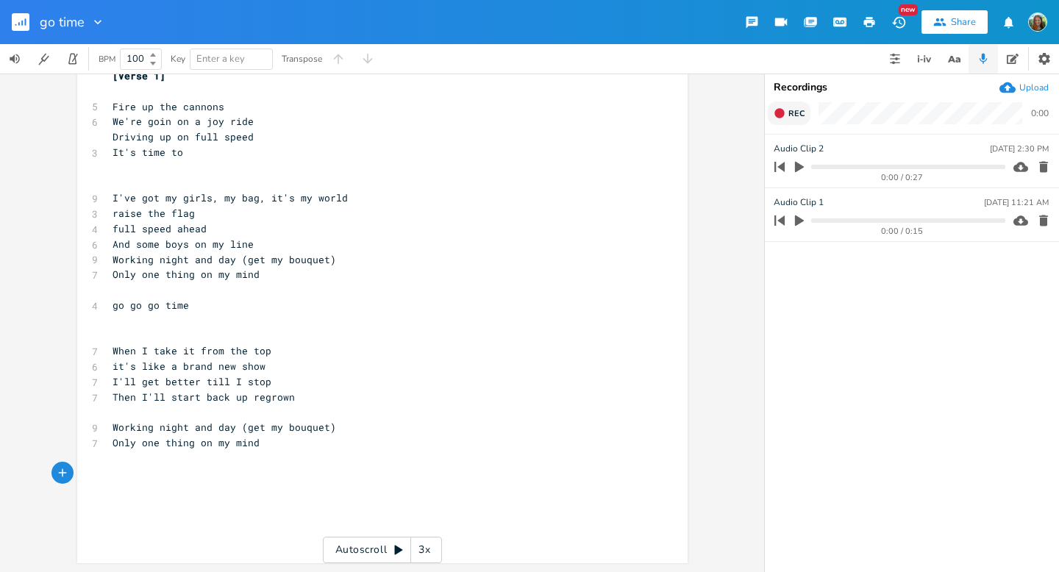
click at [174, 509] on pre "​" at bounding box center [375, 504] width 531 height 15
click at [146, 500] on pre "​" at bounding box center [375, 504] width 531 height 15
type textarea "Na na na na"
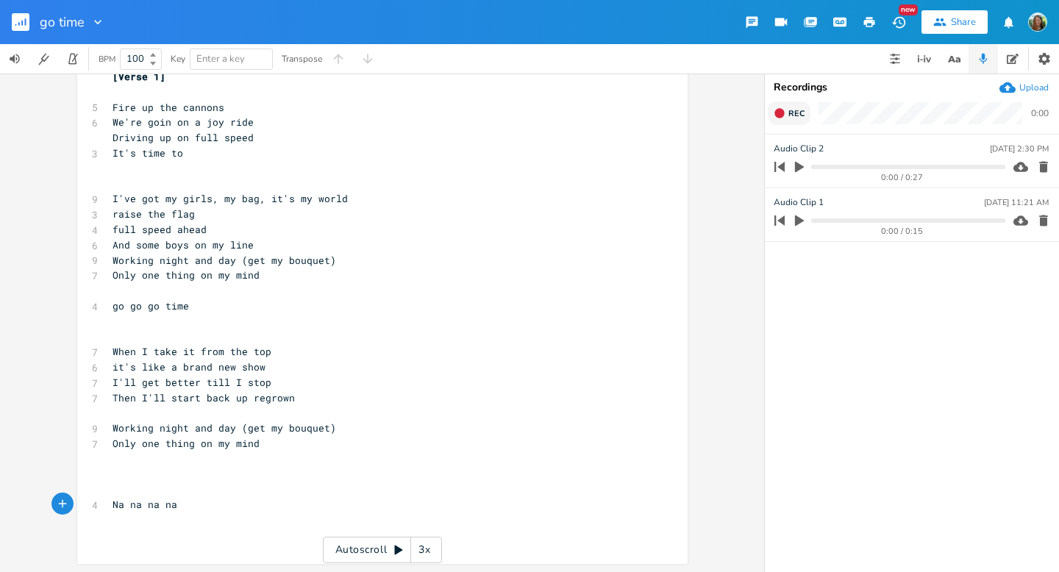
click at [132, 493] on pre "​" at bounding box center [375, 490] width 531 height 15
type textarea "n"
type textarea "Eat"
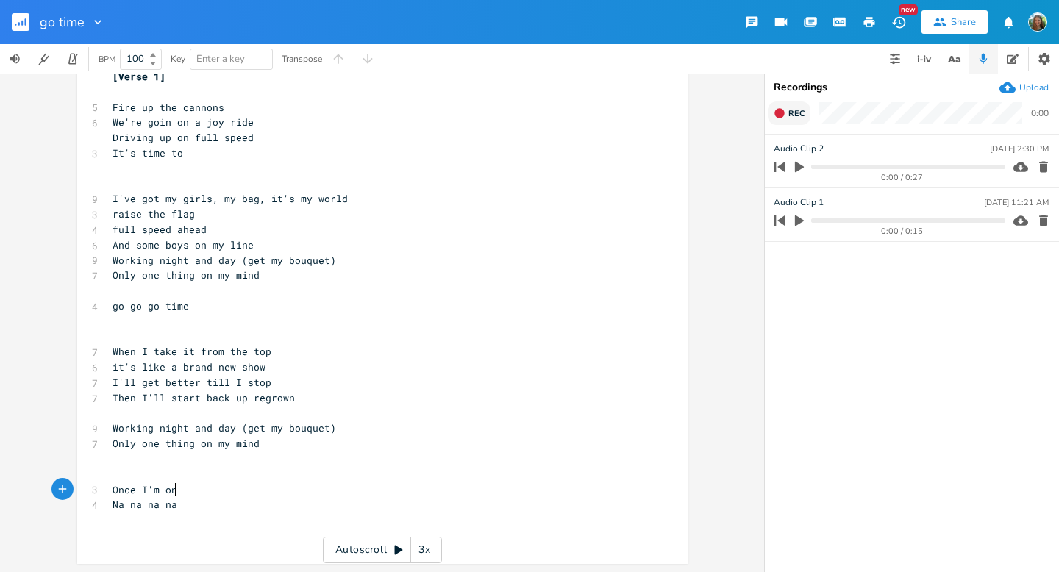
type textarea "Once I'm on"
type textarea "at the tkp i"
type textarea "top it's like"
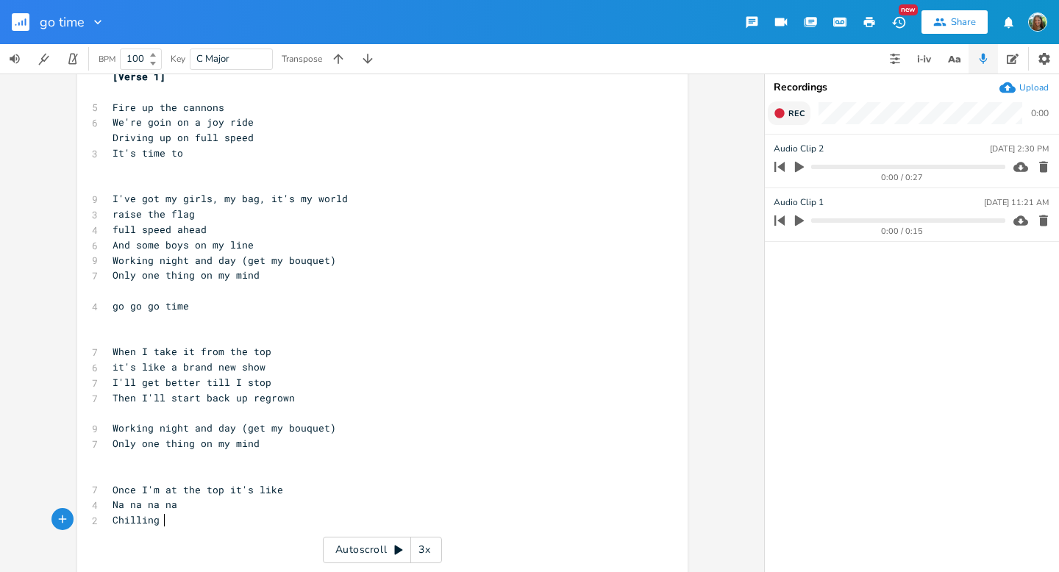
scroll to position [40, 0]
type textarea "Chilling with mh"
type textarea "[PERSON_NAME] line"
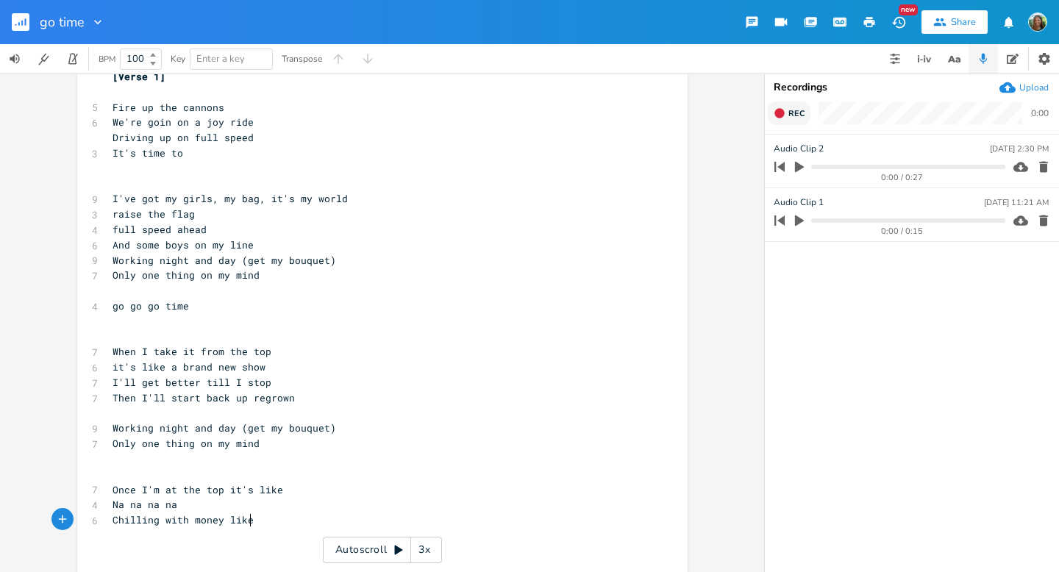
type textarea "ke"
type textarea "La la la la"
drag, startPoint x: 105, startPoint y: 522, endPoint x: 215, endPoint y: 527, distance: 109.7
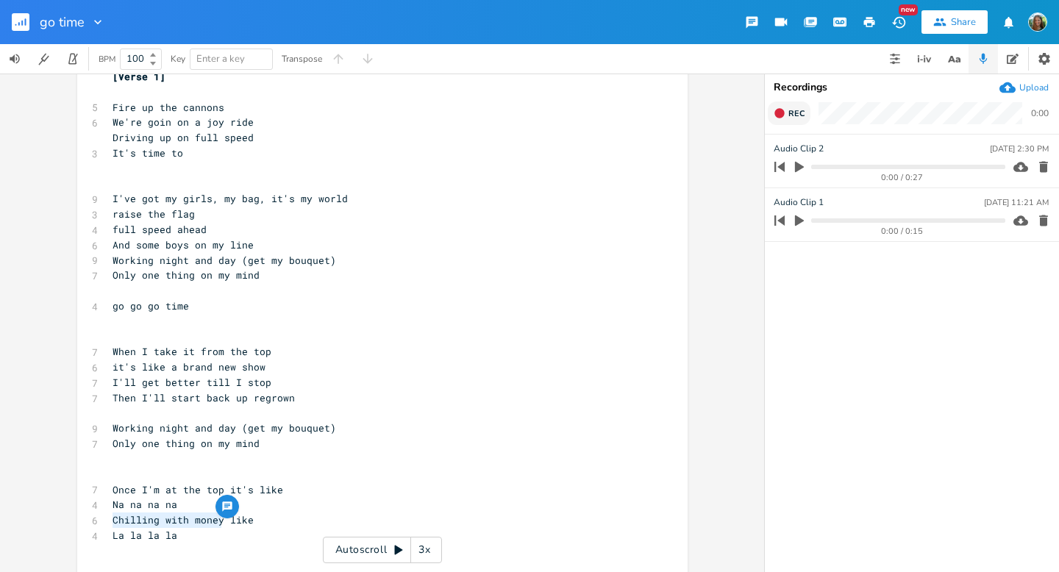
click at [215, 527] on pre "Chilling with money like" at bounding box center [375, 520] width 531 height 15
type textarea "Chilling with money"
click at [144, 515] on span "Chilling with money like" at bounding box center [183, 520] width 141 height 13
drag, startPoint x: 106, startPoint y: 522, endPoint x: 217, endPoint y: 517, distance: 111.2
click at [217, 517] on div "Chilling with money x [Verse 1] ​ 5 Fire up the cannons 6 We're goin on a joy r…" at bounding box center [382, 319] width 611 height 552
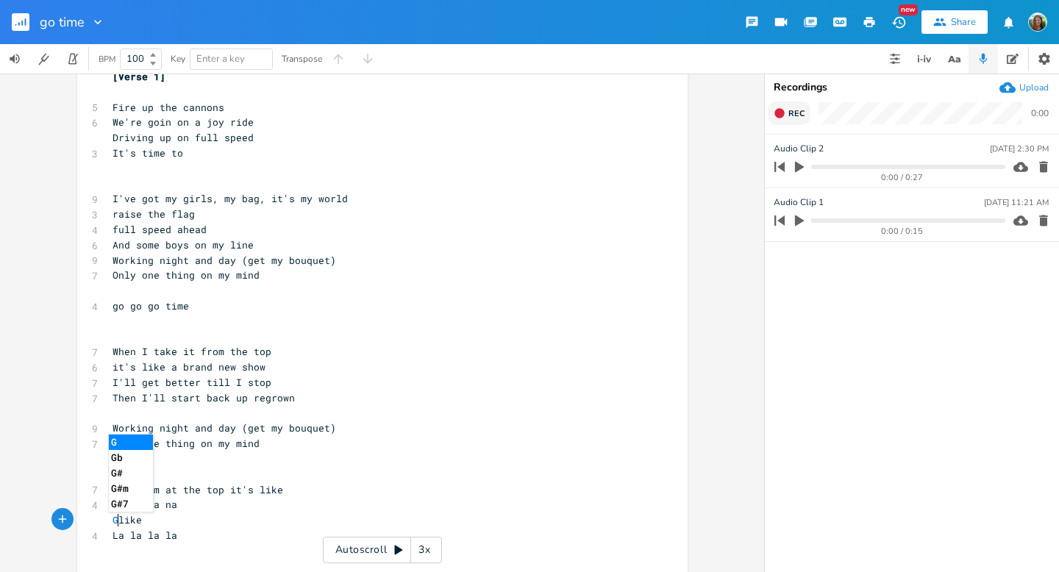
scroll to position [173, 0]
type textarea "Growing getting br"
type textarea "[PERSON_NAME]"
type textarea "Once I'm at the top it's like Na na na na"
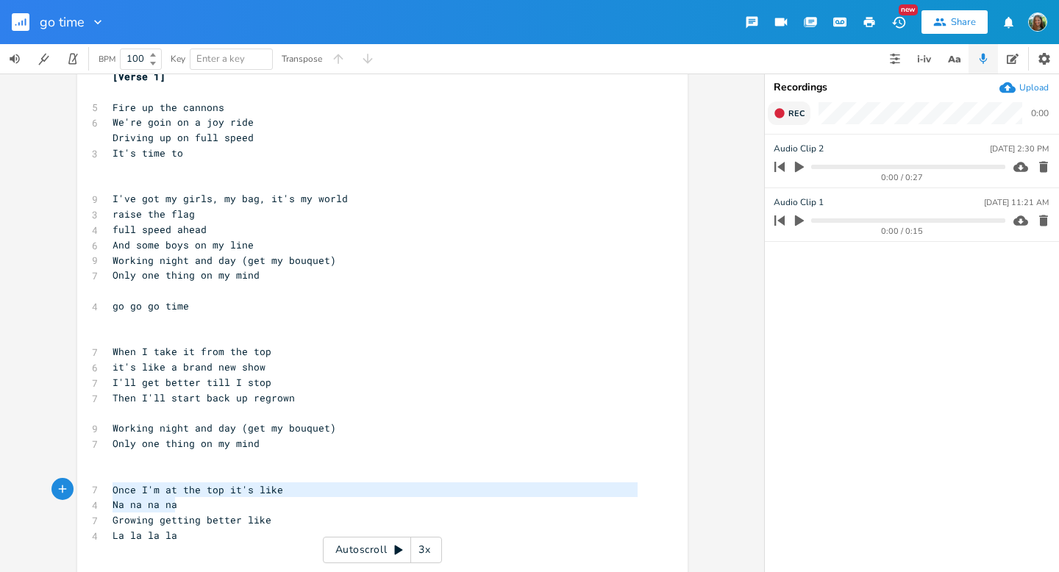
drag, startPoint x: 181, startPoint y: 506, endPoint x: 96, endPoint y: 491, distance: 85.9
click at [96, 491] on div "Once I'm at the top it's like Na na na na x [Verse 1] ​ 5 Fire up the cannons 6…" at bounding box center [382, 319] width 611 height 552
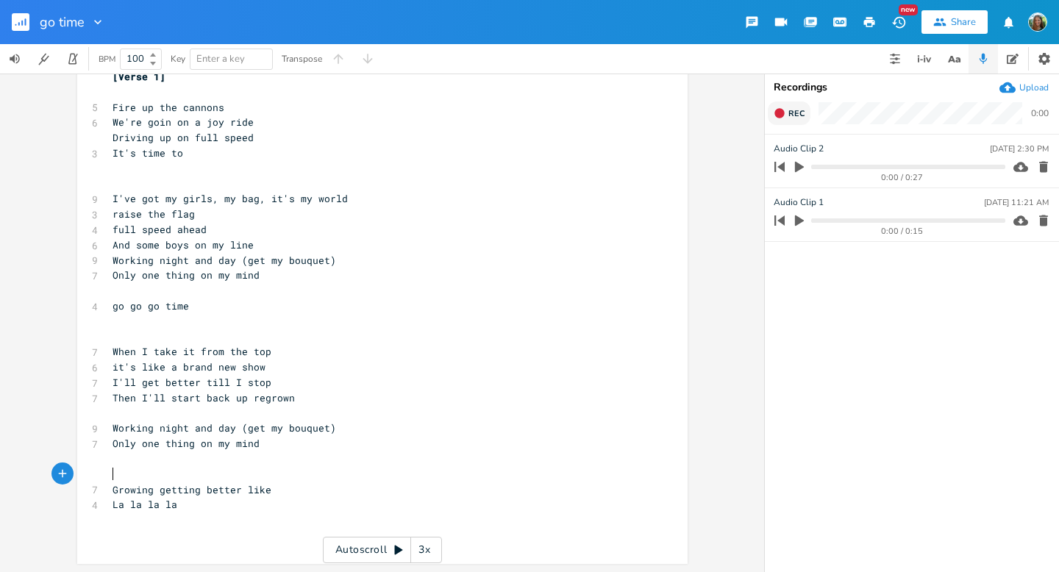
click at [164, 528] on pre "​" at bounding box center [375, 535] width 531 height 15
